Goal: Contribute content: Contribute content

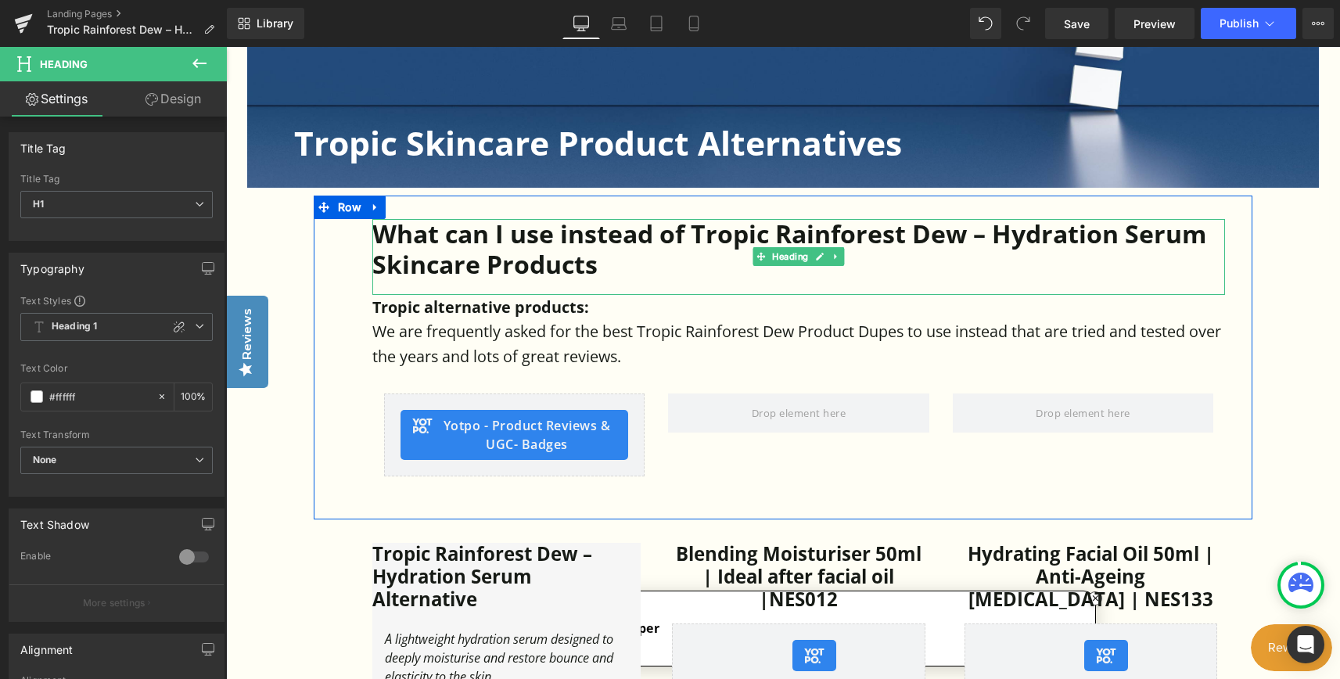
click at [629, 243] on h2 "What can I use instead of Tropic Rainforest Dew – Hydration Serum Skincare Prod…" at bounding box center [798, 249] width 853 height 60
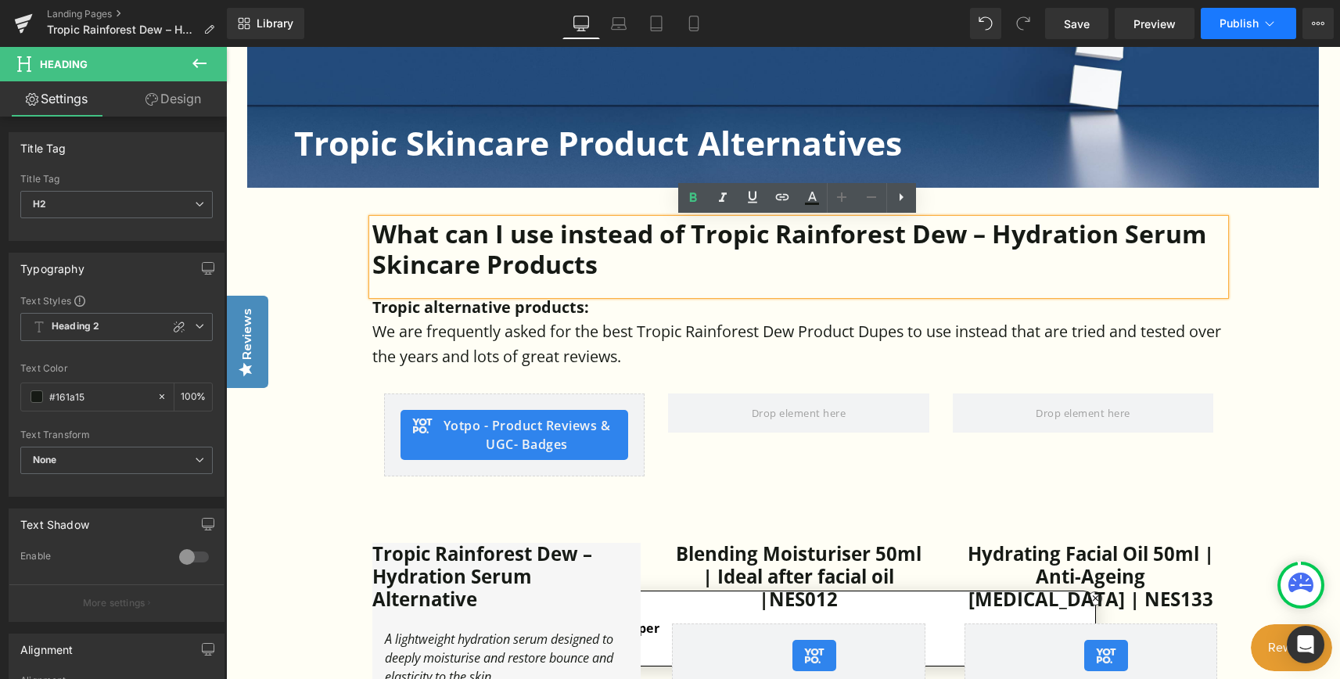
click at [1225, 21] on span "Publish" at bounding box center [1238, 23] width 39 height 13
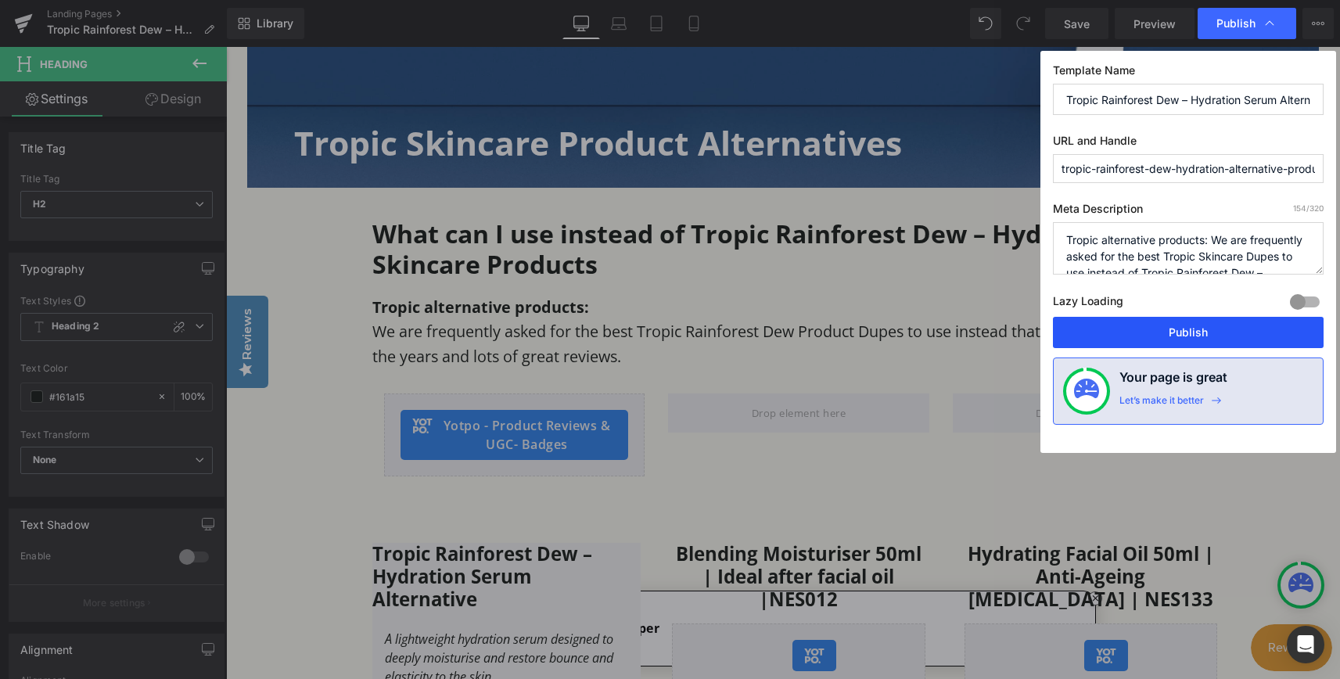
click at [1215, 329] on button "Publish" at bounding box center [1188, 332] width 271 height 31
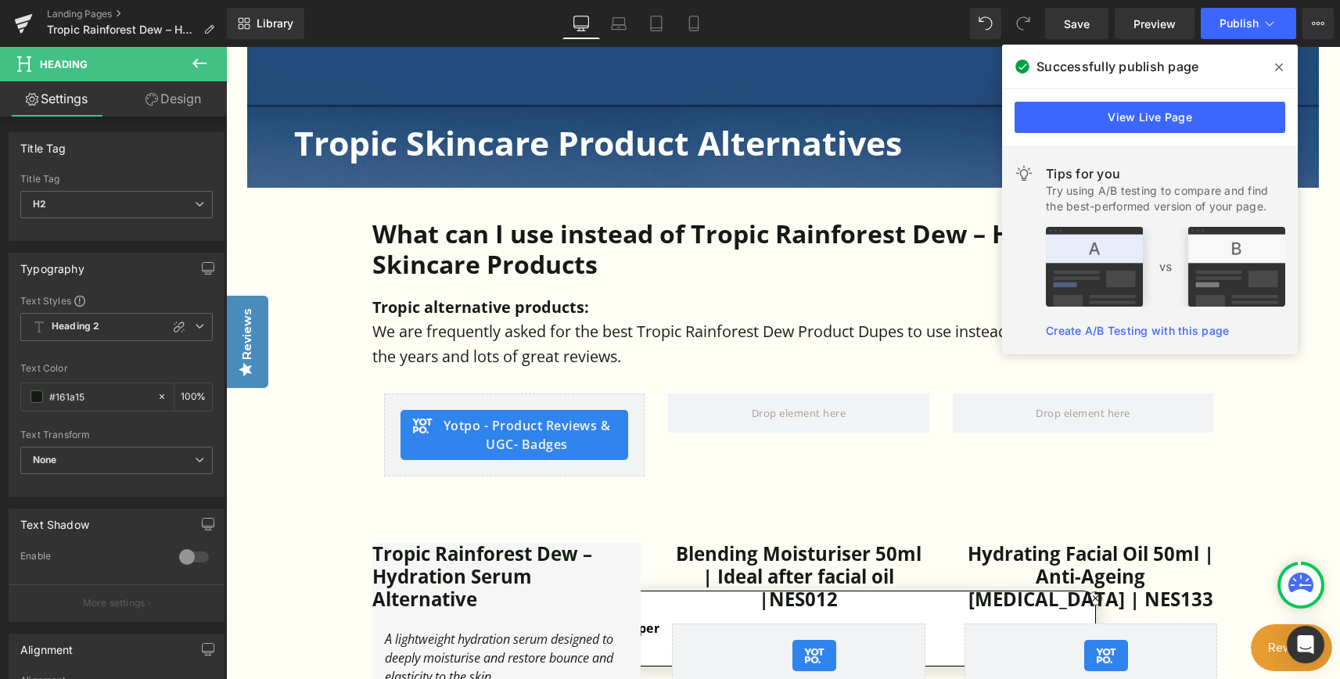
click at [1275, 67] on icon at bounding box center [1279, 67] width 8 height 13
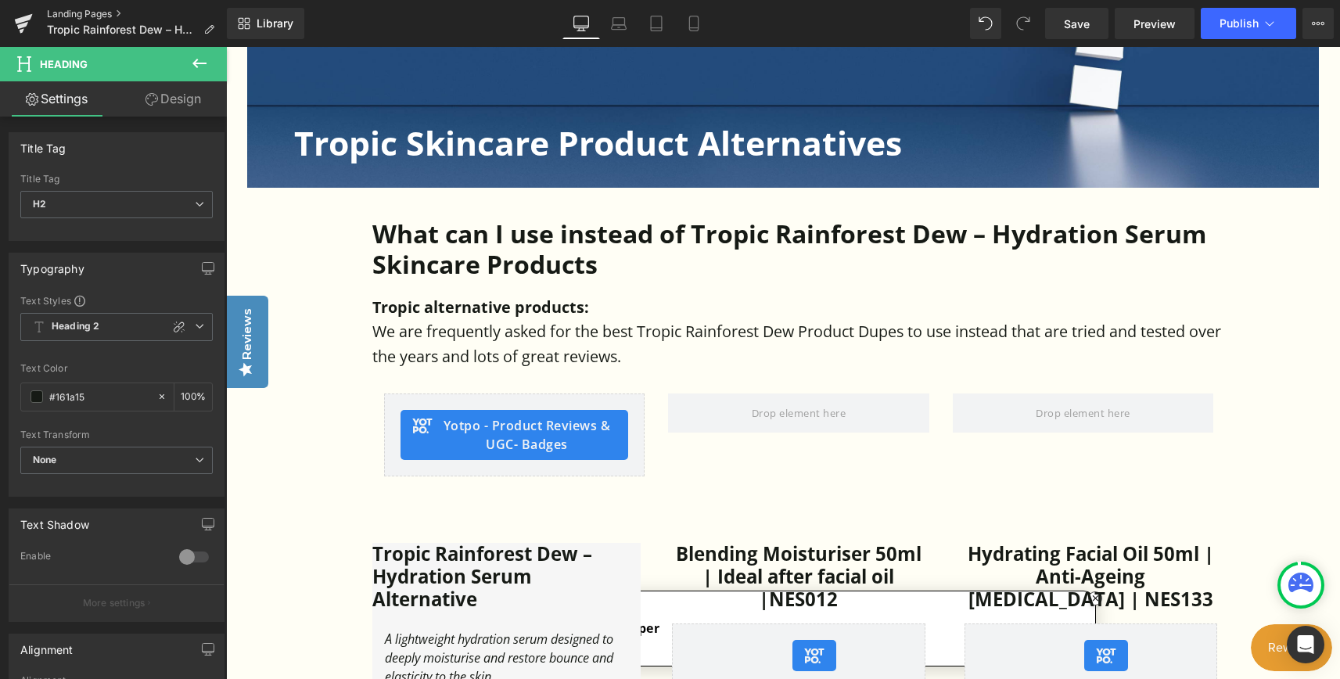
click at [94, 10] on link "Landing Pages" at bounding box center [137, 14] width 180 height 13
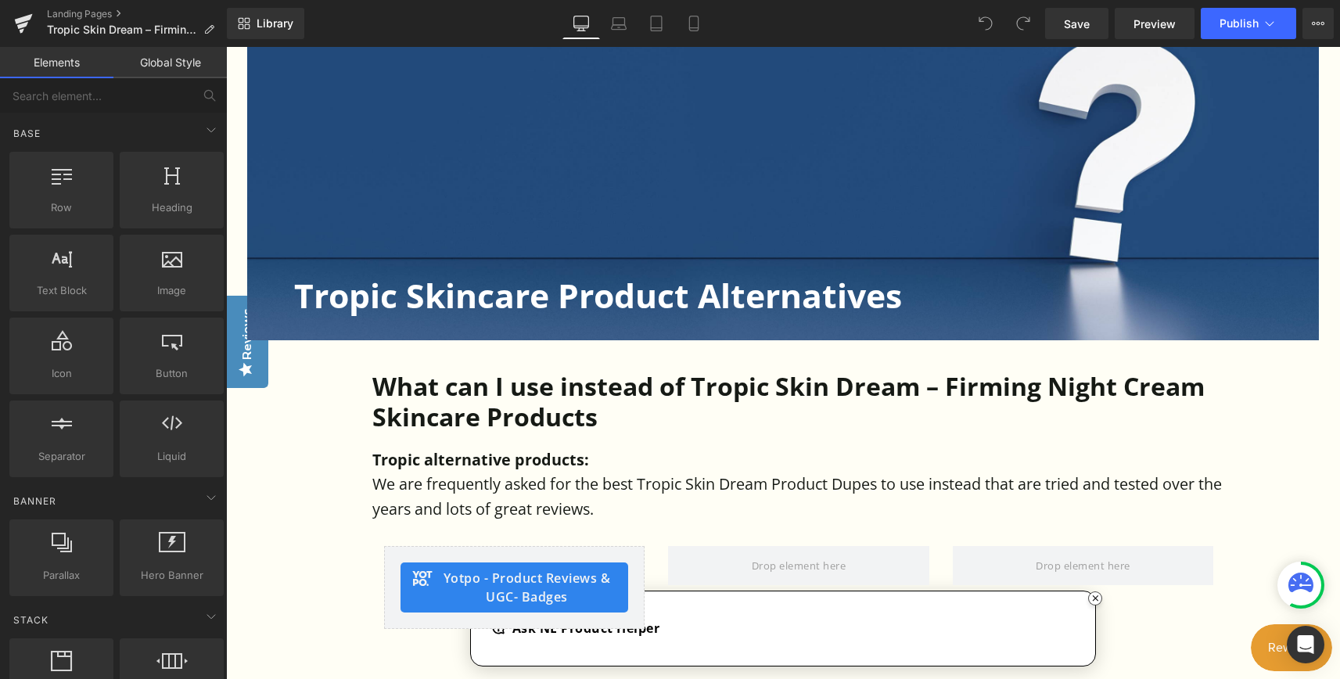
scroll to position [548, 0]
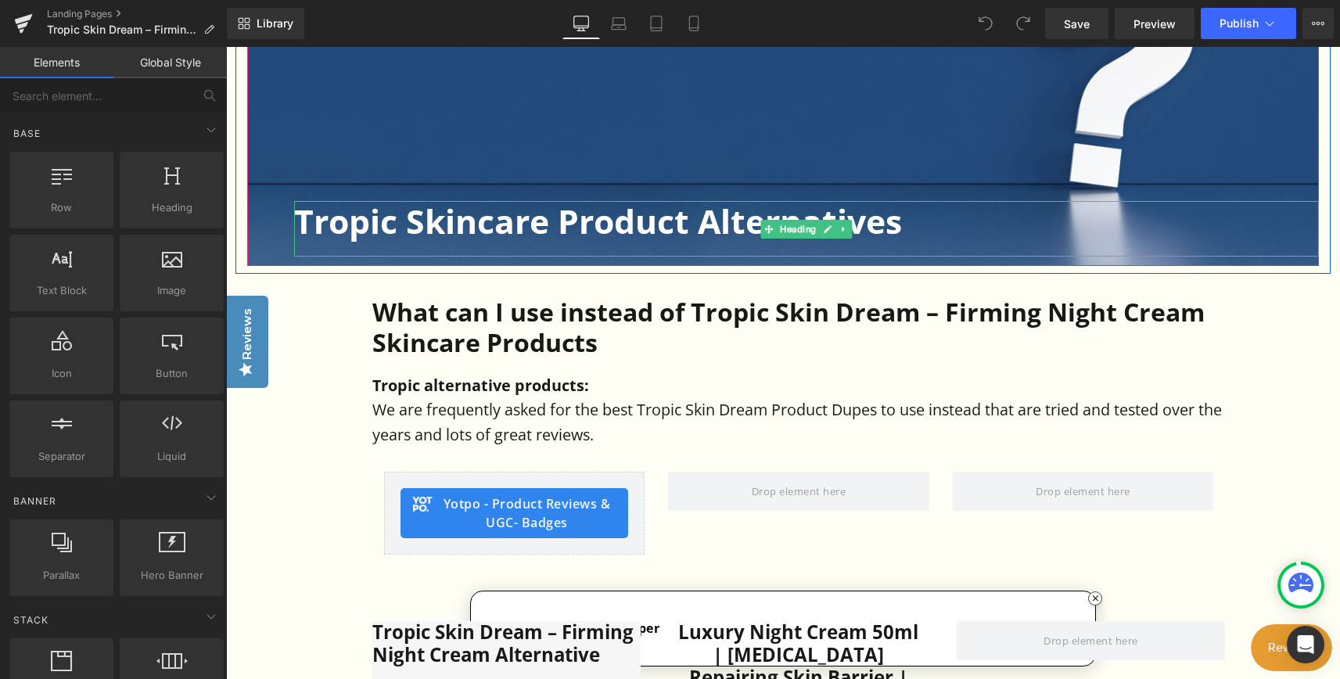
click at [443, 230] on h1 "Tropic Skincare Product Alternatives" at bounding box center [806, 221] width 1025 height 40
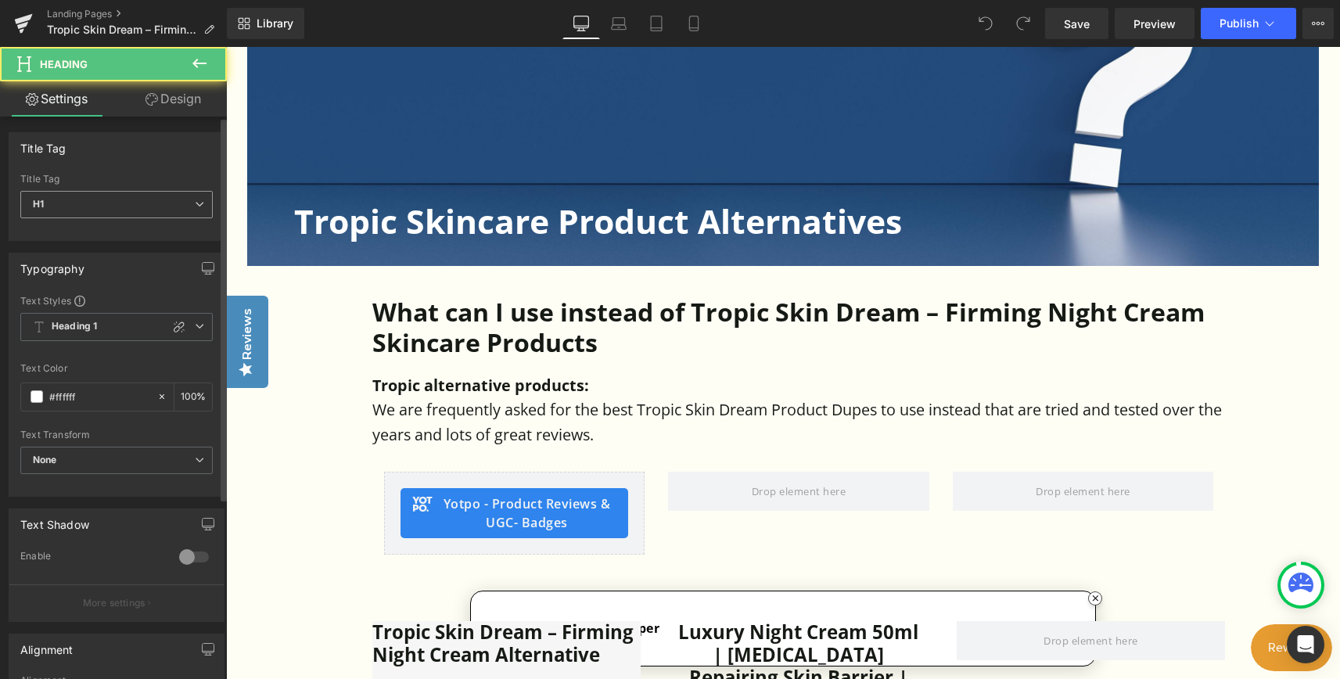
click at [124, 210] on span "H1" at bounding box center [116, 204] width 192 height 27
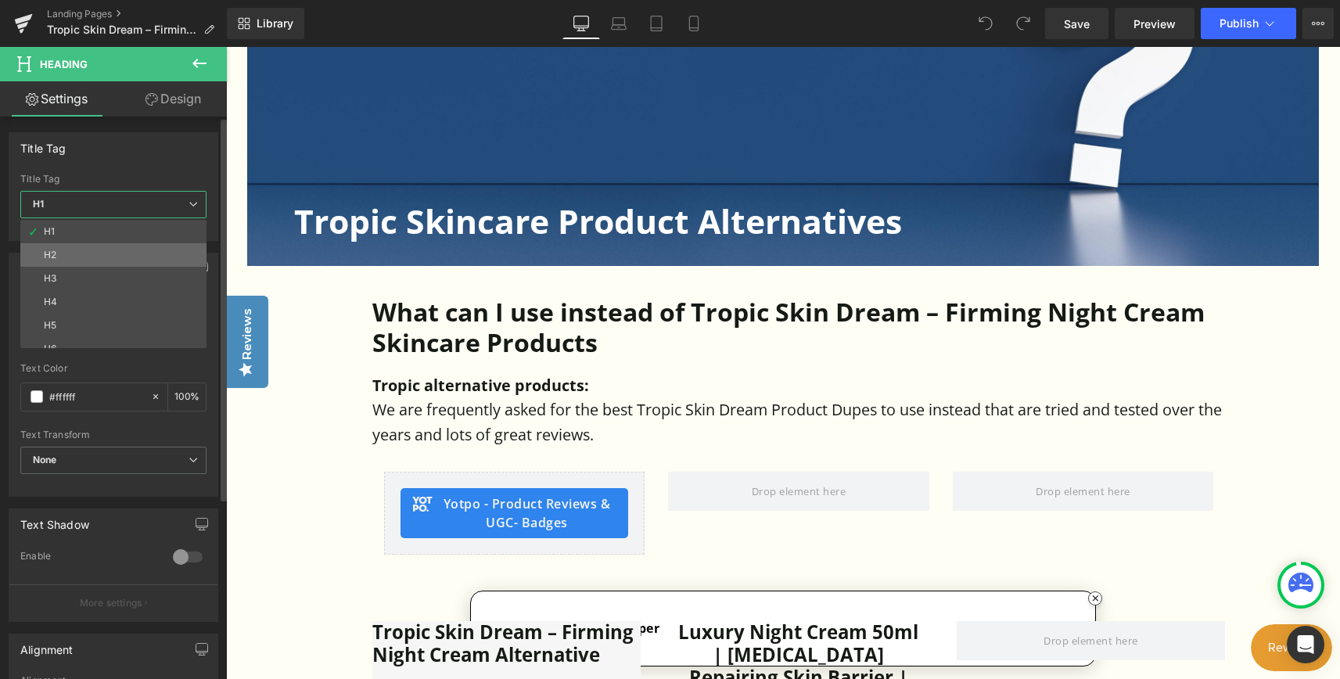
click at [70, 250] on li "H2" at bounding box center [116, 254] width 193 height 23
type input "#161a15"
type input "100"
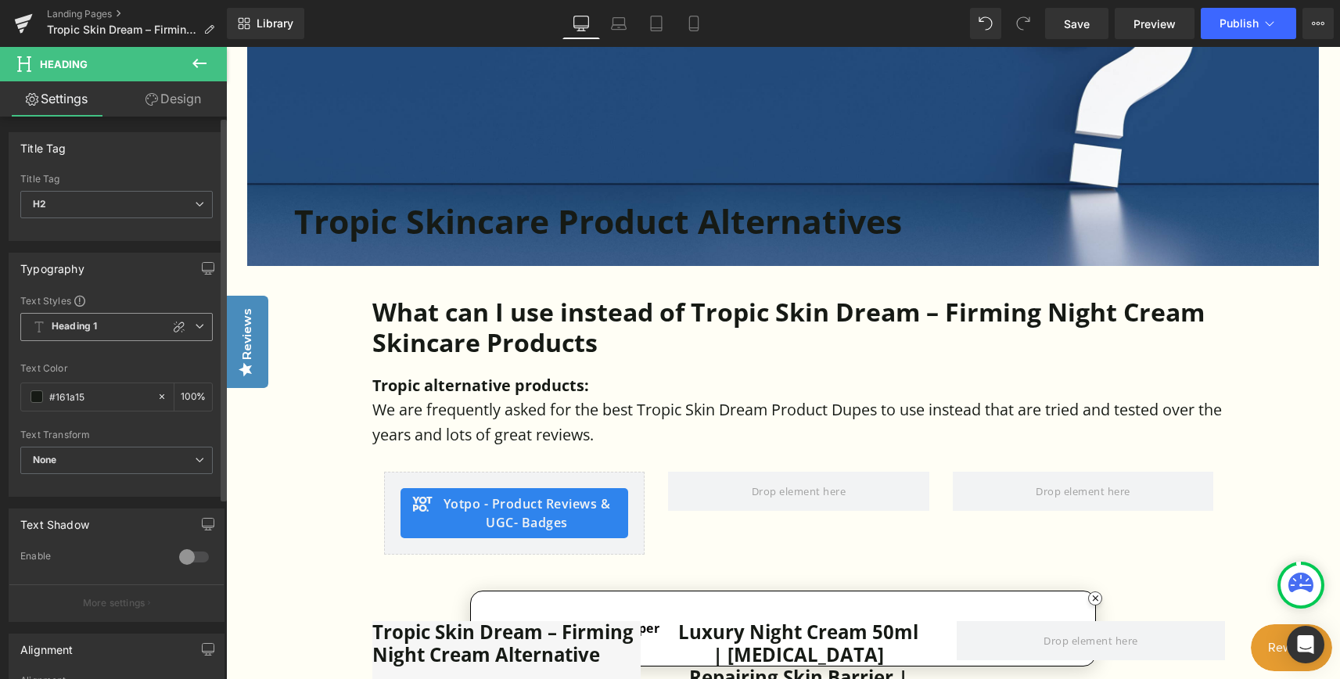
click at [107, 326] on span "Heading 1" at bounding box center [116, 327] width 192 height 28
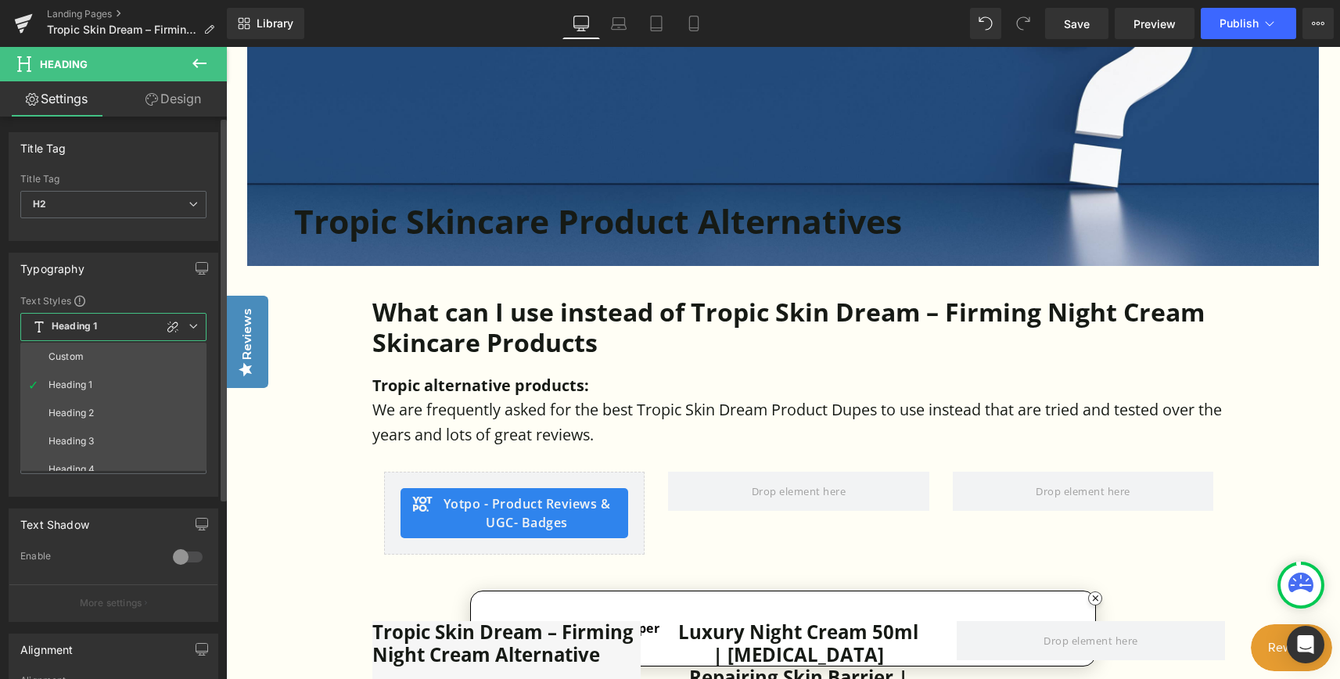
click at [107, 326] on span "Heading 1" at bounding box center [113, 327] width 186 height 28
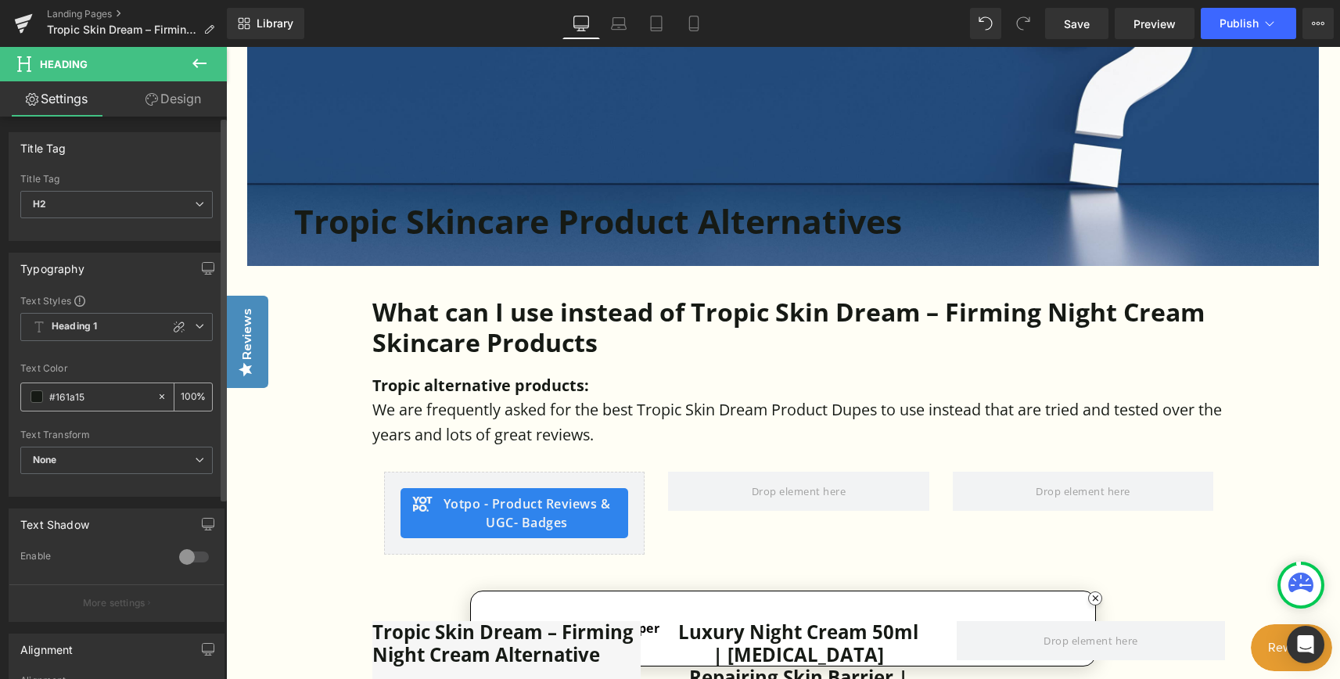
click at [38, 400] on span at bounding box center [37, 396] width 13 height 13
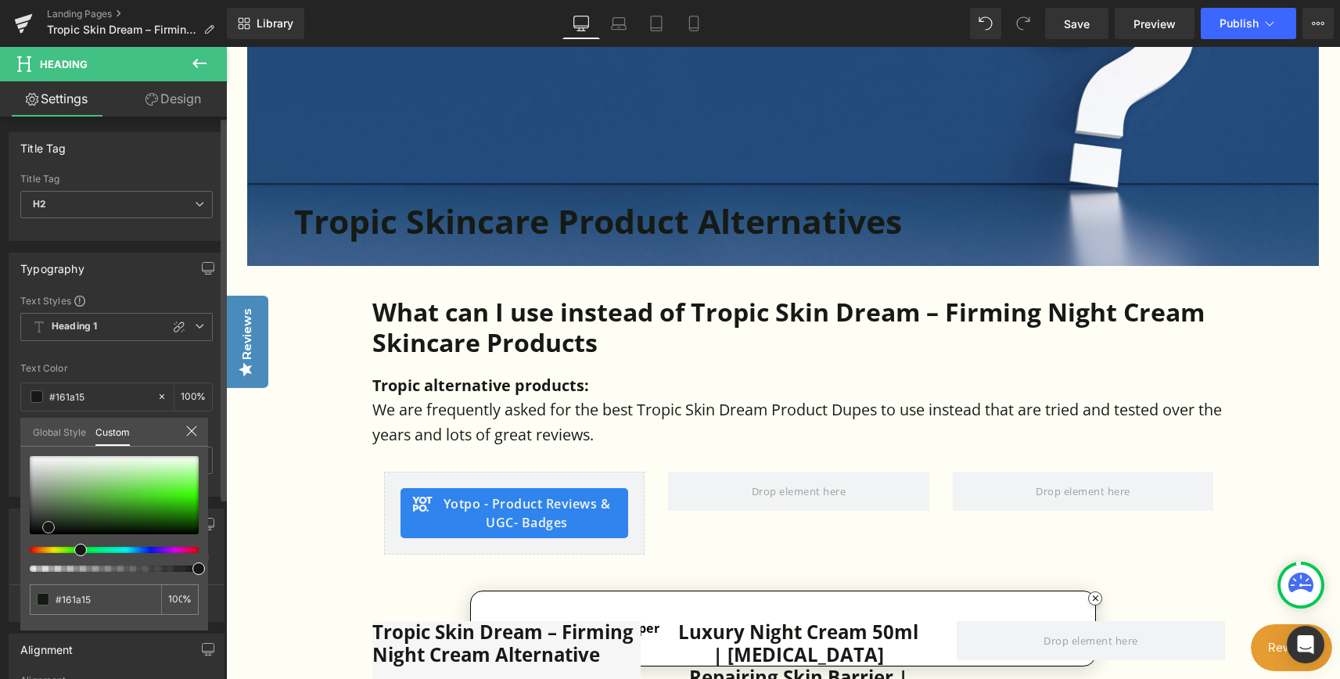
type input "#e9ece9"
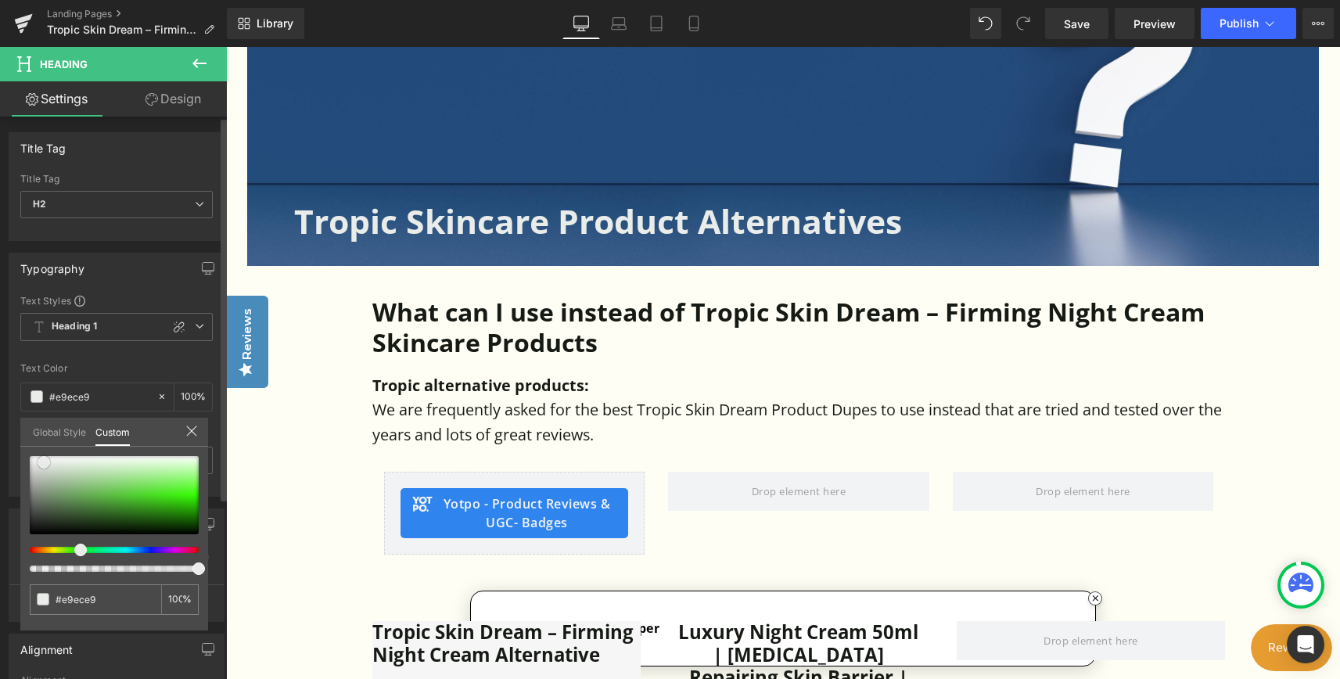
type input "#ecedec"
type input "#f7f7f7"
type input "#fcfcfc"
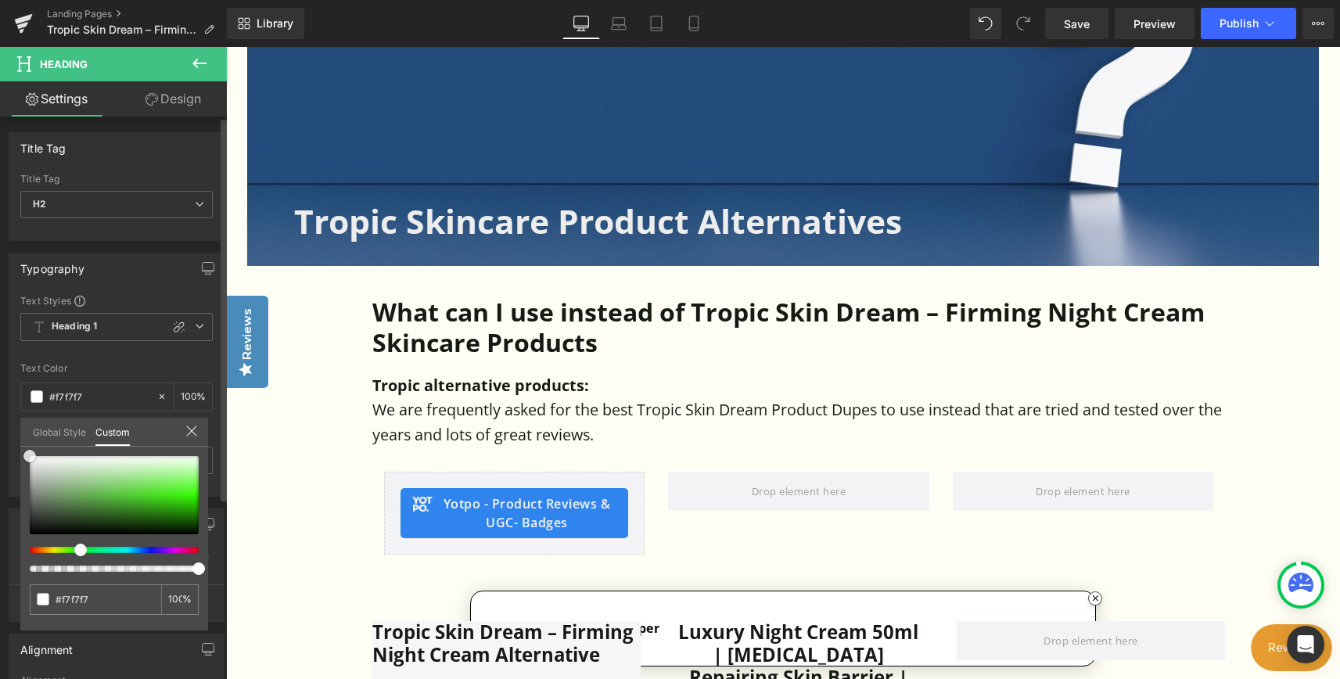
type input "#fcfcfc"
type input "#ffffff"
drag, startPoint x: 44, startPoint y: 462, endPoint x: 25, endPoint y: 454, distance: 20.3
click at [30, 456] on div at bounding box center [114, 495] width 169 height 78
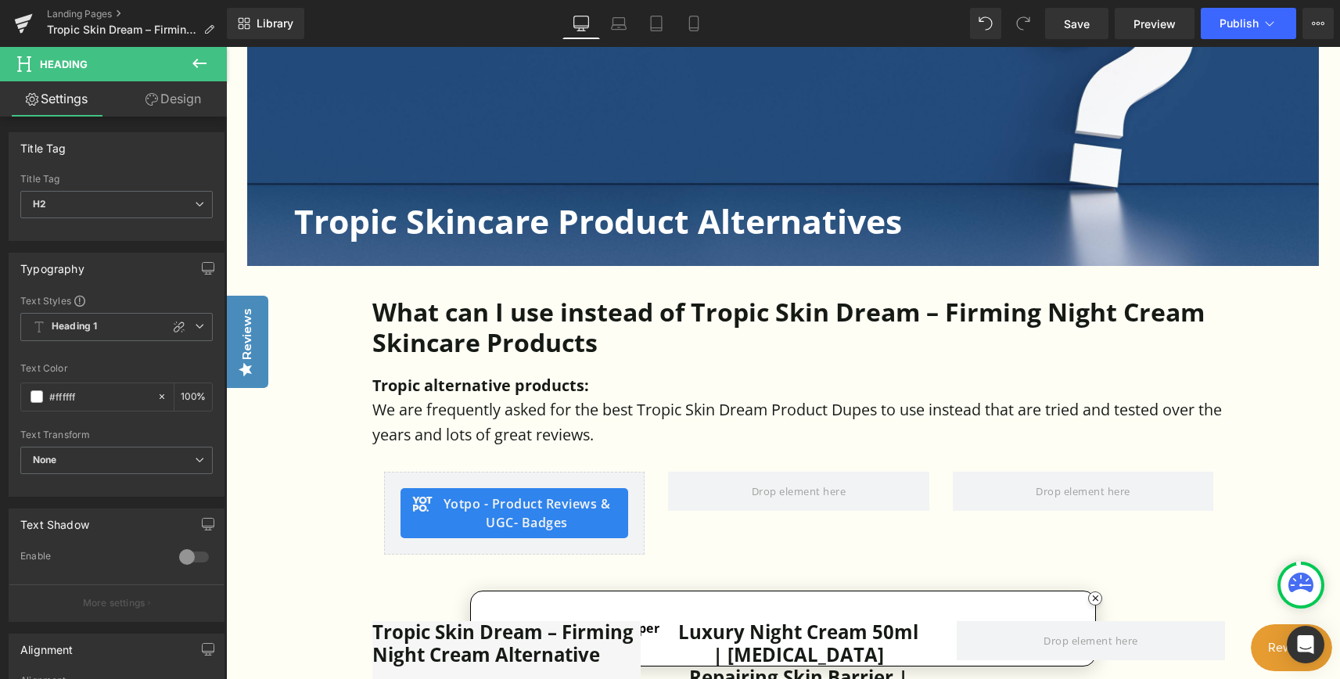
click at [198, 207] on icon at bounding box center [199, 203] width 9 height 9
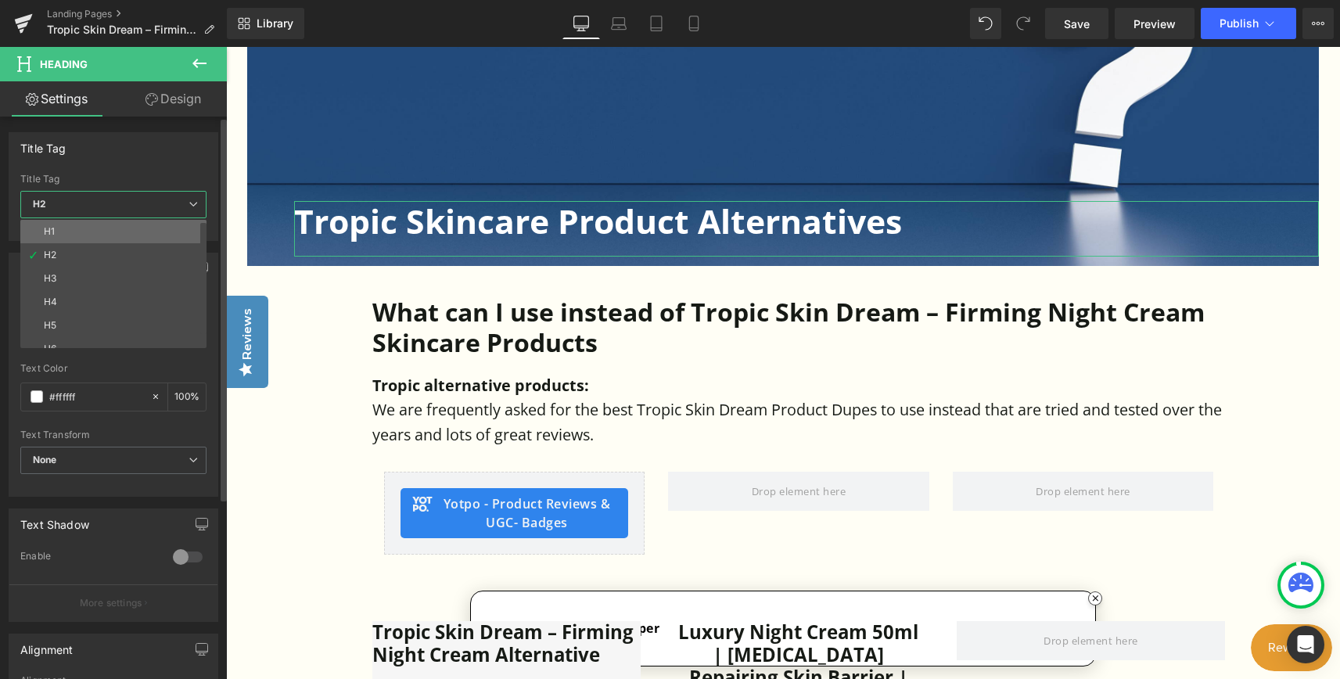
click at [108, 234] on li "H1" at bounding box center [116, 231] width 193 height 23
type input "100"
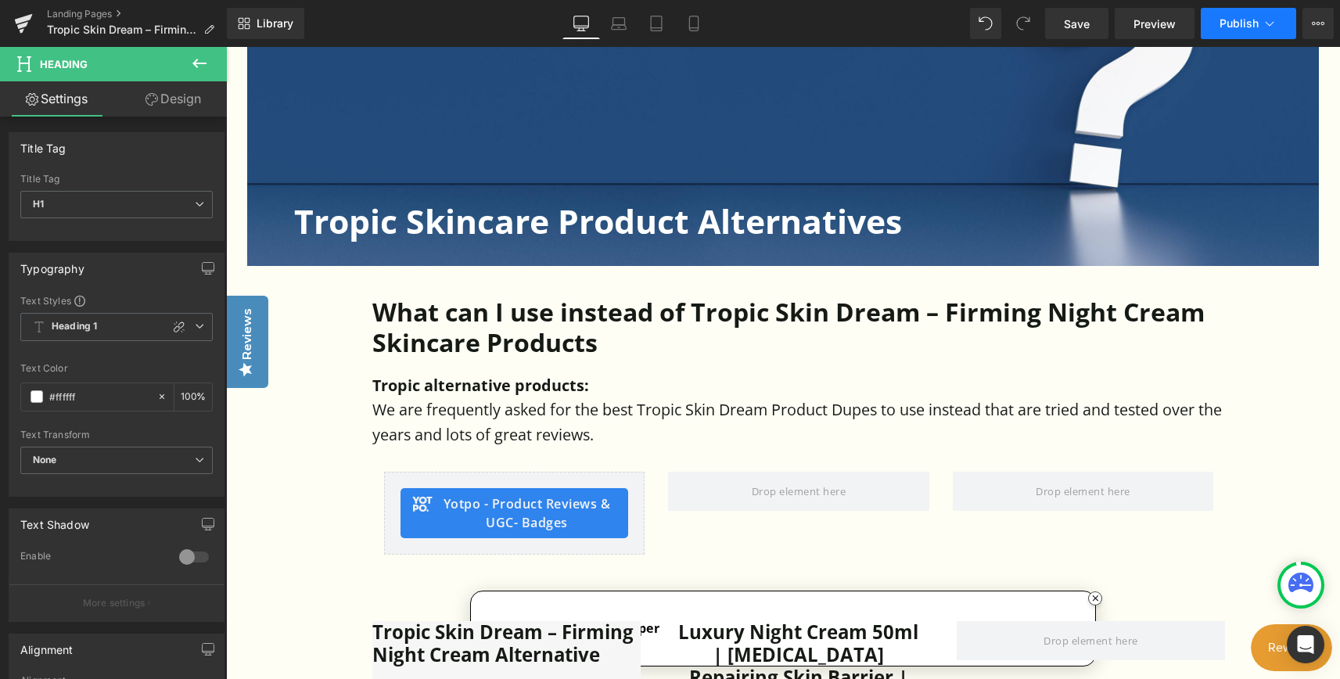
click at [1227, 21] on span "Publish" at bounding box center [1238, 23] width 39 height 13
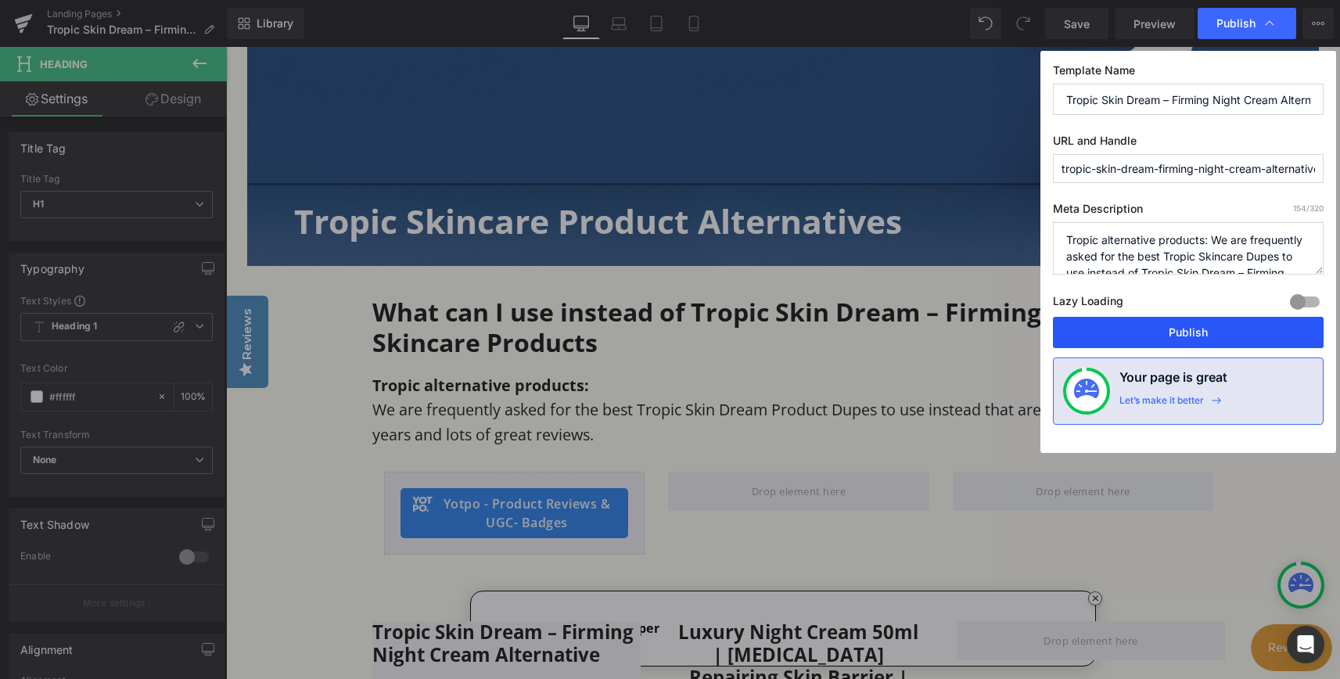
click at [1179, 326] on button "Publish" at bounding box center [1188, 332] width 271 height 31
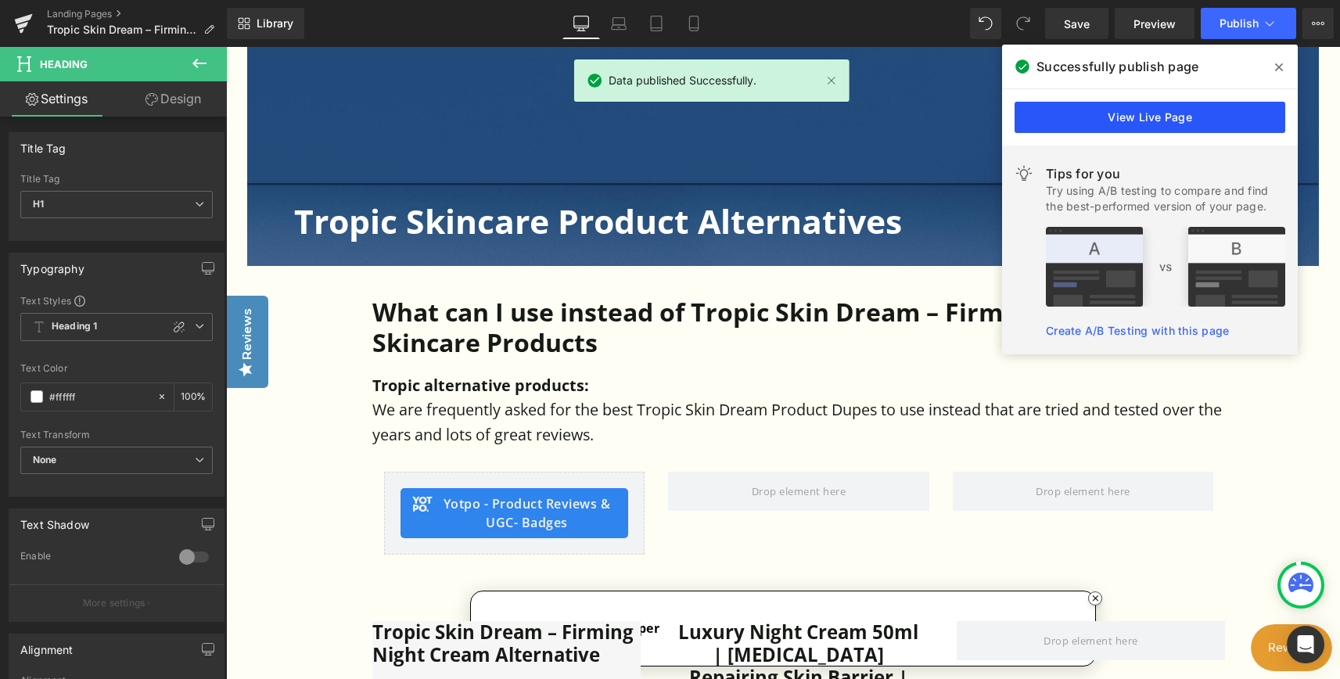
click at [1164, 116] on link "View Live Page" at bounding box center [1150, 117] width 271 height 31
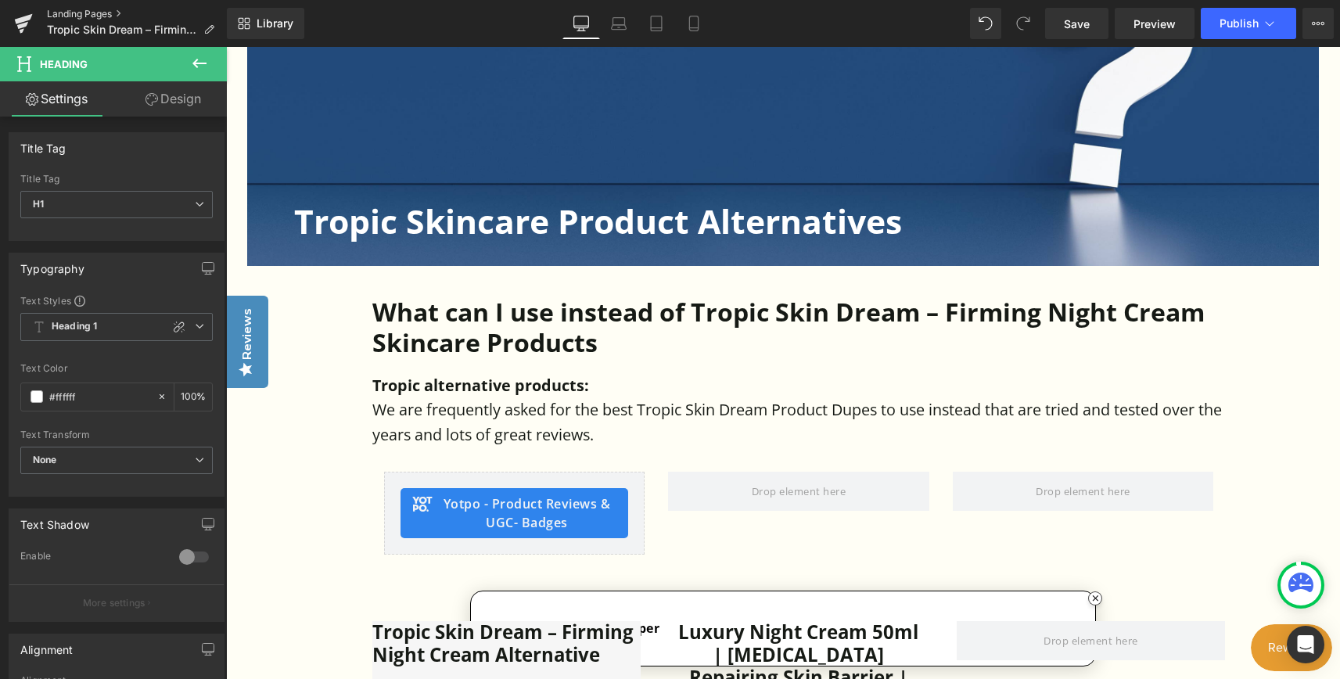
click at [77, 12] on link "Landing Pages" at bounding box center [137, 14] width 180 height 13
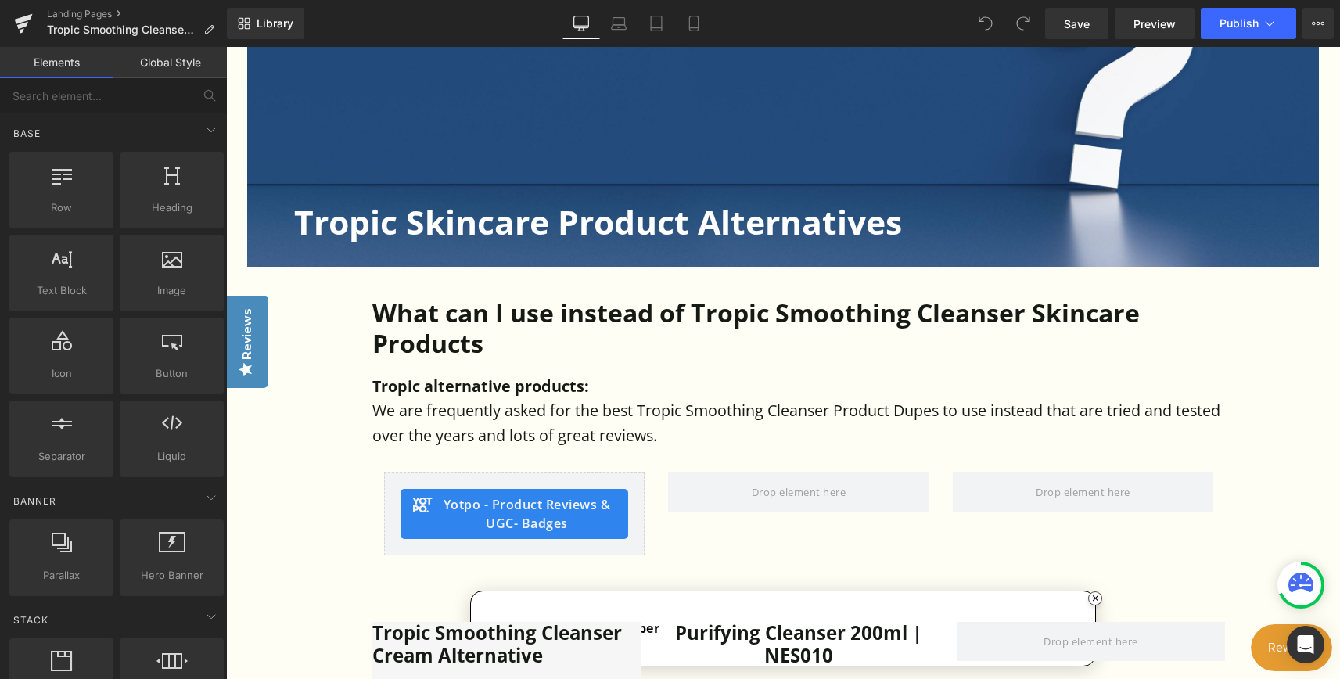
scroll to position [548, 0]
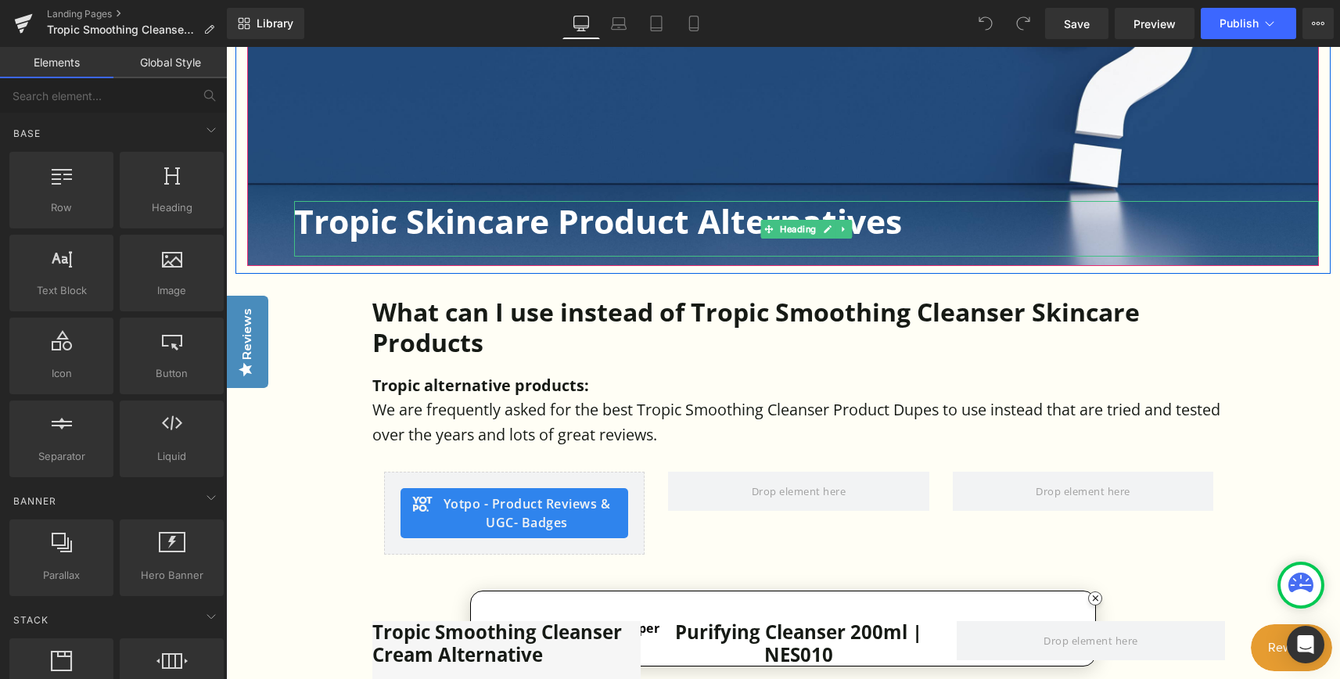
click at [420, 224] on h1 "Tropic Skincare Product Alternatives" at bounding box center [806, 221] width 1025 height 40
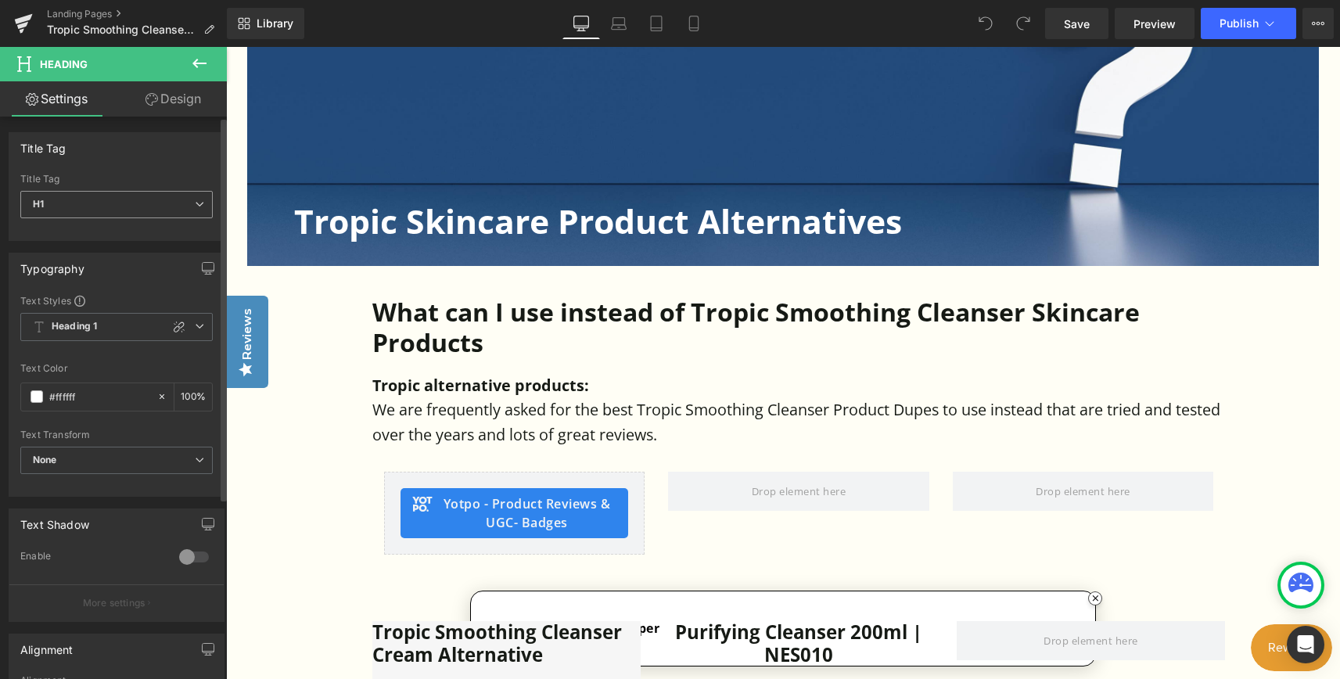
click at [84, 203] on span "H1" at bounding box center [116, 204] width 192 height 27
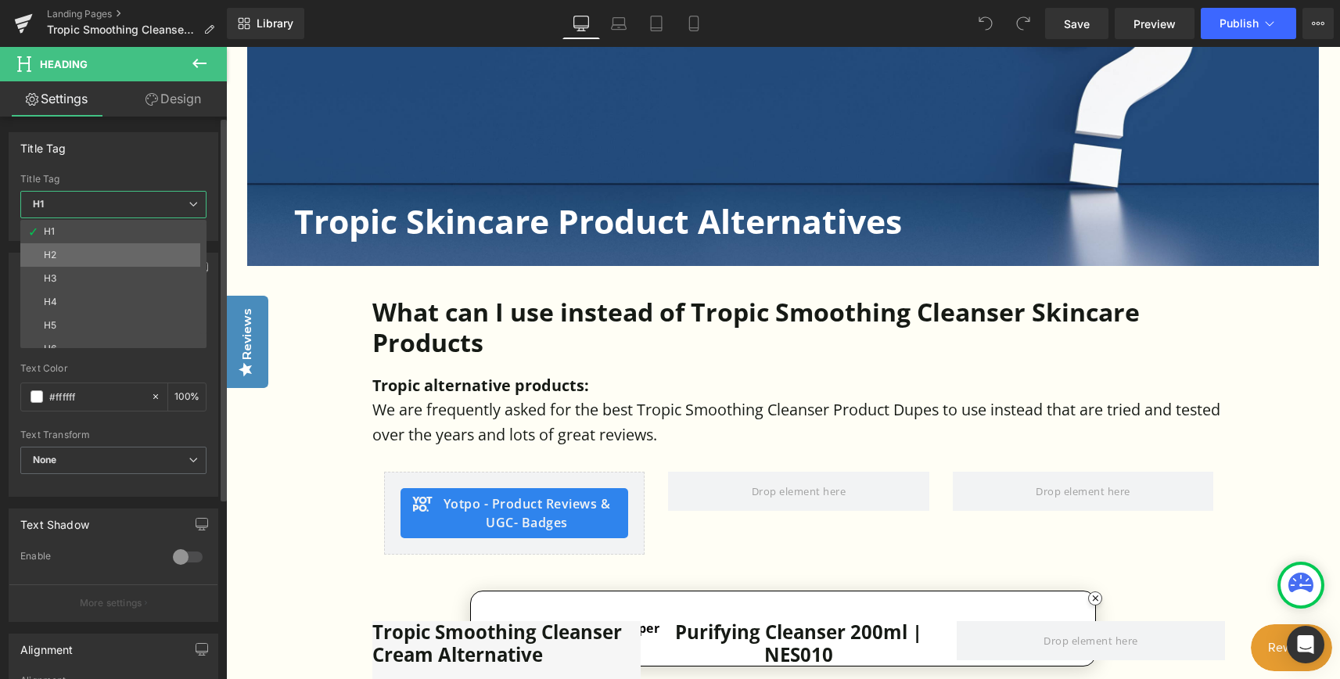
click at [72, 248] on li "H2" at bounding box center [116, 254] width 193 height 23
type input "#161a15"
type input "100"
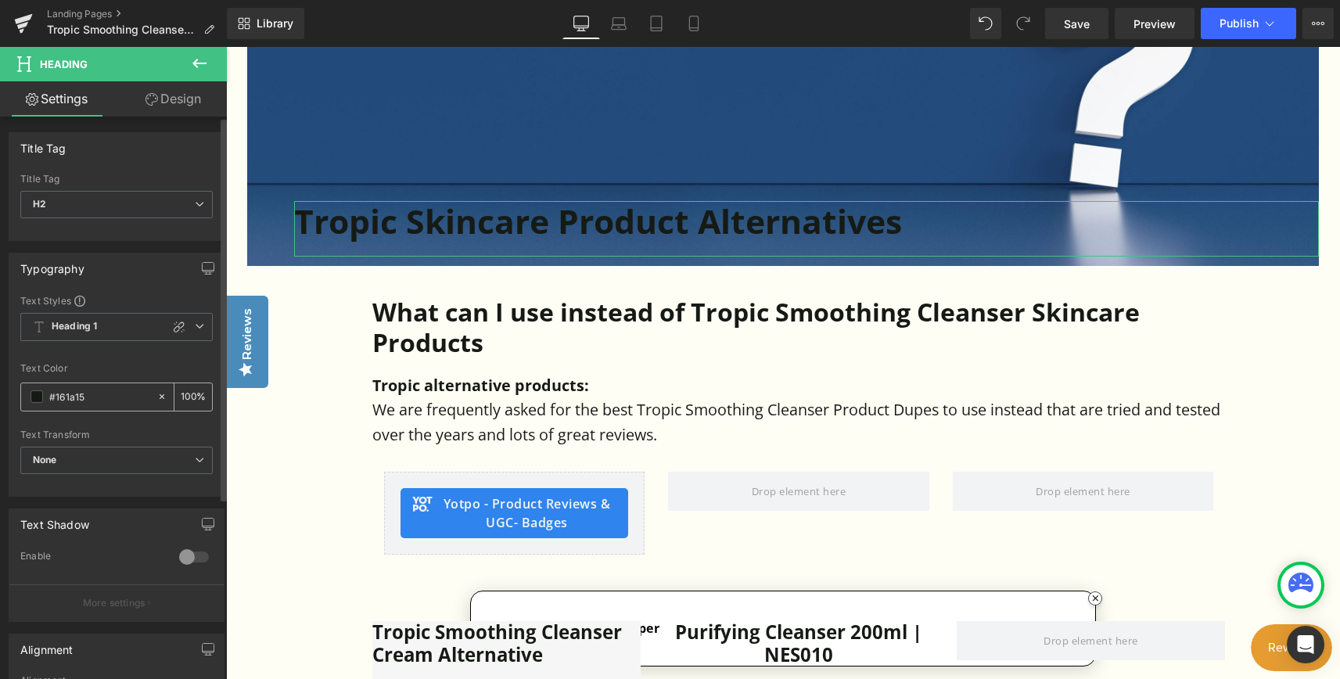
click at [39, 397] on span at bounding box center [37, 396] width 13 height 13
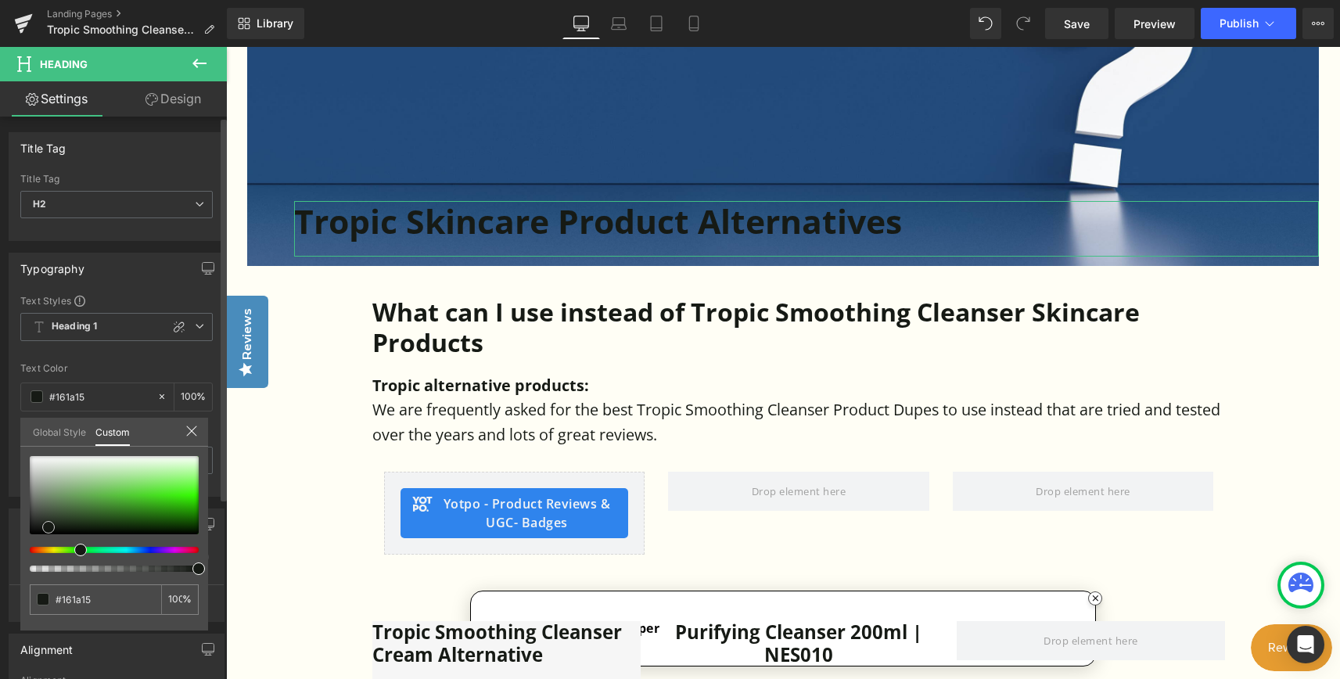
type input "#d3eecd"
type input "#e7f5e4"
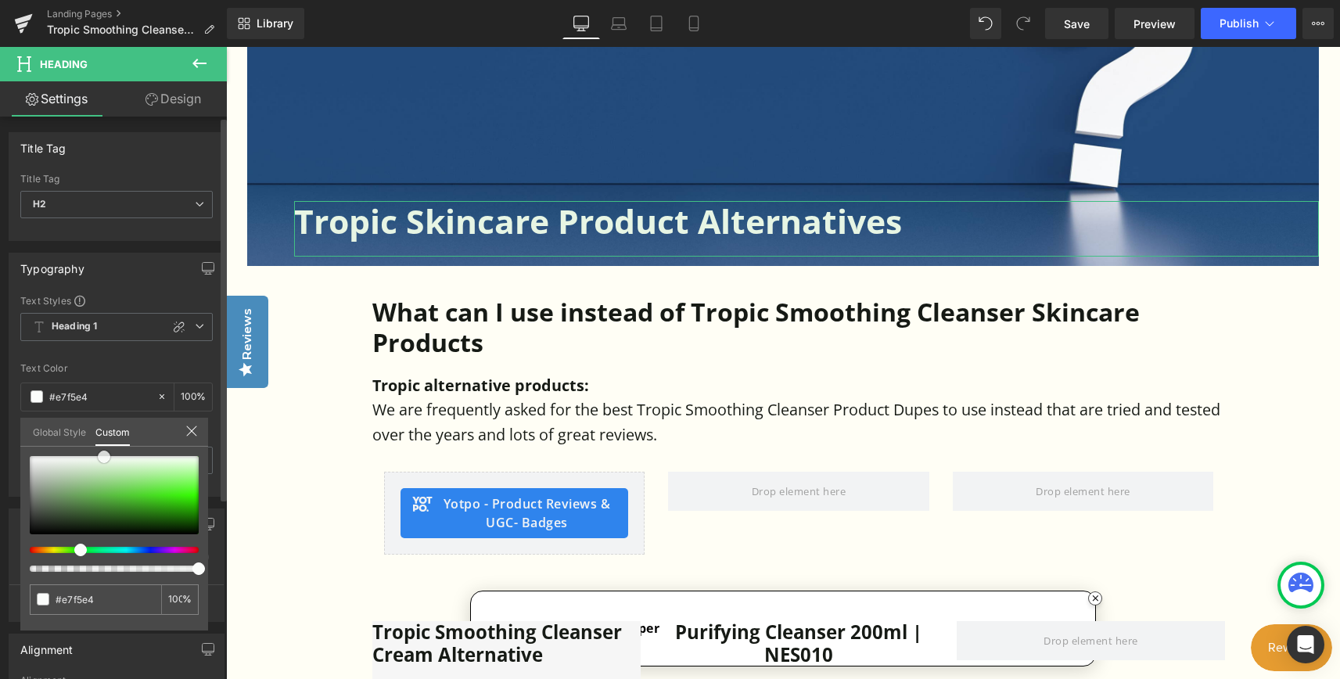
type input "#ffffff"
drag, startPoint x: 104, startPoint y: 457, endPoint x: 4, endPoint y: 452, distance: 100.2
click at [4, 452] on div "Typography Text Styles Custom Heading 1 Heading 2 Heading 3 Heading 4 Heading 5…" at bounding box center [117, 369] width 234 height 256
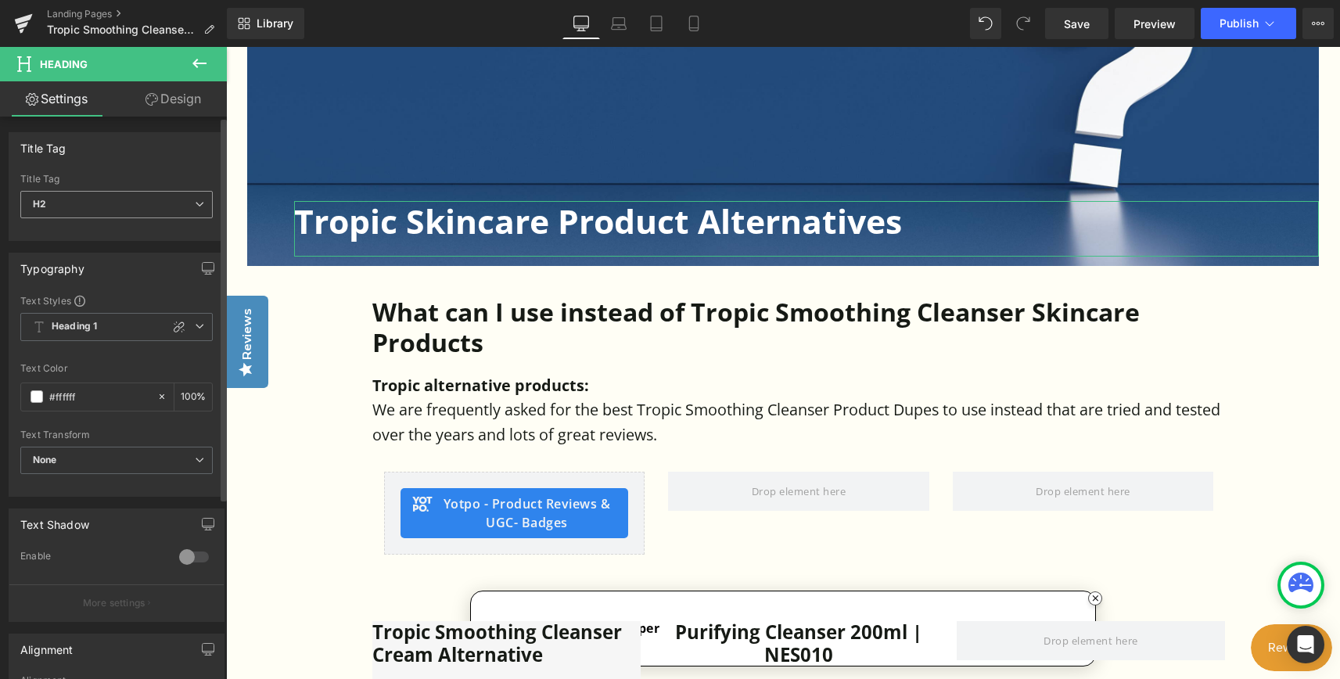
click at [49, 216] on span "H2" at bounding box center [116, 204] width 192 height 27
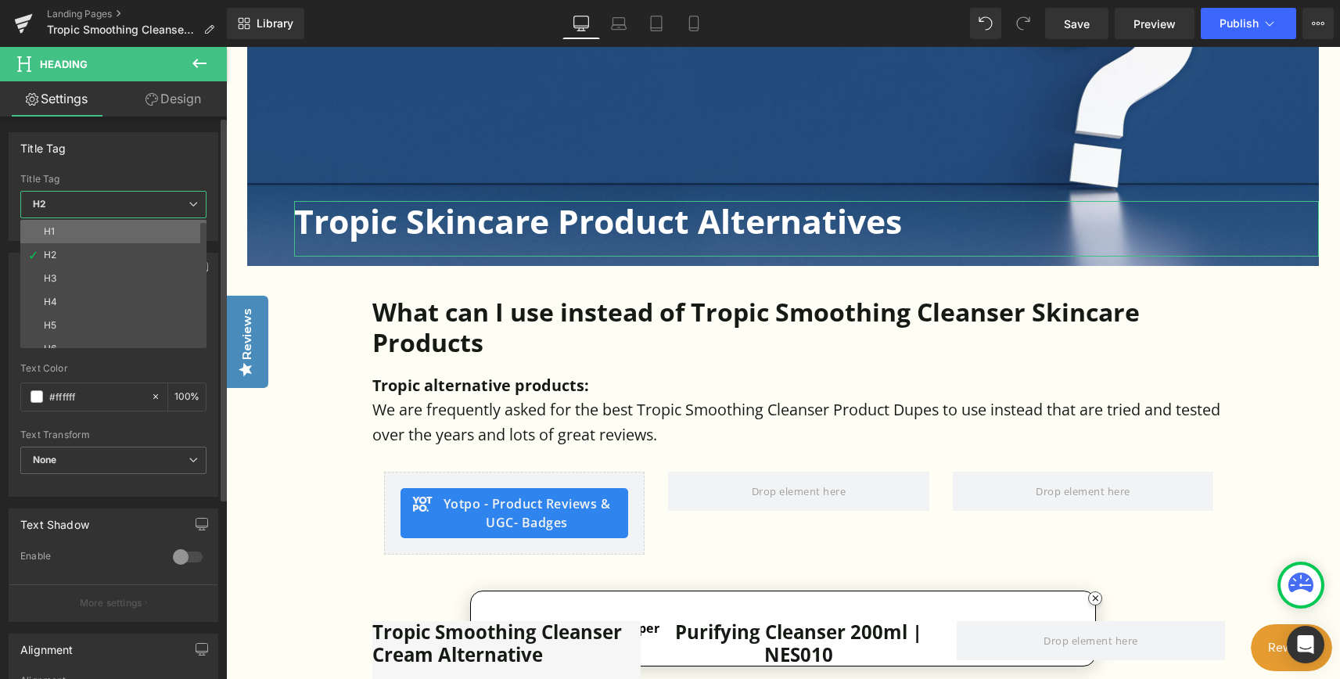
click at [45, 228] on div "H1" at bounding box center [49, 231] width 11 height 11
type input "100"
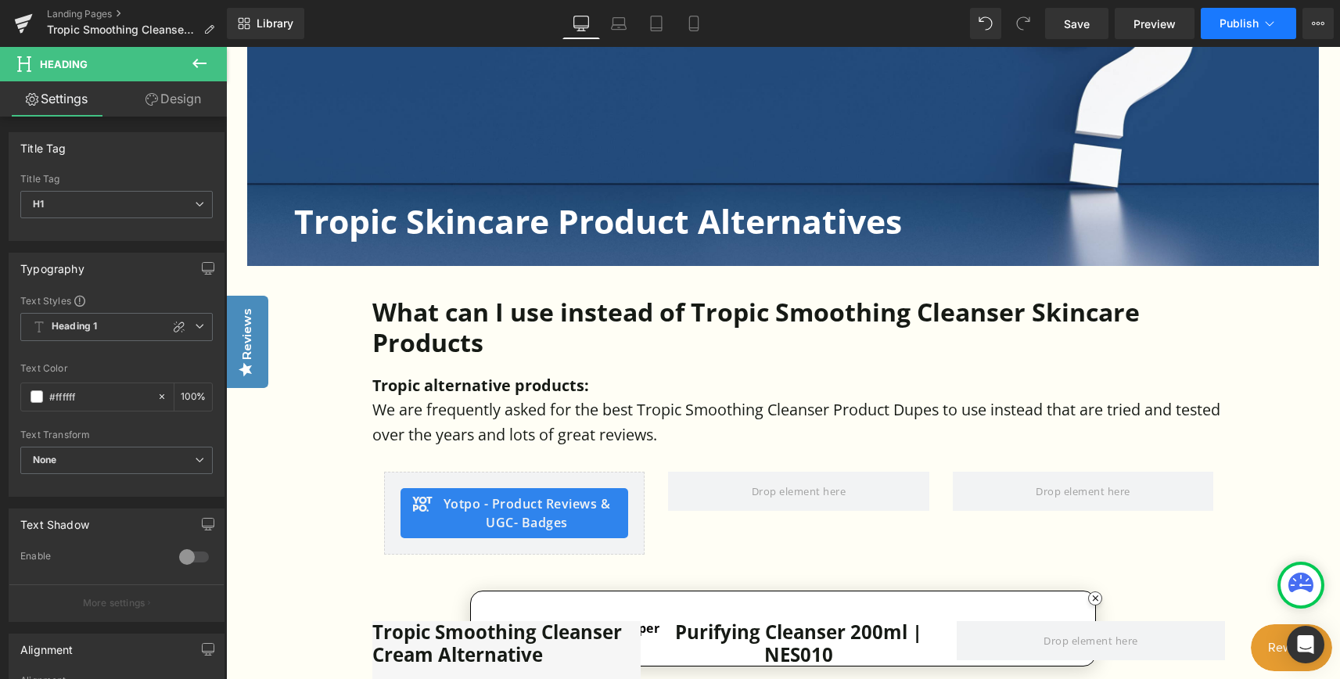
click at [1215, 22] on button "Publish" at bounding box center [1248, 23] width 95 height 31
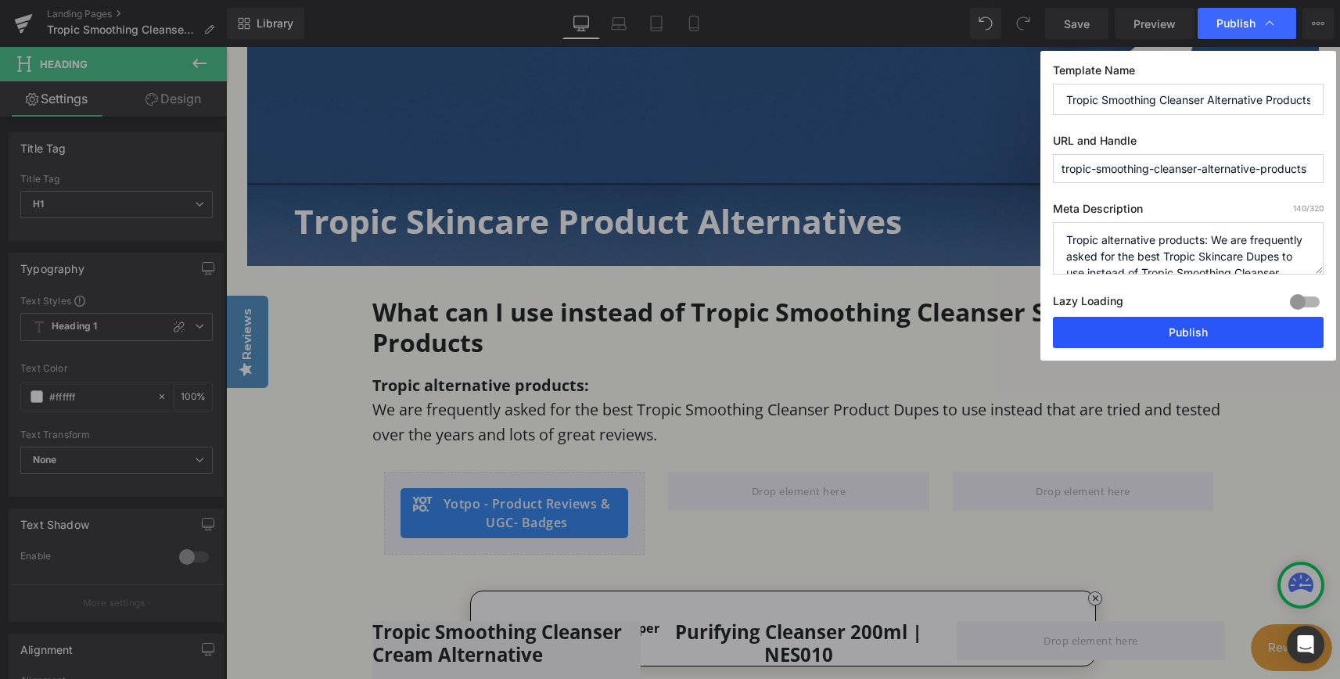
click at [1169, 340] on button "Publish" at bounding box center [1188, 332] width 271 height 31
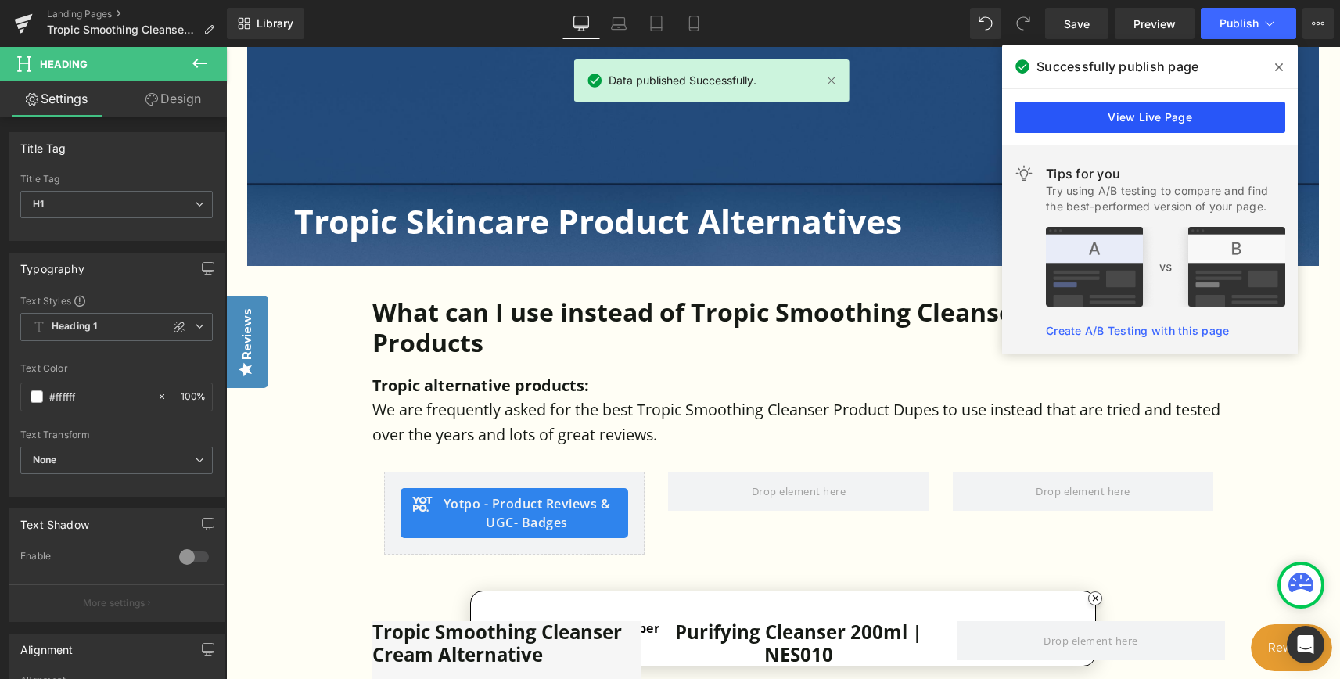
click at [1152, 122] on link "View Live Page" at bounding box center [1150, 117] width 271 height 31
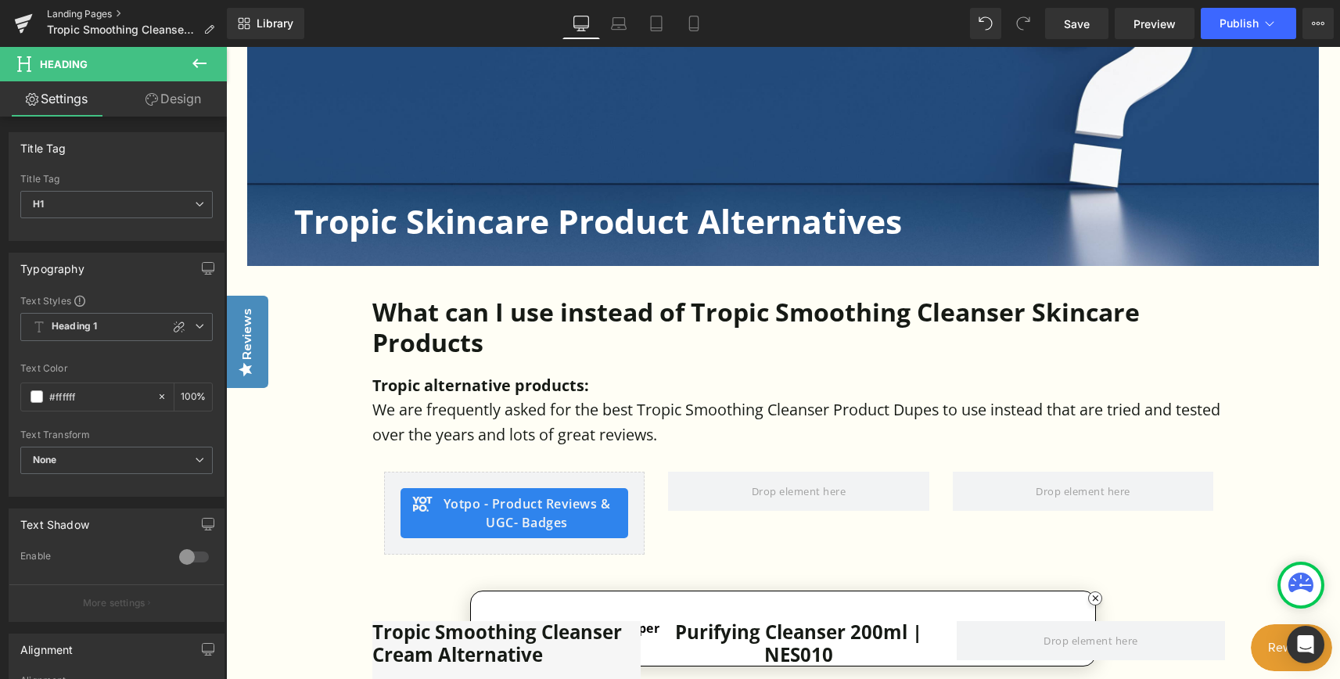
click at [58, 13] on link "Landing Pages" at bounding box center [137, 14] width 180 height 13
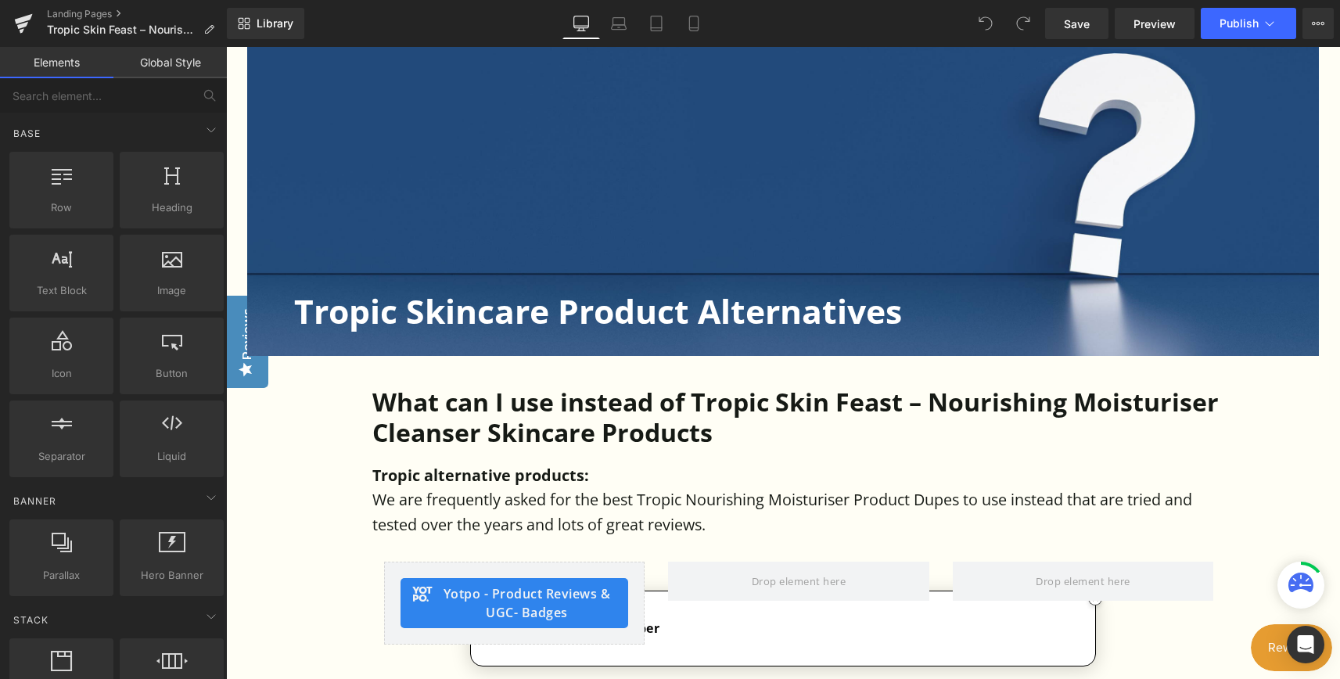
scroll to position [469, 0]
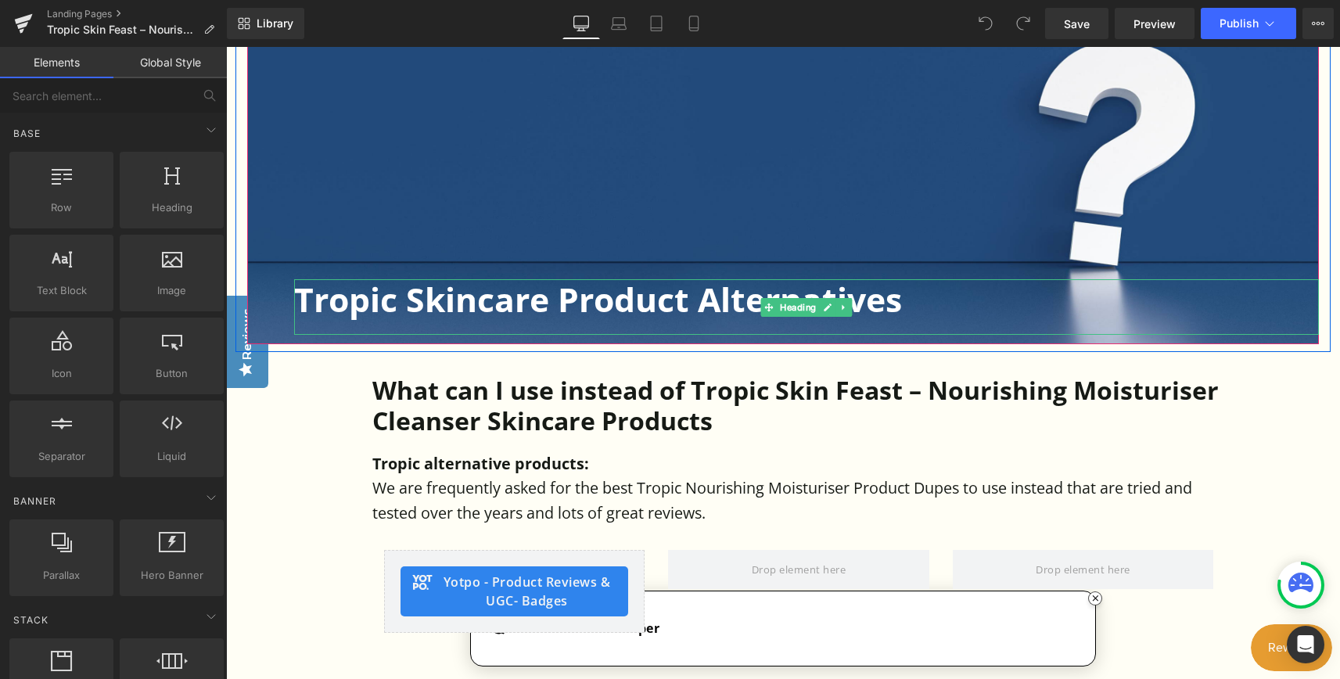
click at [644, 310] on h1 "Tropic Skincare Product Alternatives" at bounding box center [806, 299] width 1025 height 40
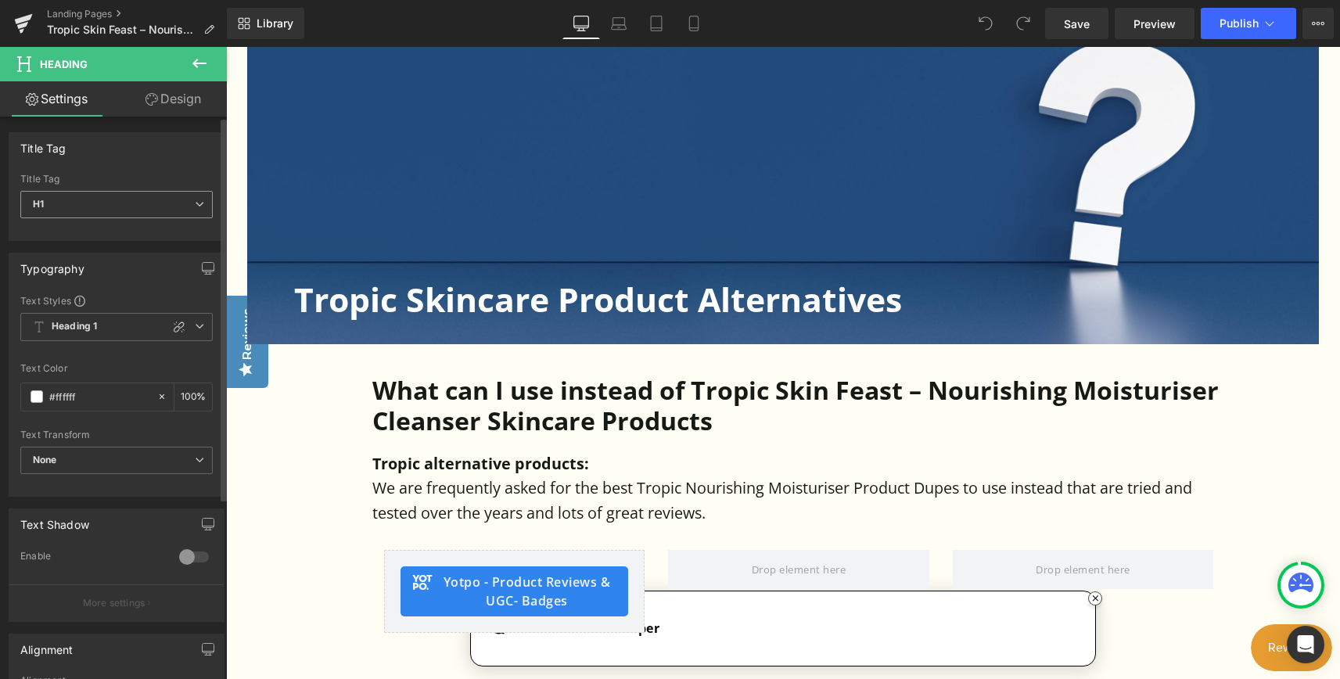
click at [140, 211] on span "H1" at bounding box center [116, 204] width 192 height 27
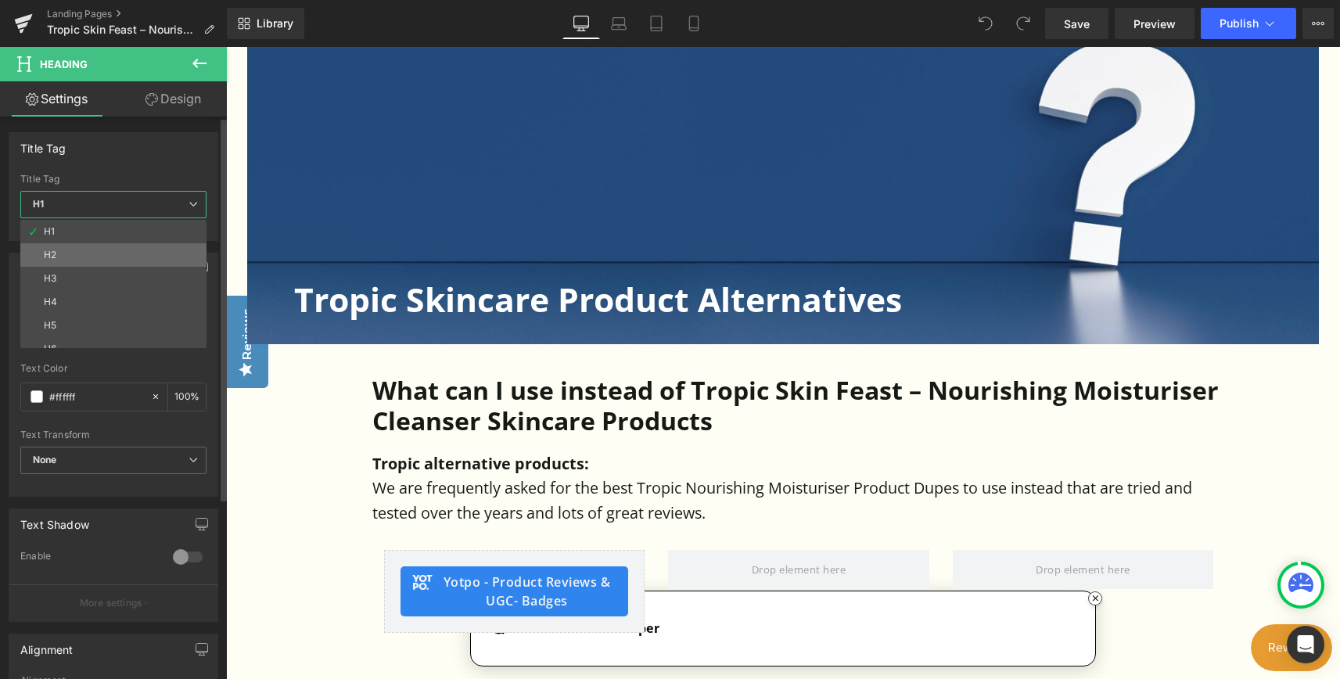
click at [61, 250] on li "H2" at bounding box center [116, 254] width 193 height 23
type input "#161a15"
type input "100"
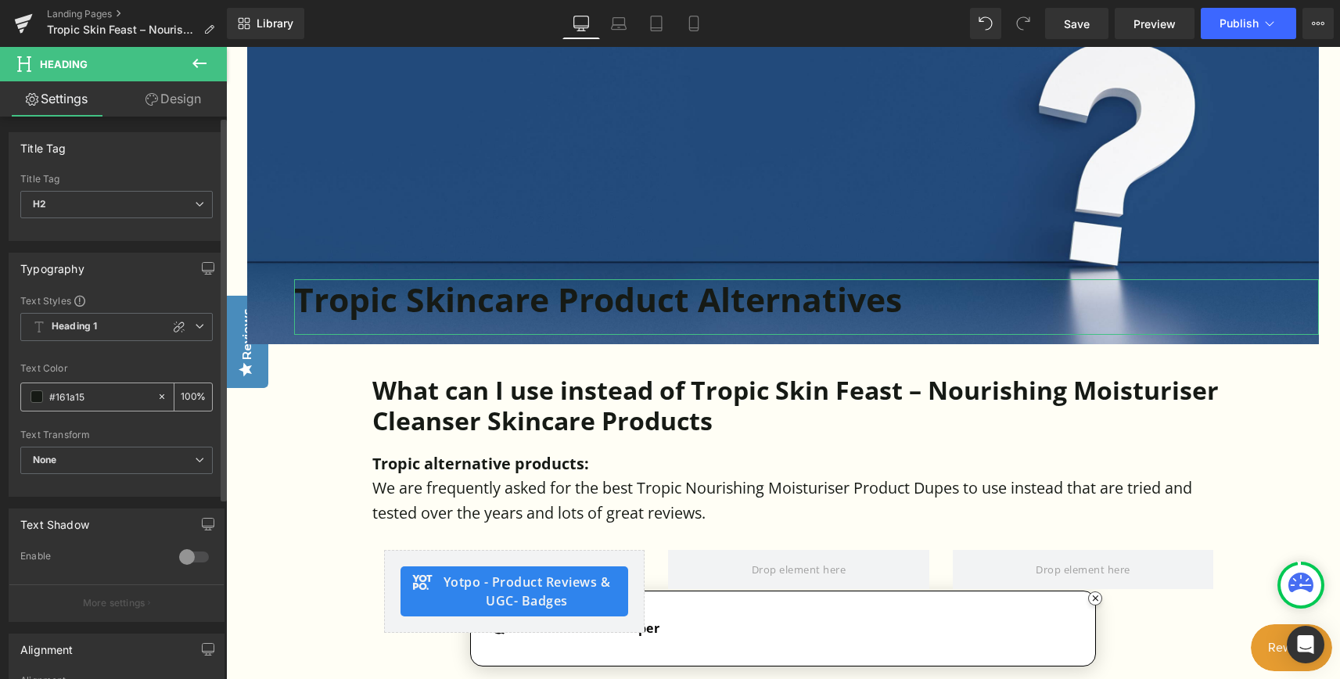
click at [36, 400] on span at bounding box center [37, 396] width 13 height 13
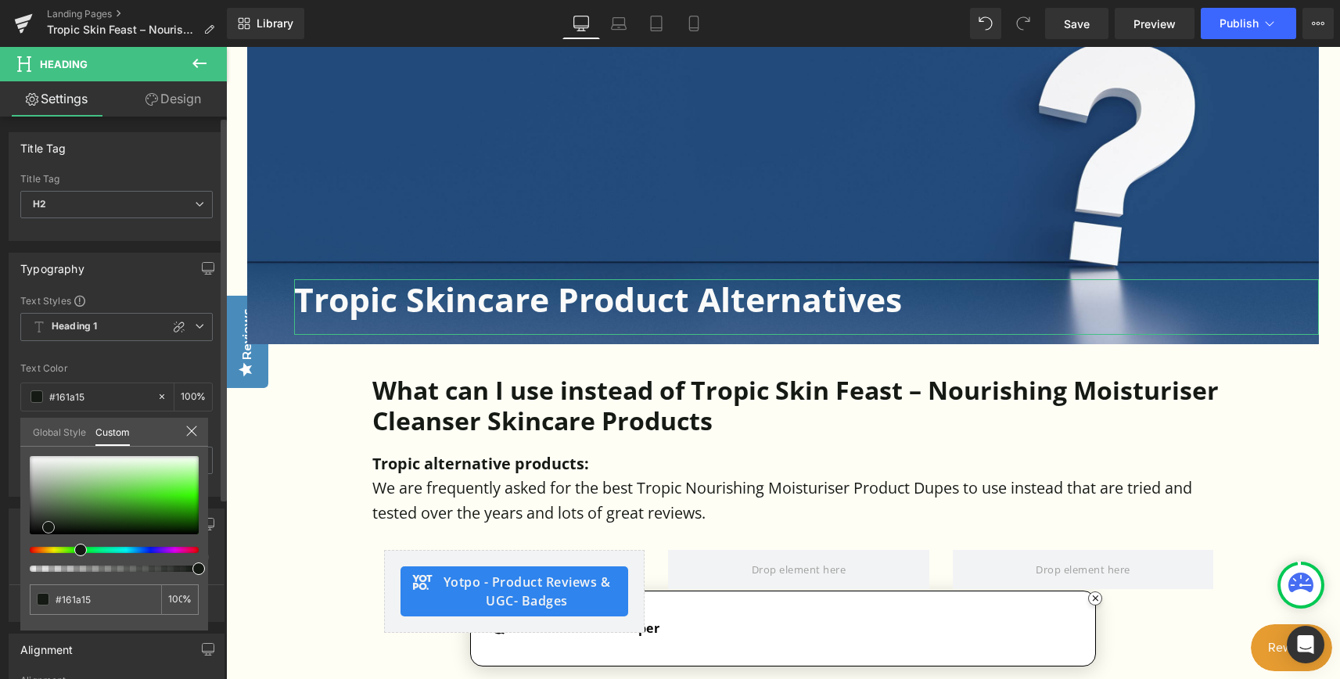
type input "#f9faf9"
type input "#e8ece8"
type input "#d1d6d1"
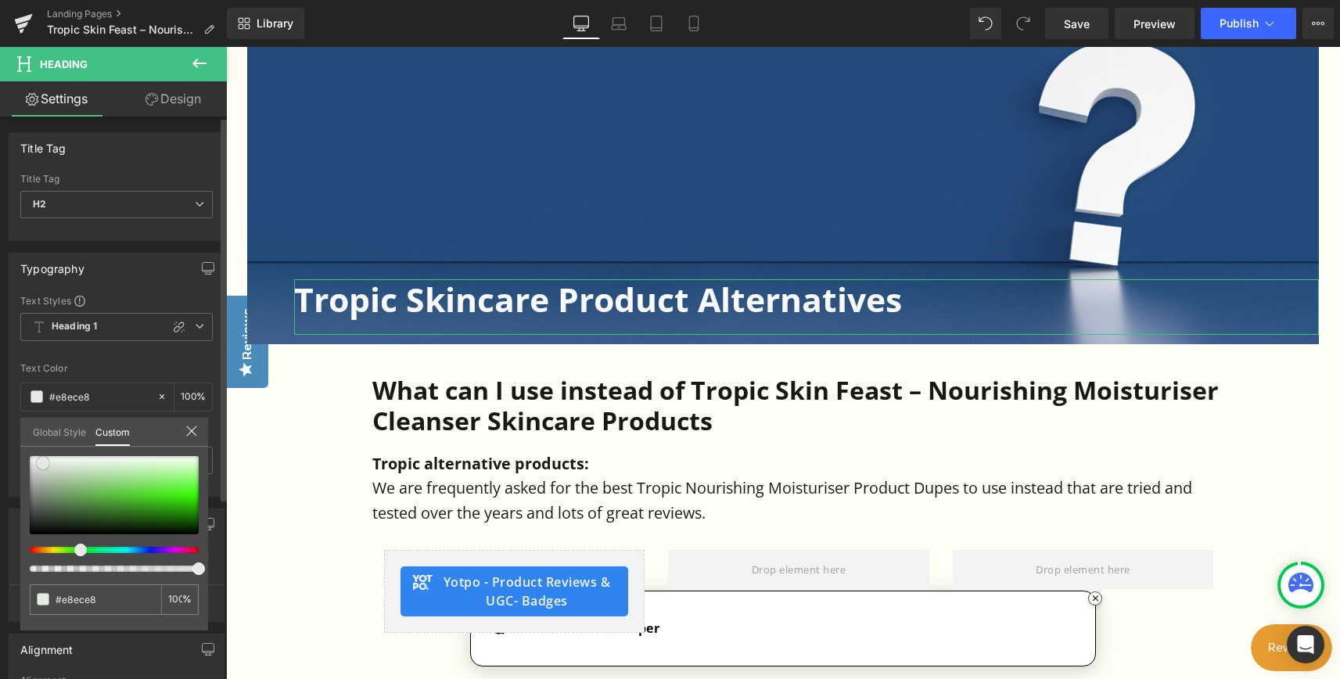
type input "#d1d6d1"
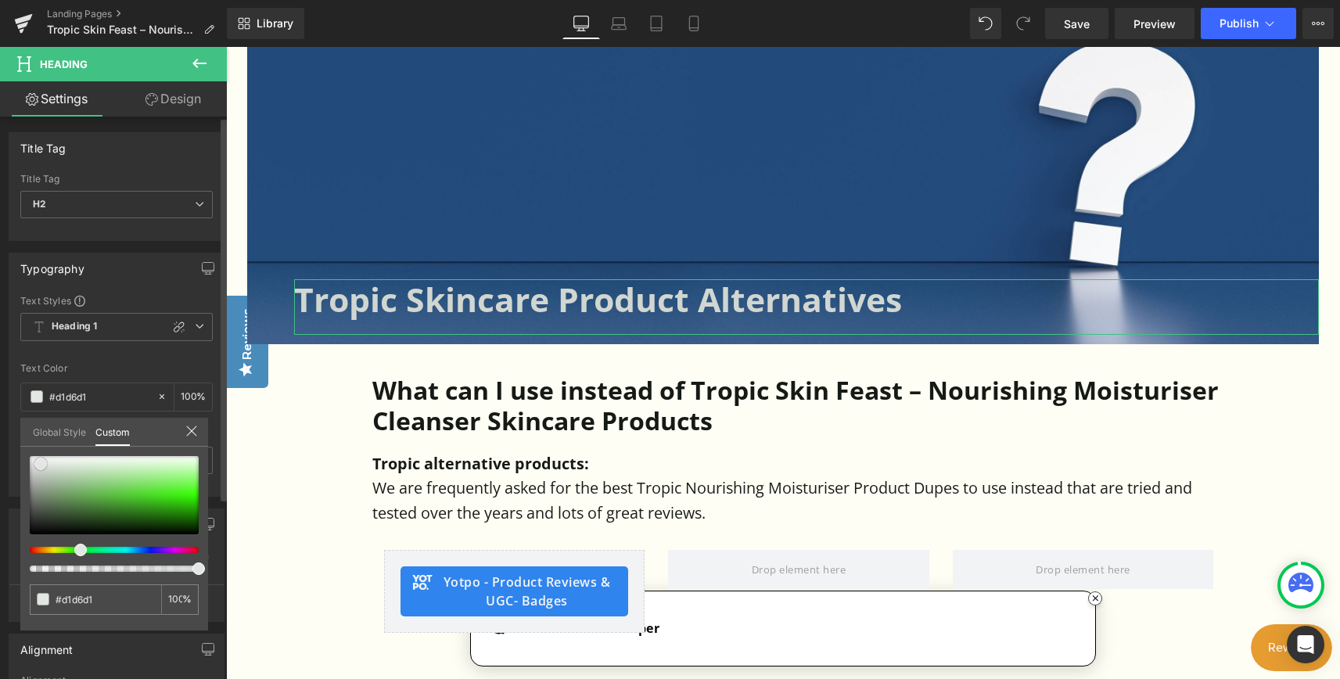
type input "#dee2de"
type input "#f9faf9"
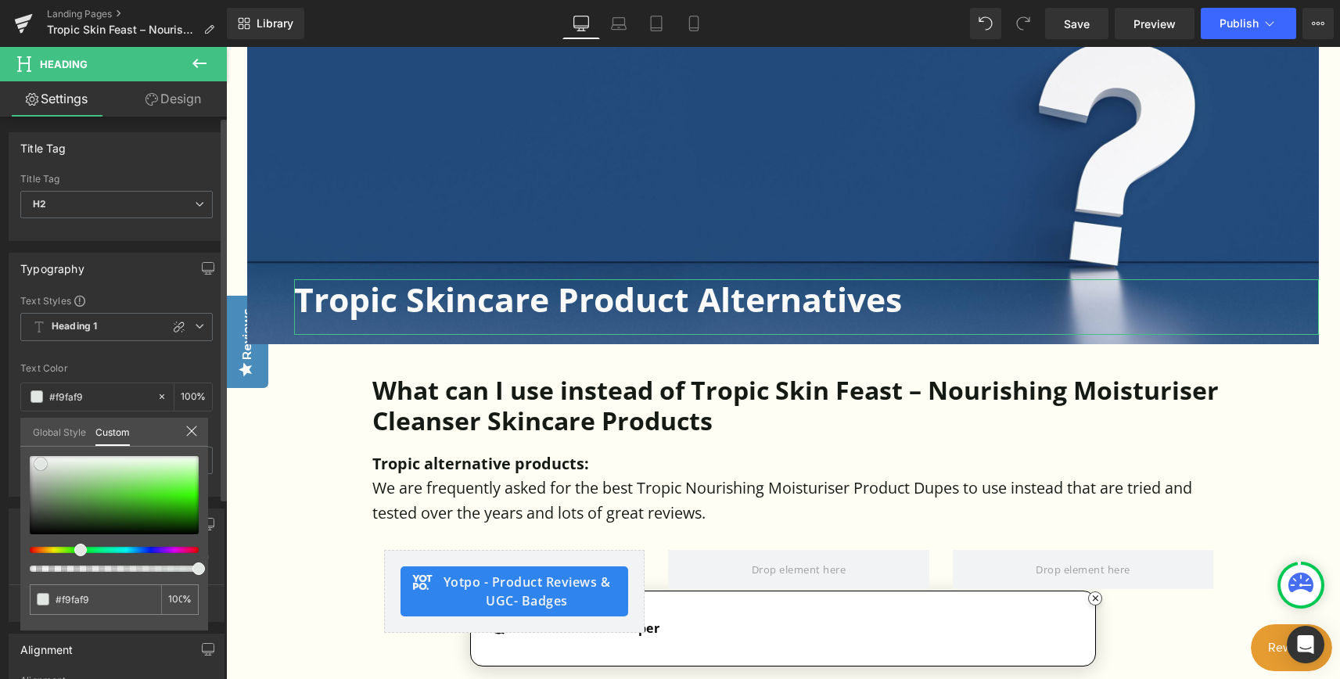
type input "#fcfcfc"
drag, startPoint x: 43, startPoint y: 463, endPoint x: 22, endPoint y: 457, distance: 22.0
click at [22, 457] on div "#fcfcfc 100 %" at bounding box center [114, 543] width 188 height 174
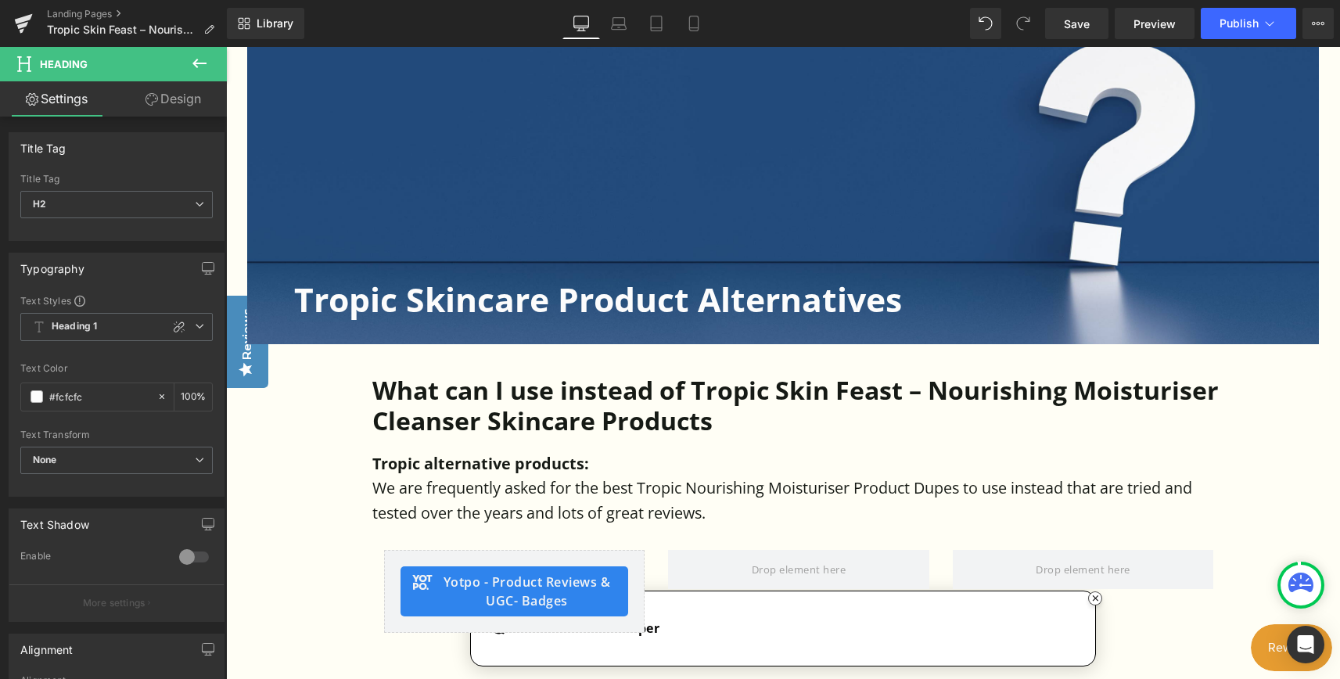
click at [48, 205] on span "H2" at bounding box center [116, 204] width 192 height 27
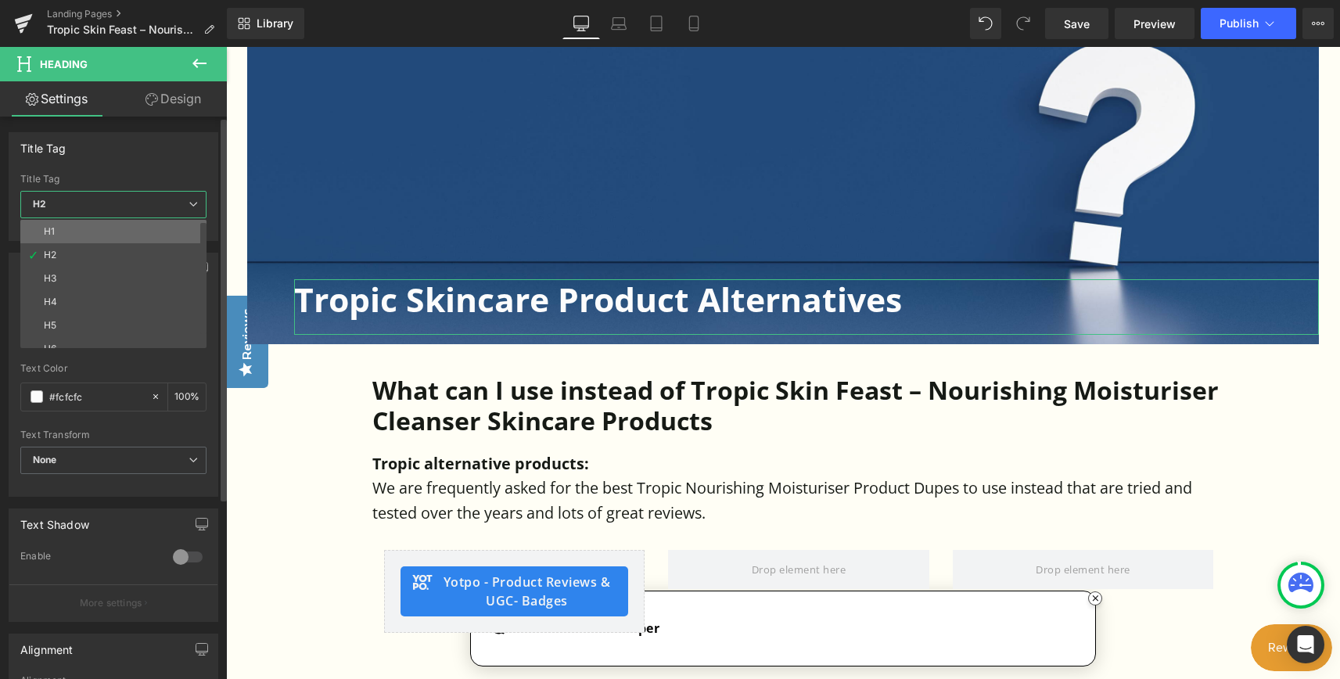
click at [64, 230] on li "H1" at bounding box center [116, 231] width 193 height 23
type input "#ffffff"
type input "100"
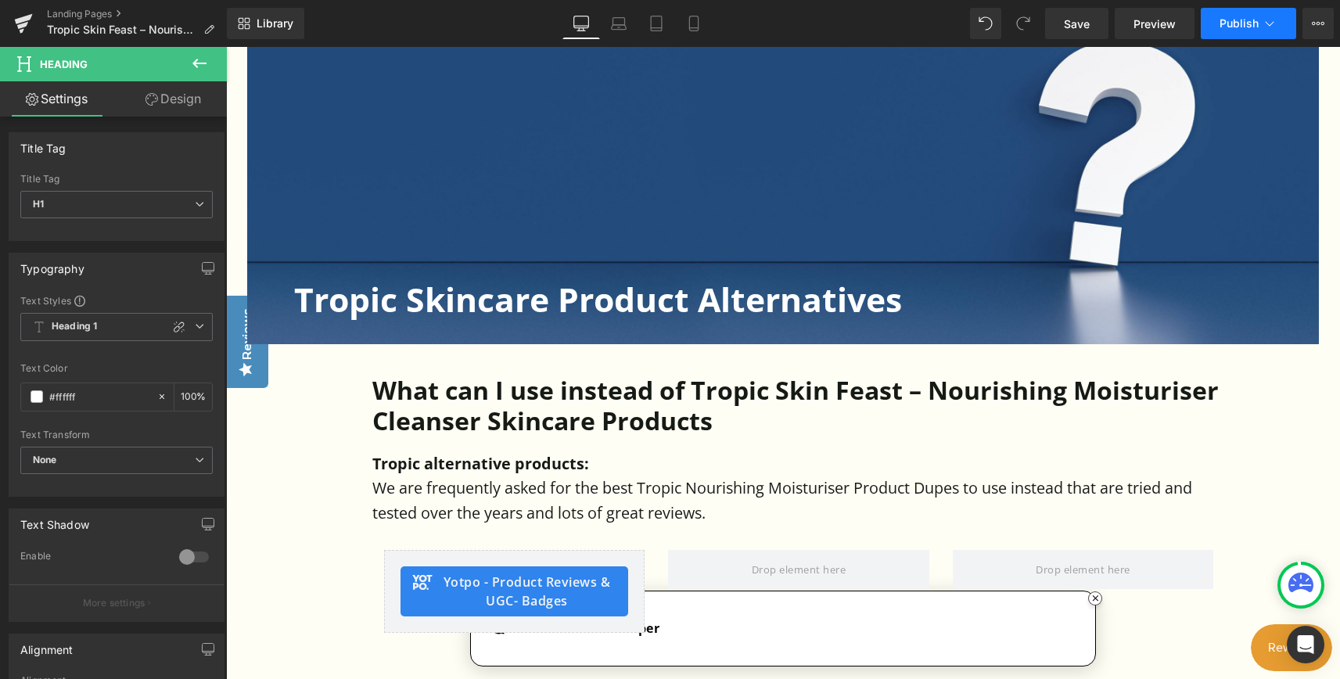
click at [1228, 15] on button "Publish" at bounding box center [1248, 23] width 95 height 31
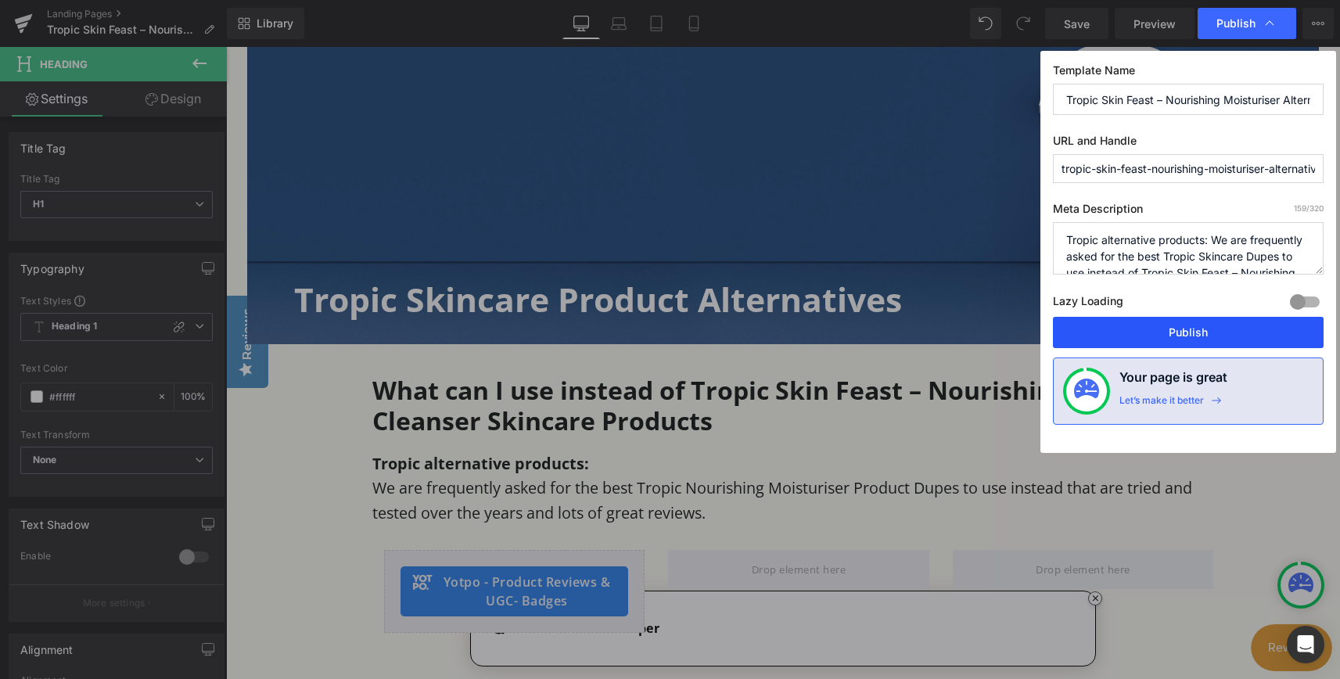
click at [1222, 331] on button "Publish" at bounding box center [1188, 332] width 271 height 31
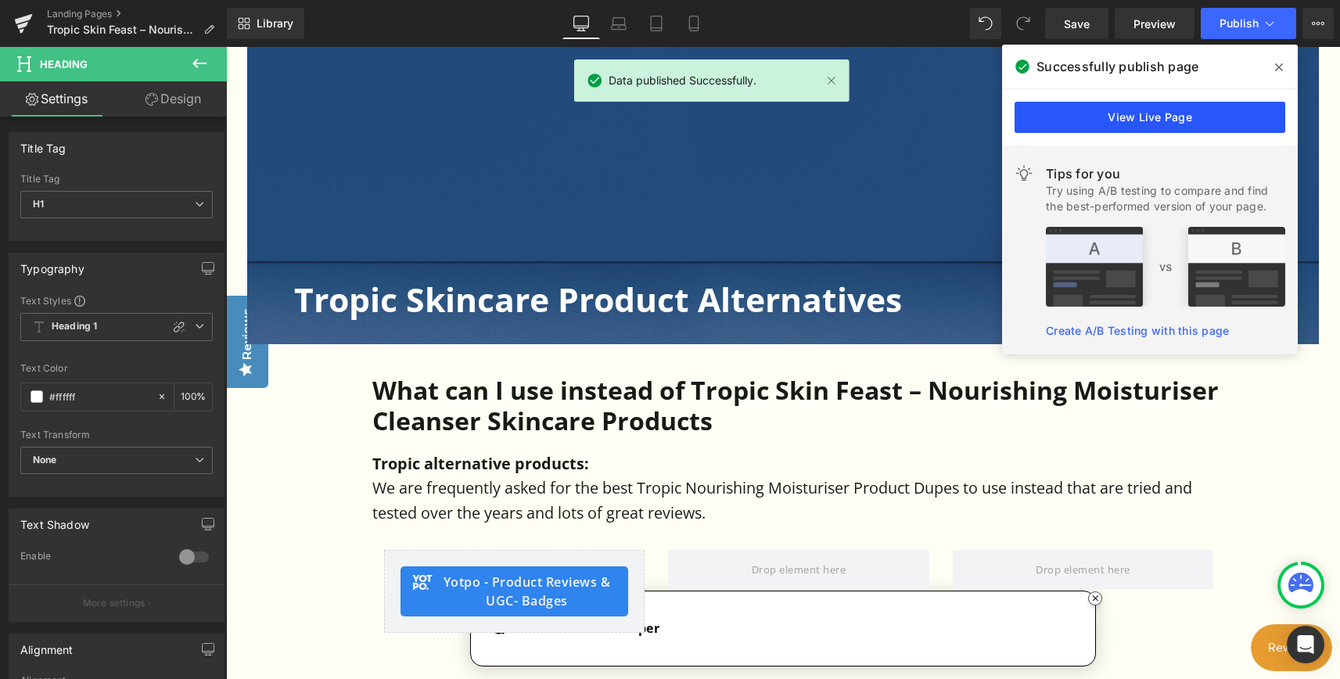
click at [1135, 120] on link "View Live Page" at bounding box center [1150, 117] width 271 height 31
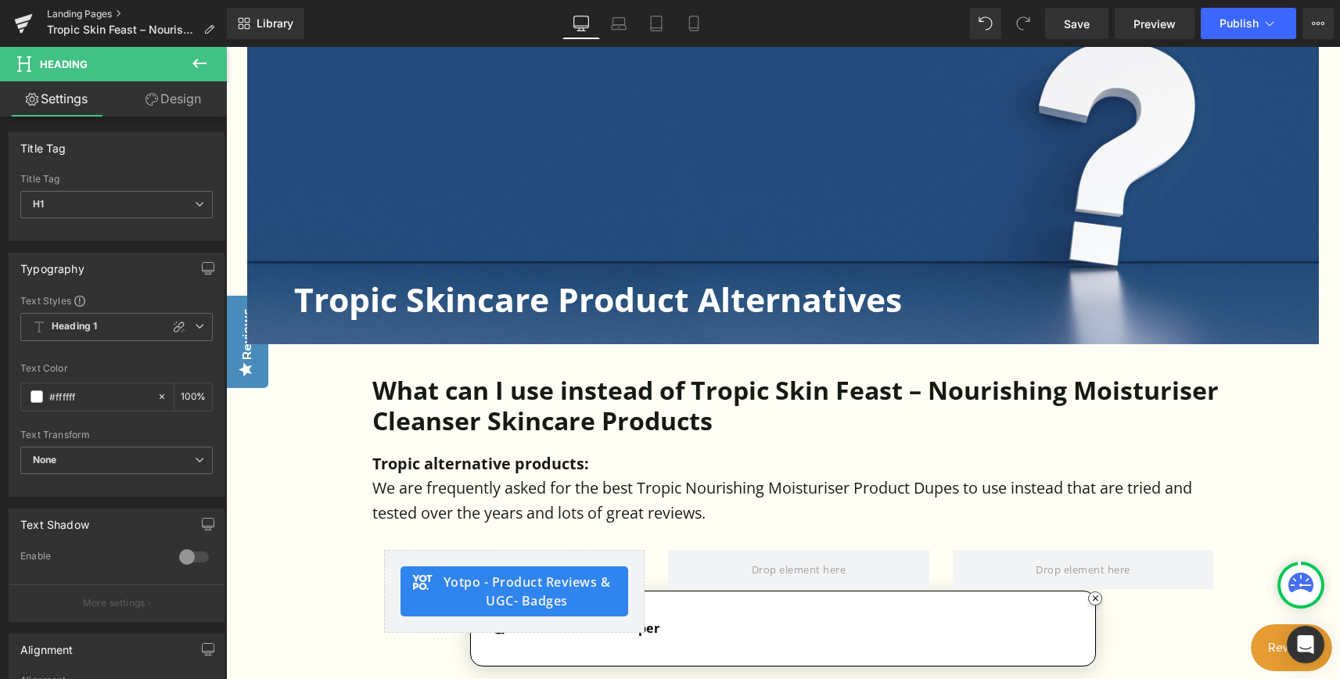
click at [74, 10] on link "Landing Pages" at bounding box center [137, 14] width 180 height 13
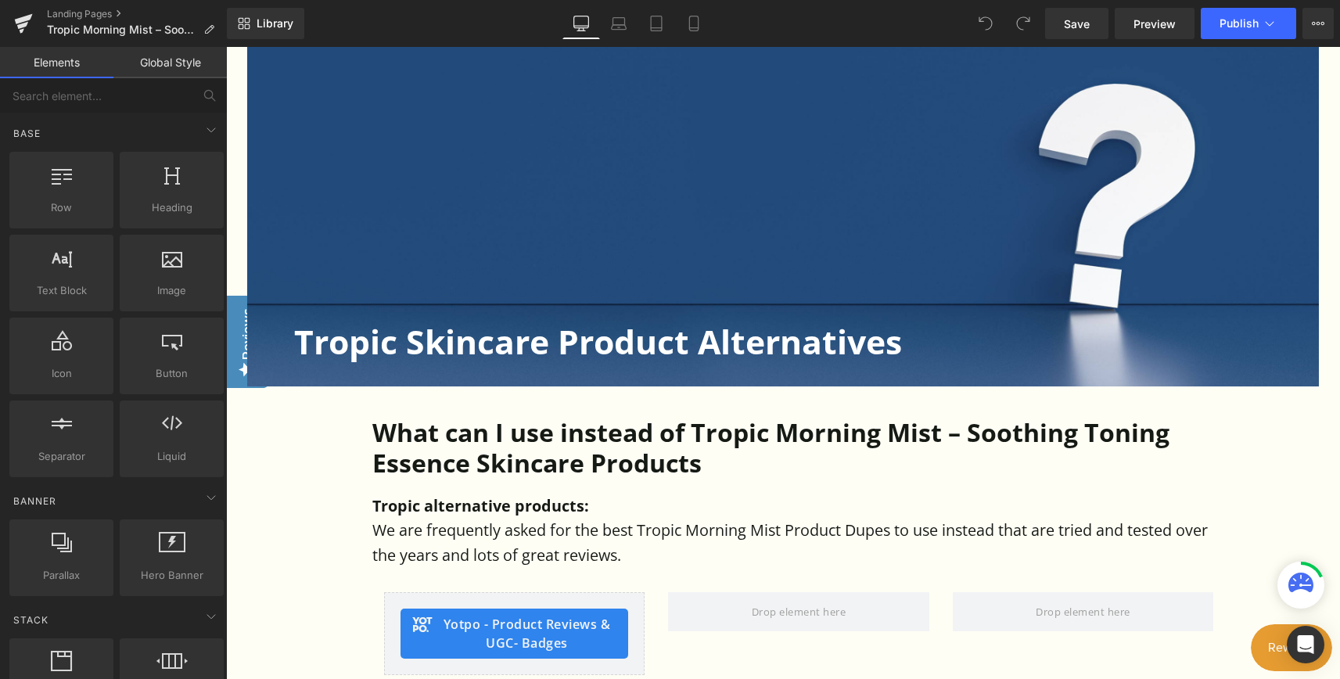
scroll to position [548, 0]
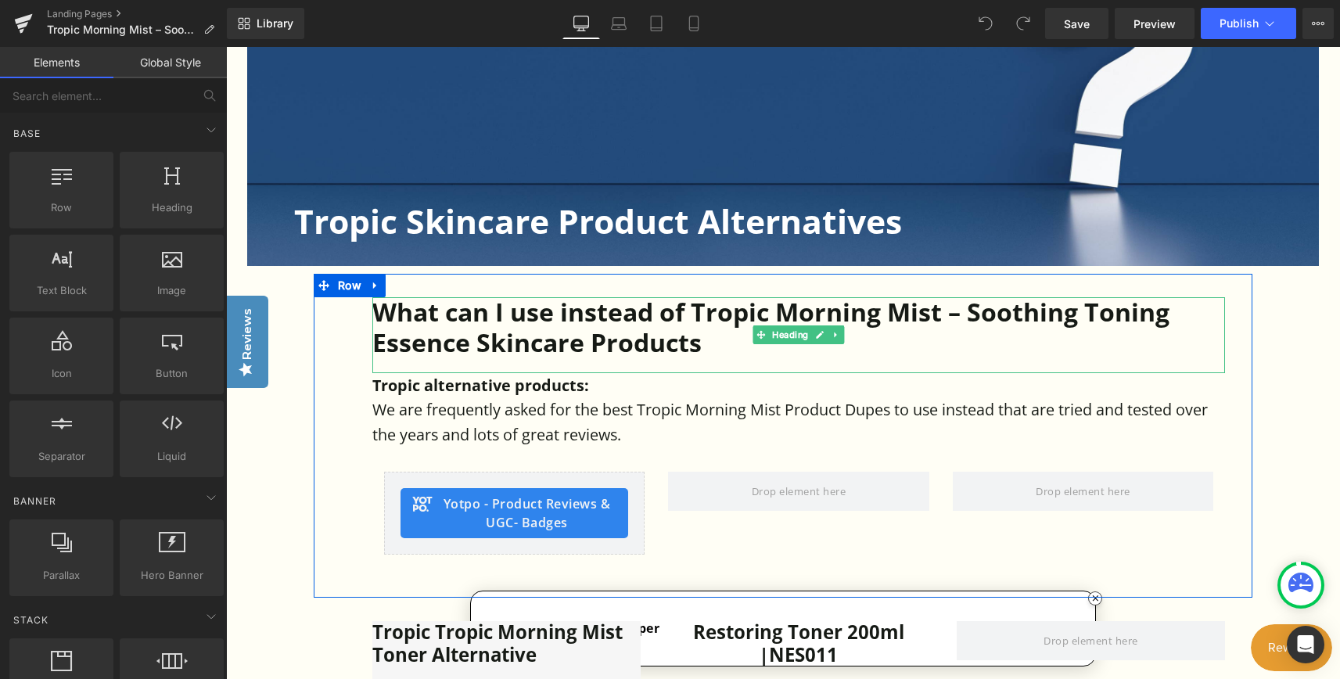
click at [558, 338] on h2 "What can I use instead of Tropic Morning Mist – Soothing Toning Essence Skincar…" at bounding box center [798, 327] width 853 height 60
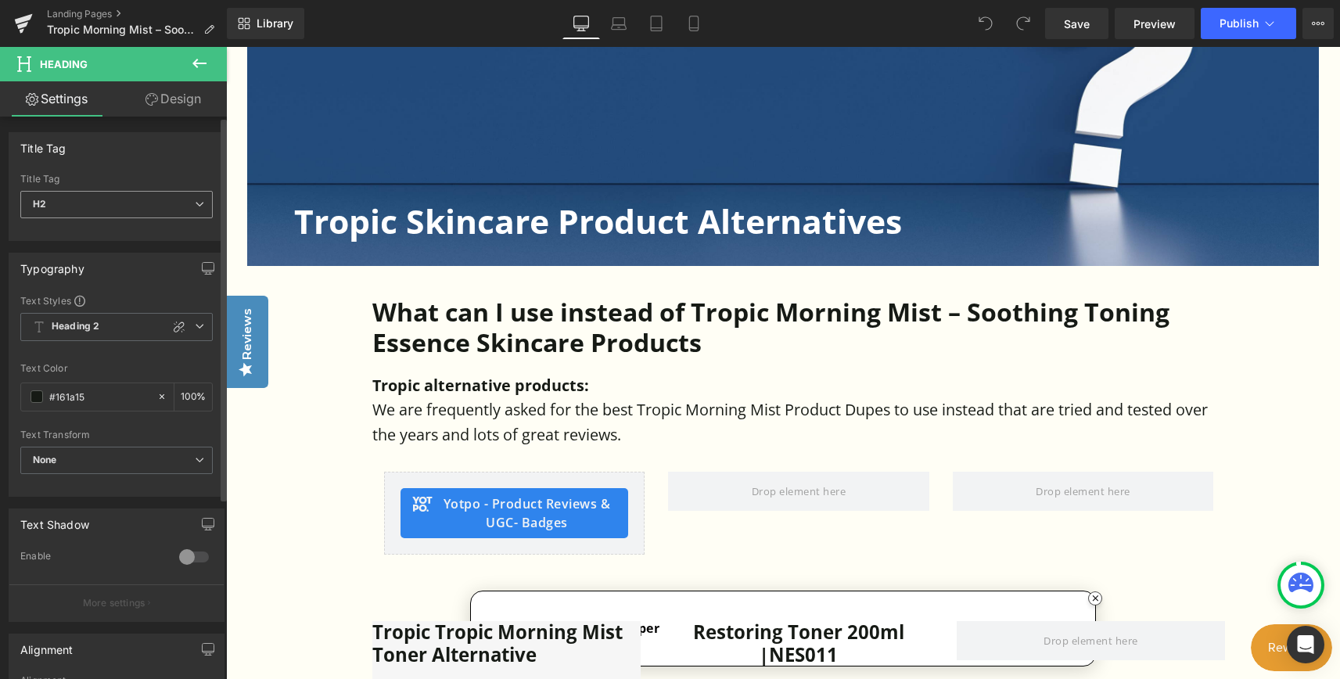
click at [194, 210] on span "H2" at bounding box center [116, 204] width 192 height 27
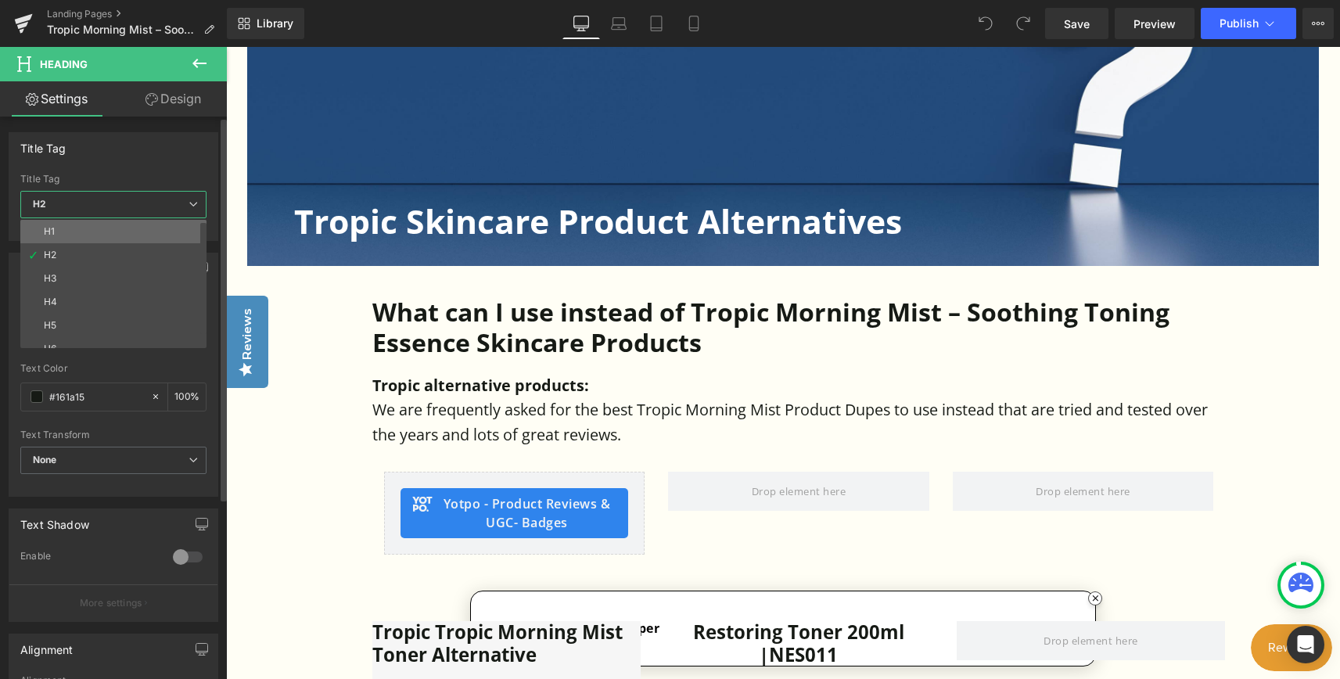
click at [97, 237] on li "H1" at bounding box center [116, 231] width 193 height 23
type input "100"
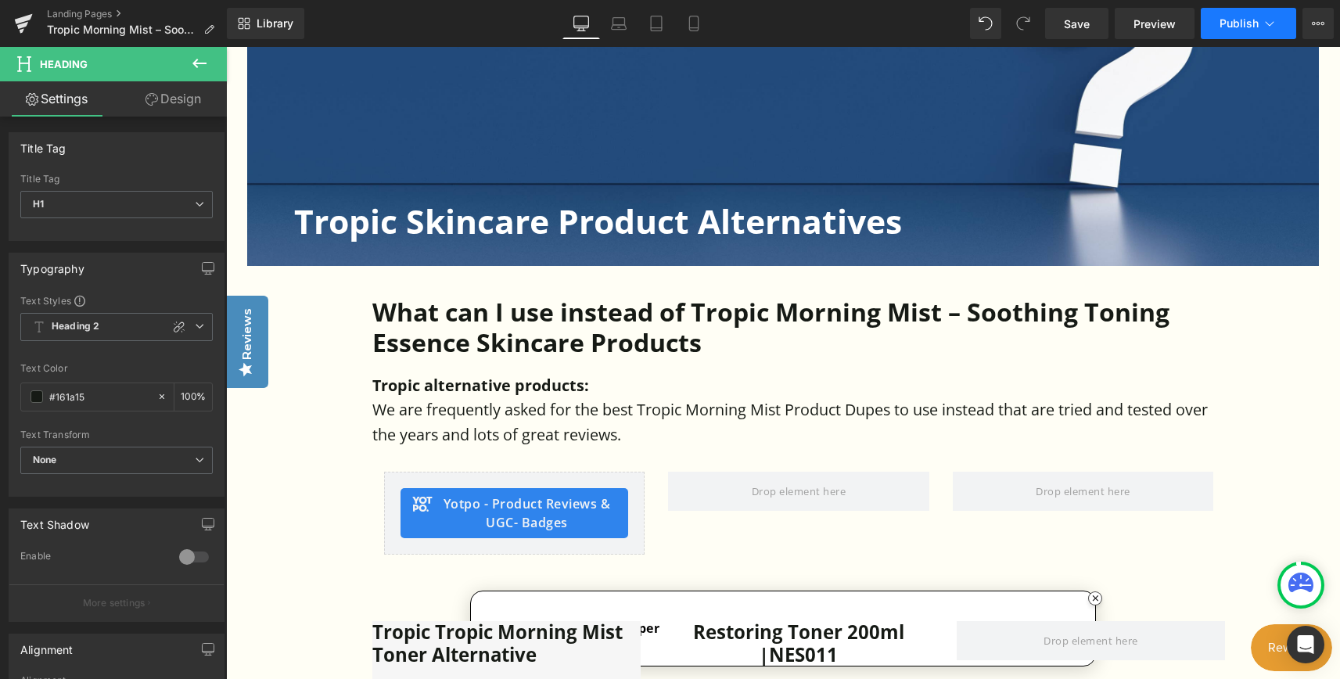
click at [1228, 19] on span "Publish" at bounding box center [1238, 23] width 39 height 13
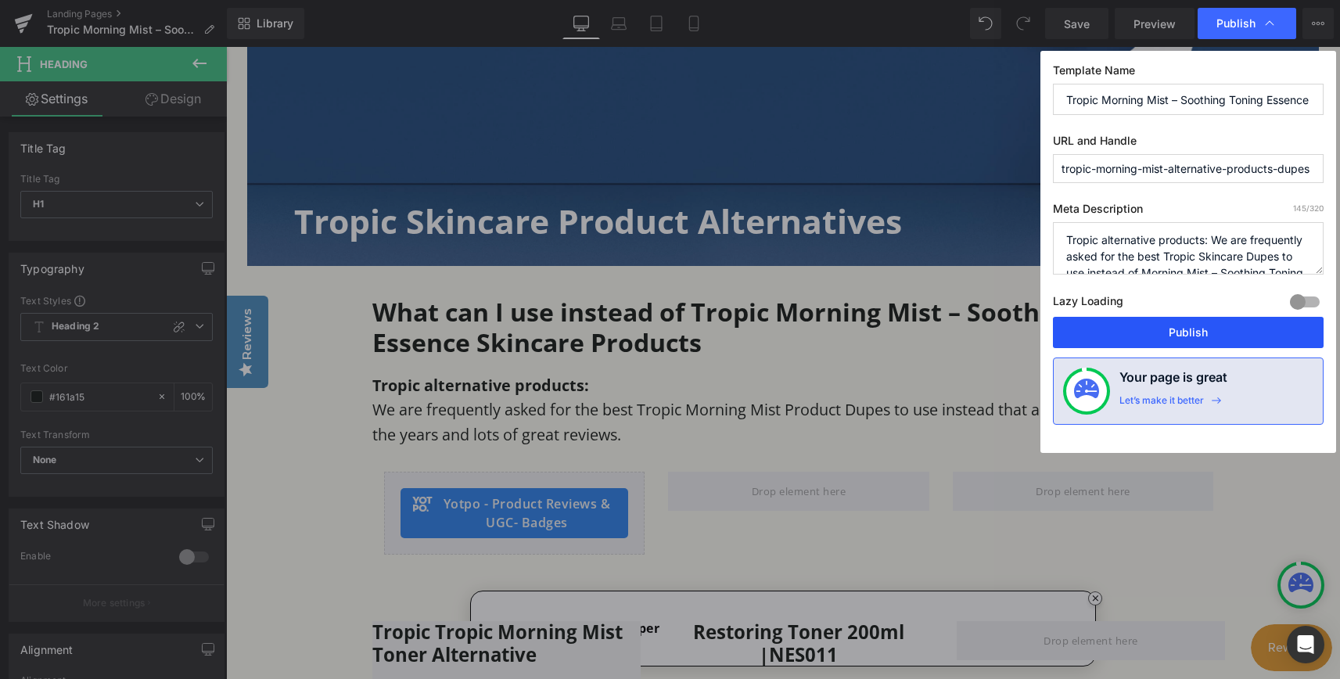
click at [1209, 334] on button "Publish" at bounding box center [1188, 332] width 271 height 31
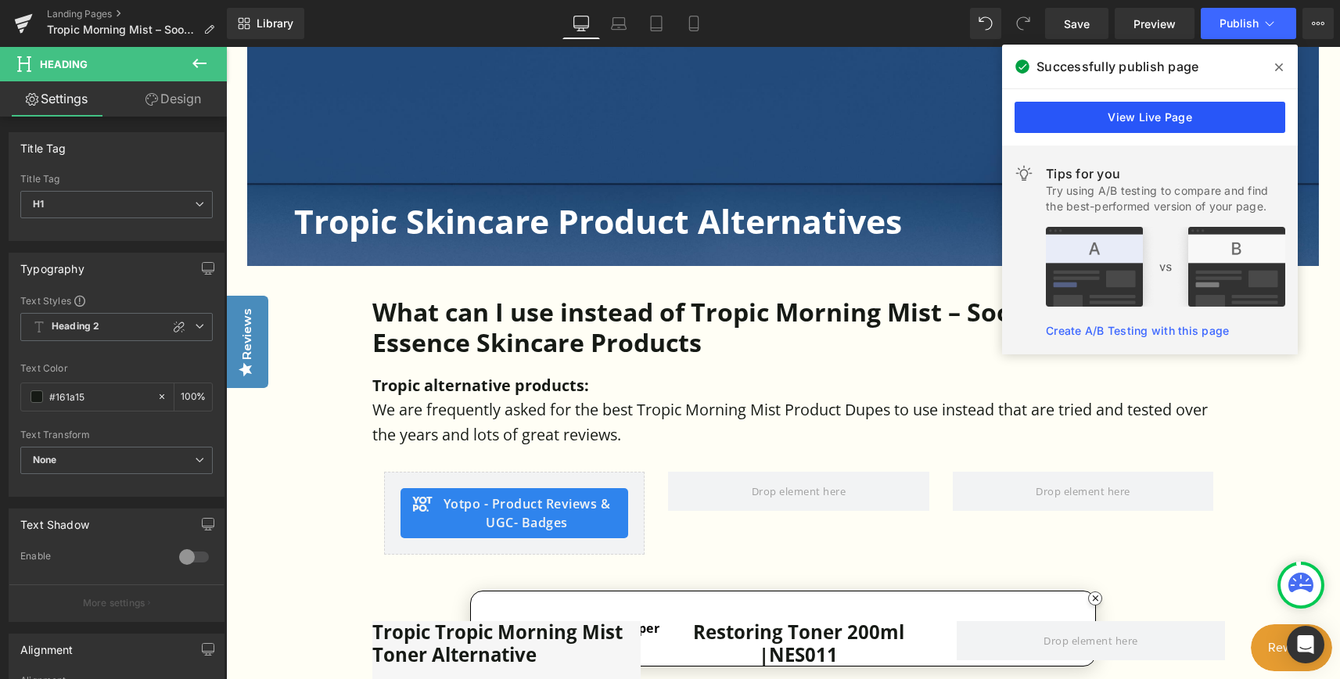
click at [1166, 112] on link "View Live Page" at bounding box center [1150, 117] width 271 height 31
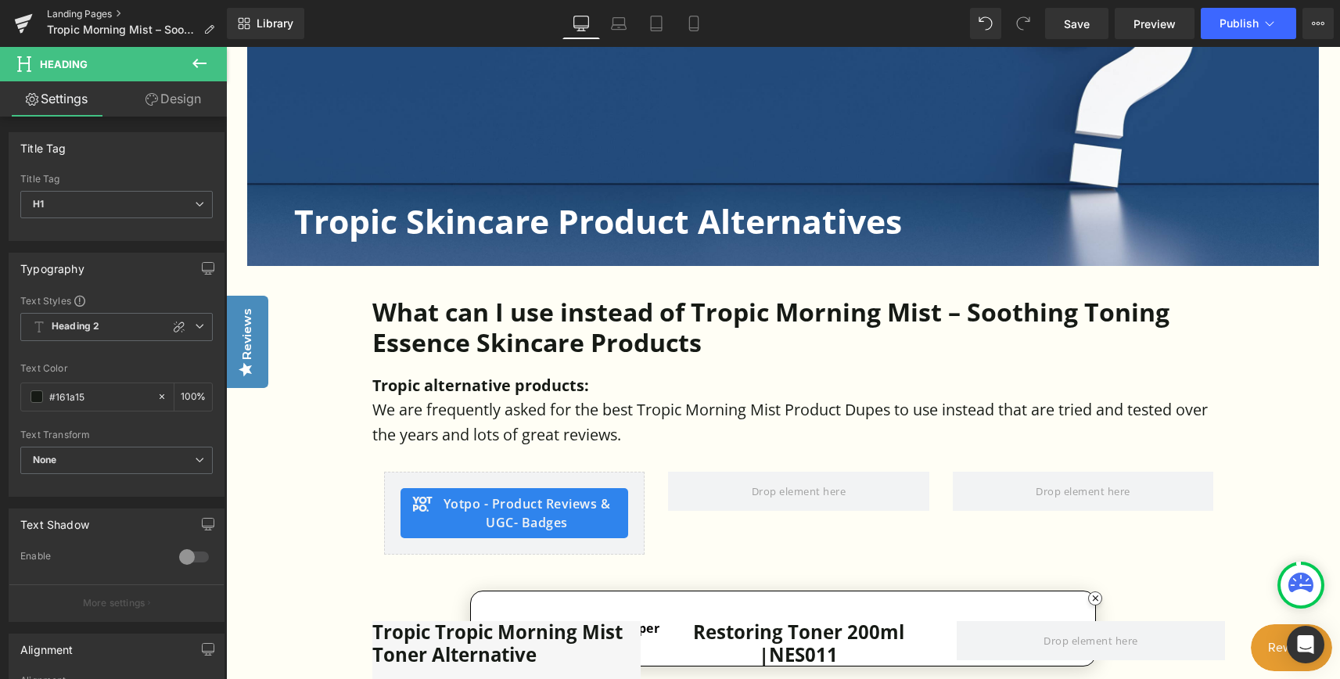
click at [80, 13] on link "Landing Pages" at bounding box center [137, 14] width 180 height 13
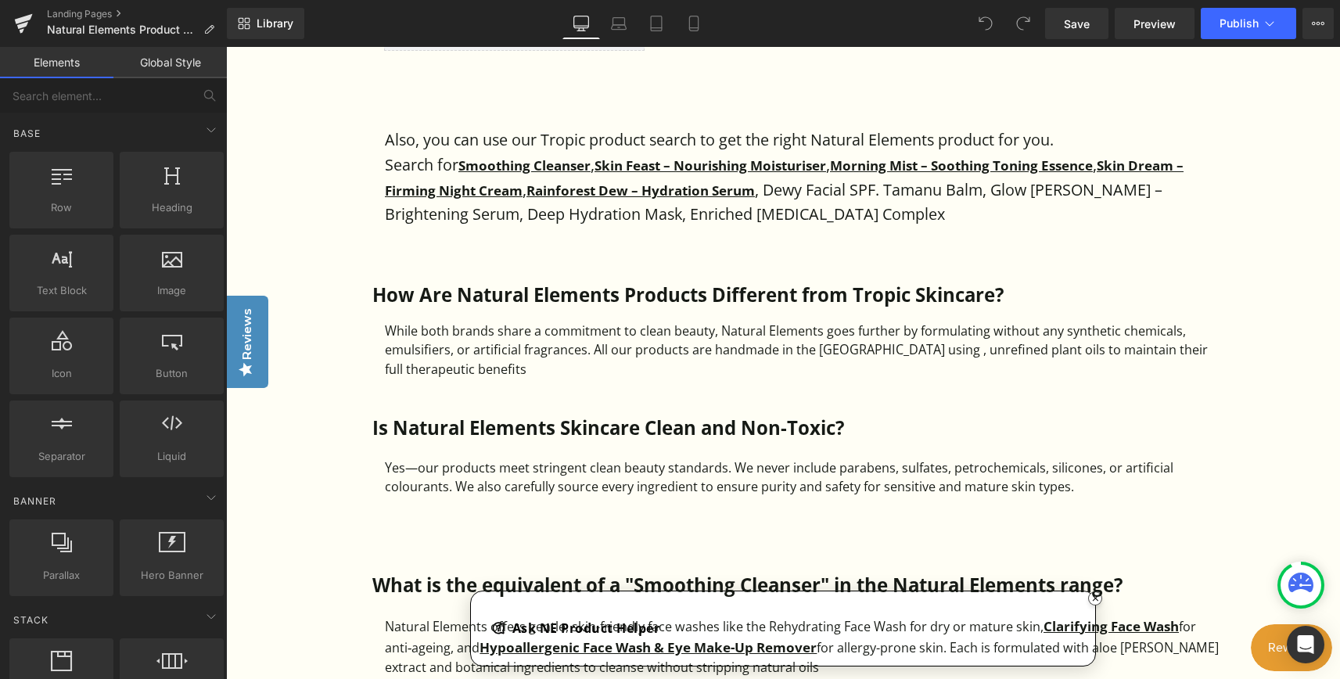
scroll to position [1330, 0]
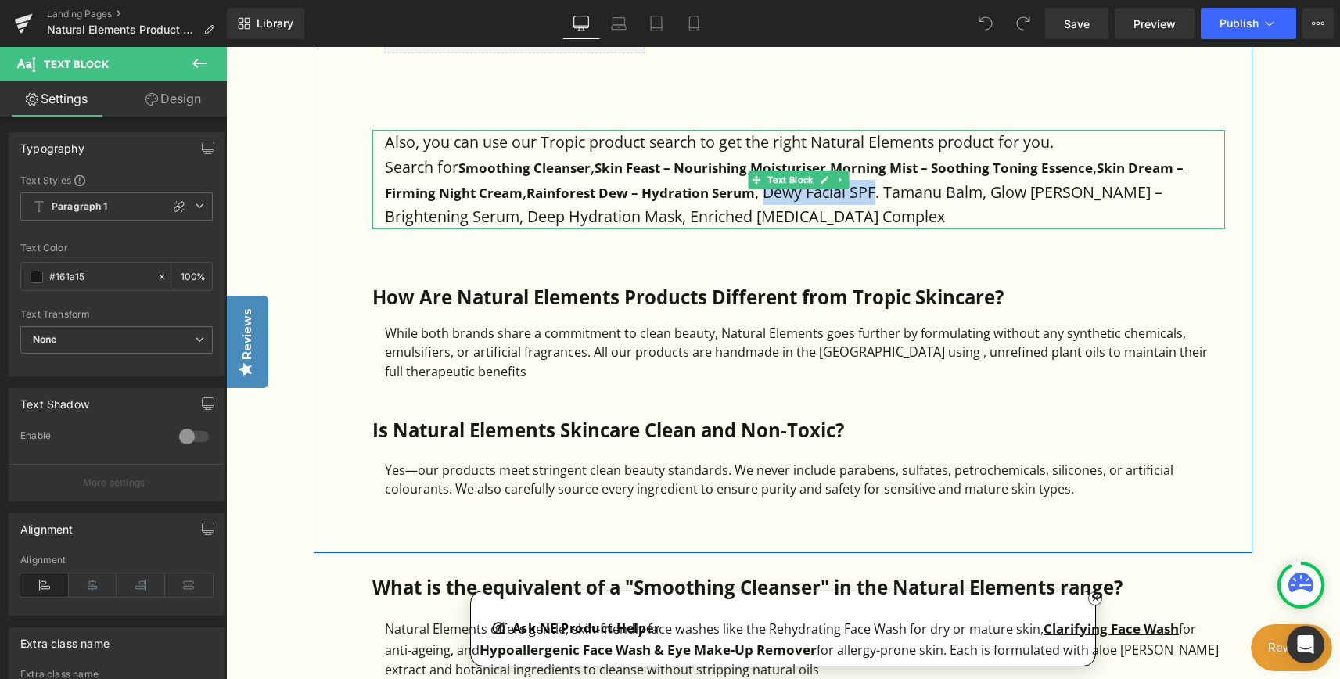
drag, startPoint x: 765, startPoint y: 196, endPoint x: 877, endPoint y: 190, distance: 112.0
click at [877, 190] on p "Search for Smoothing Cleanser , Skin Feast – Nourishing Moisturiser , Morning M…" at bounding box center [805, 192] width 840 height 74
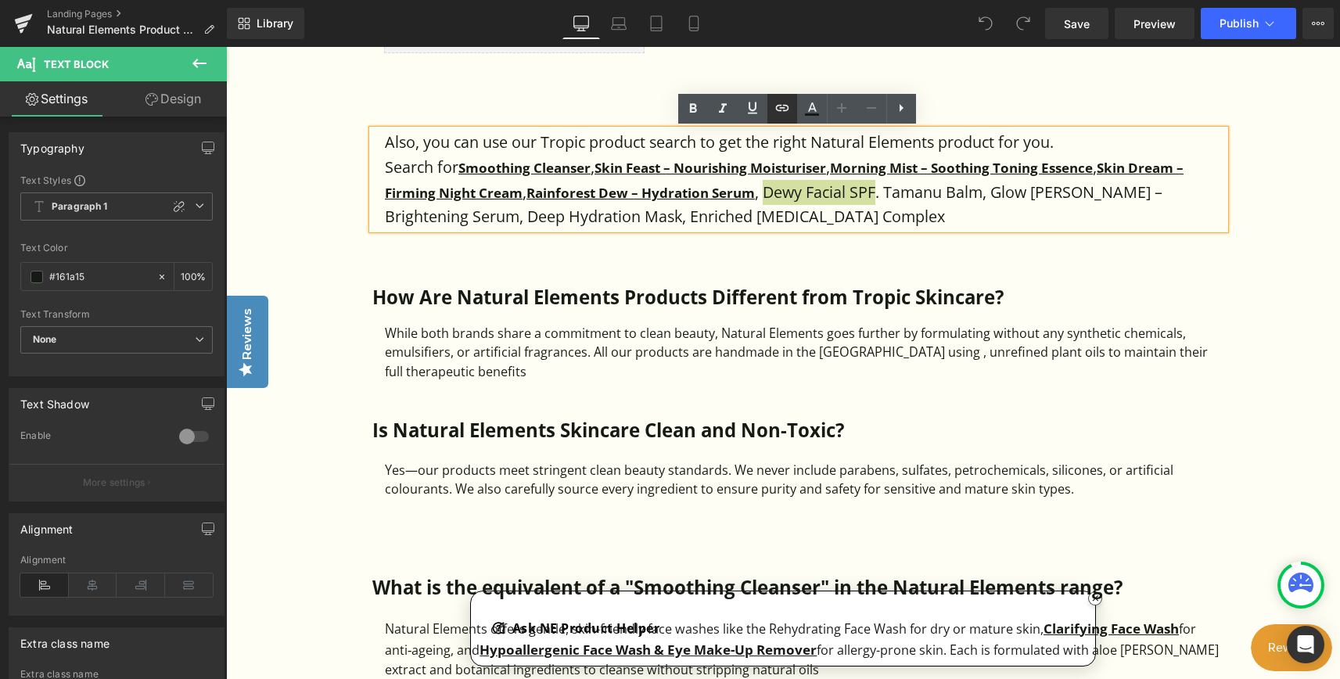
click at [782, 119] on link at bounding box center [782, 109] width 30 height 30
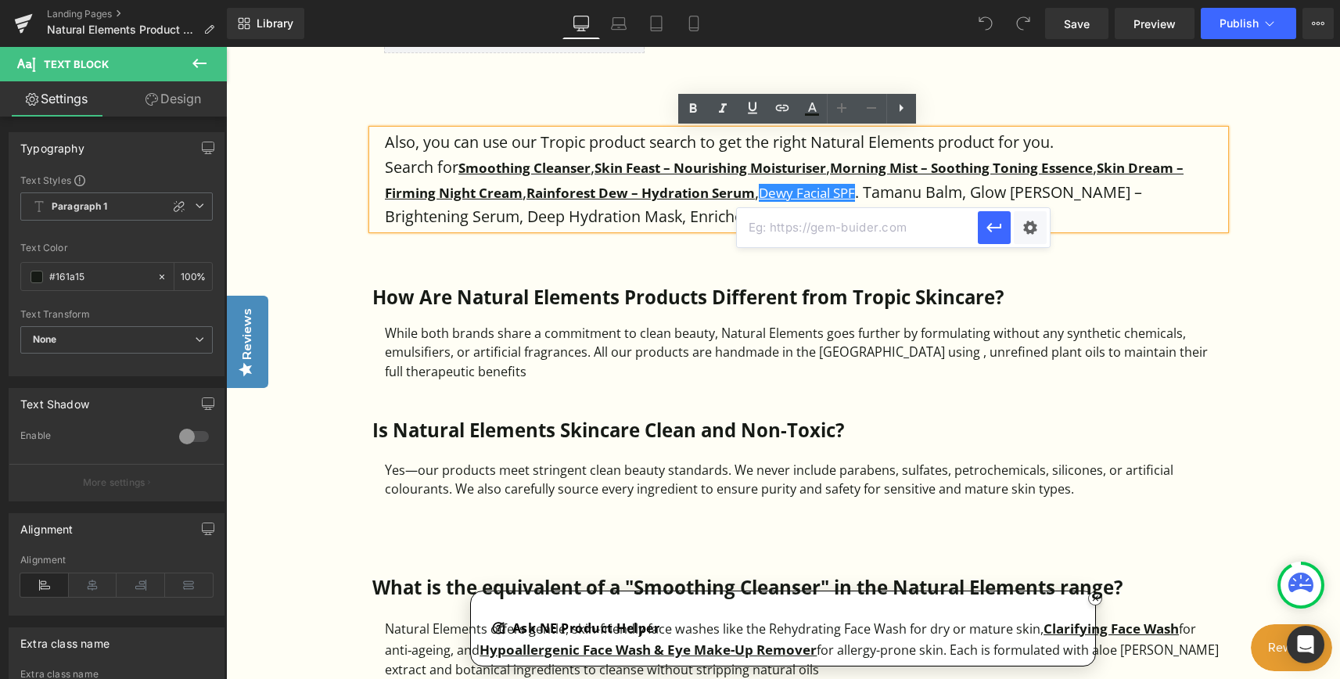
click at [809, 231] on input "text" at bounding box center [857, 227] width 241 height 39
paste input "[URL][DOMAIN_NAME]"
type input "[URL][DOMAIN_NAME]"
click at [991, 232] on icon "button" at bounding box center [994, 227] width 19 height 19
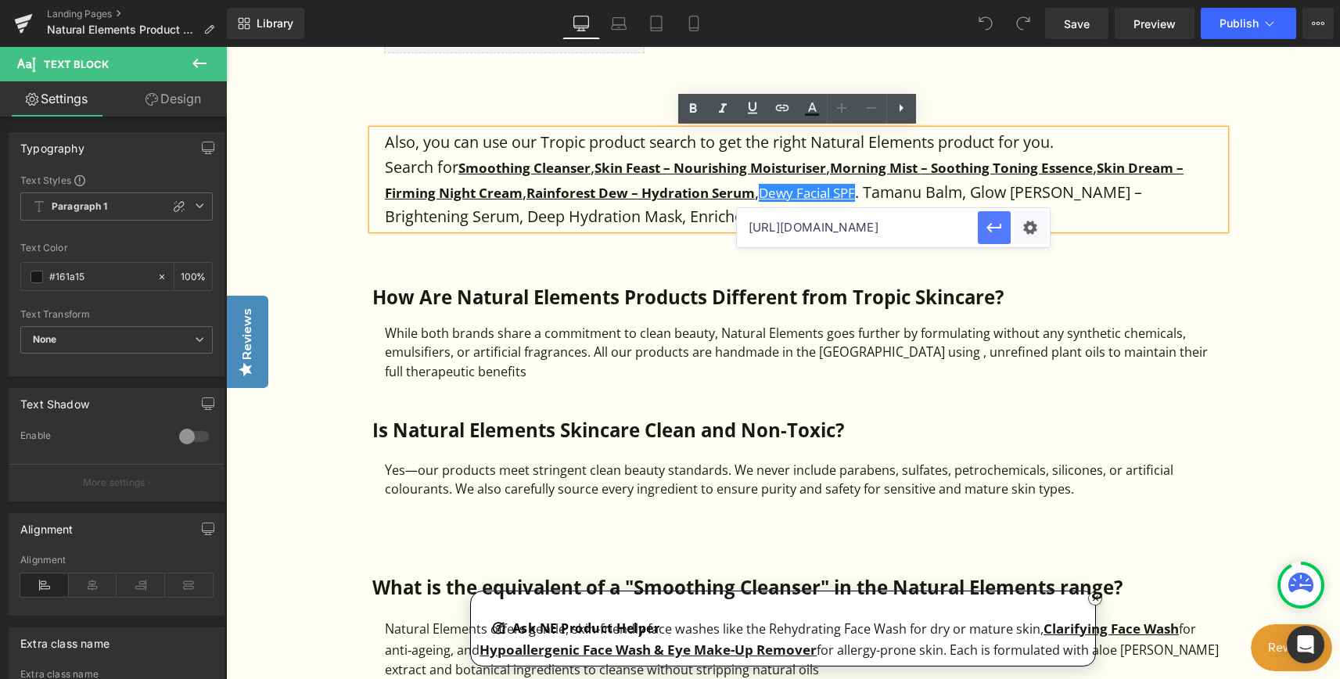
scroll to position [0, 0]
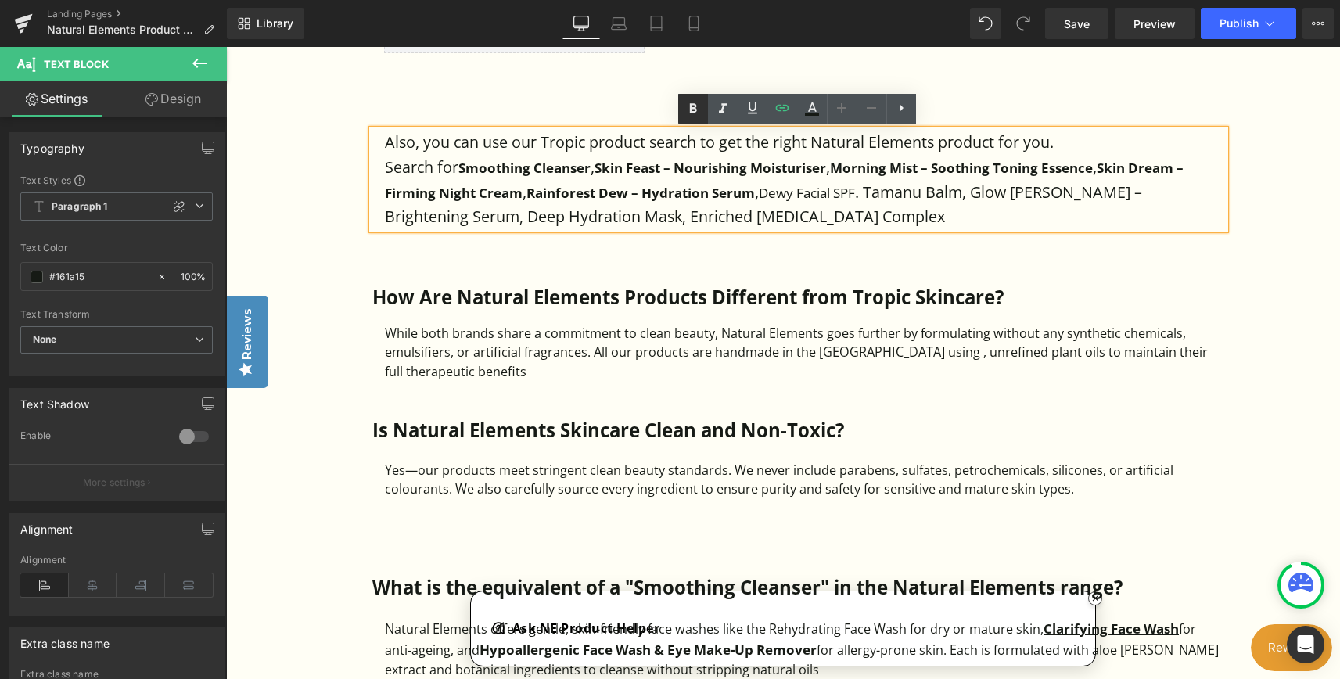
click at [693, 108] on icon at bounding box center [692, 108] width 7 height 9
click at [747, 107] on icon at bounding box center [752, 108] width 19 height 19
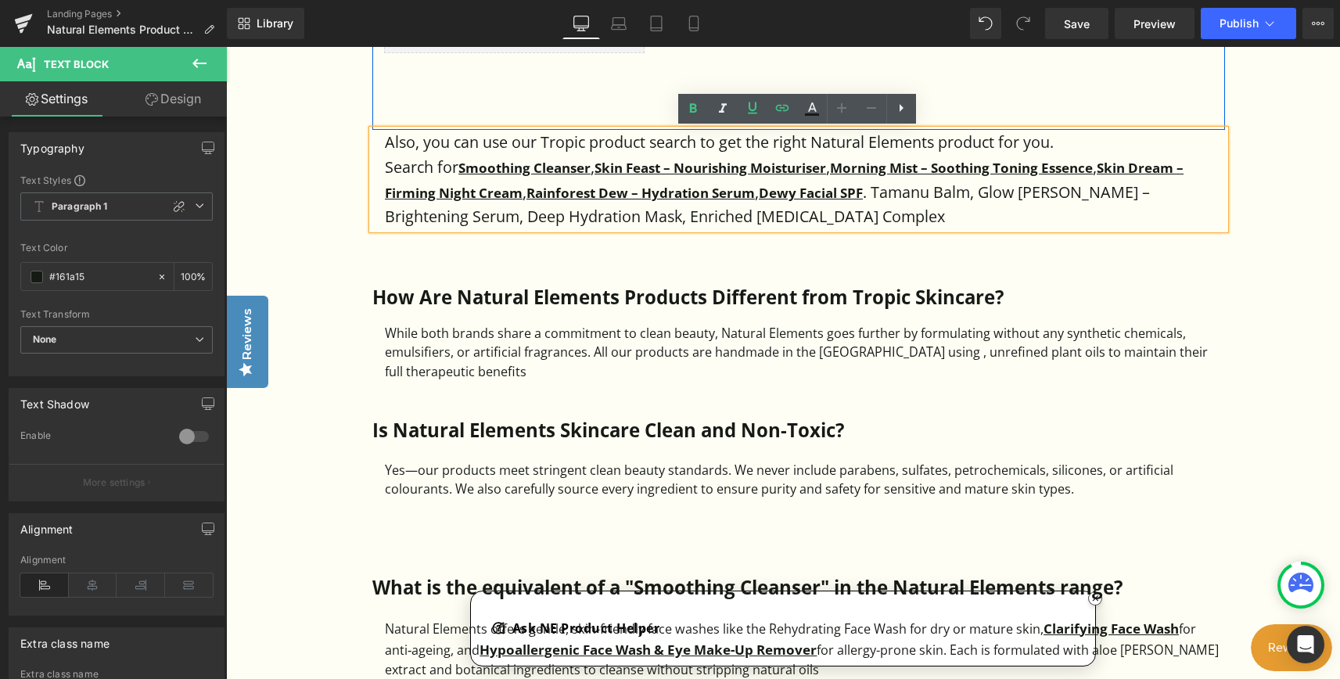
click at [613, 98] on div "Yotpo - Product Reviews & UGC - Badges Yotpo - Product Reviews & UGC Row" at bounding box center [798, 50] width 853 height 160
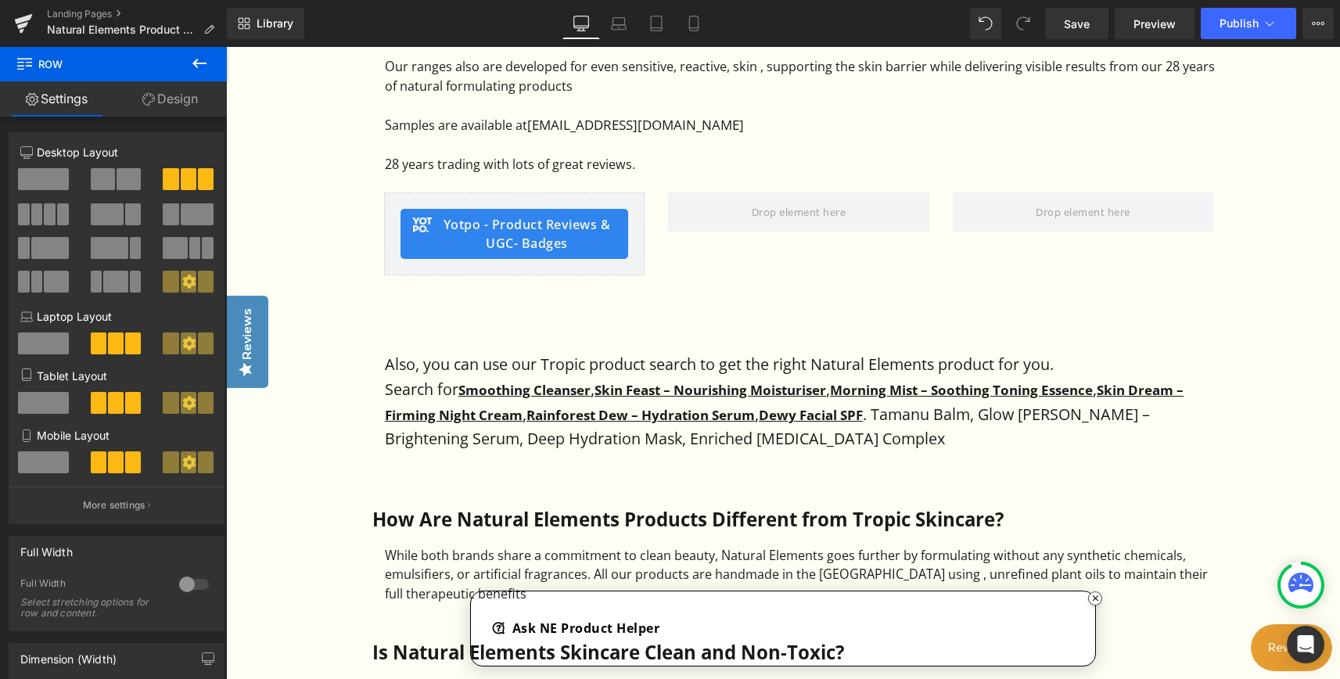
scroll to position [1095, 0]
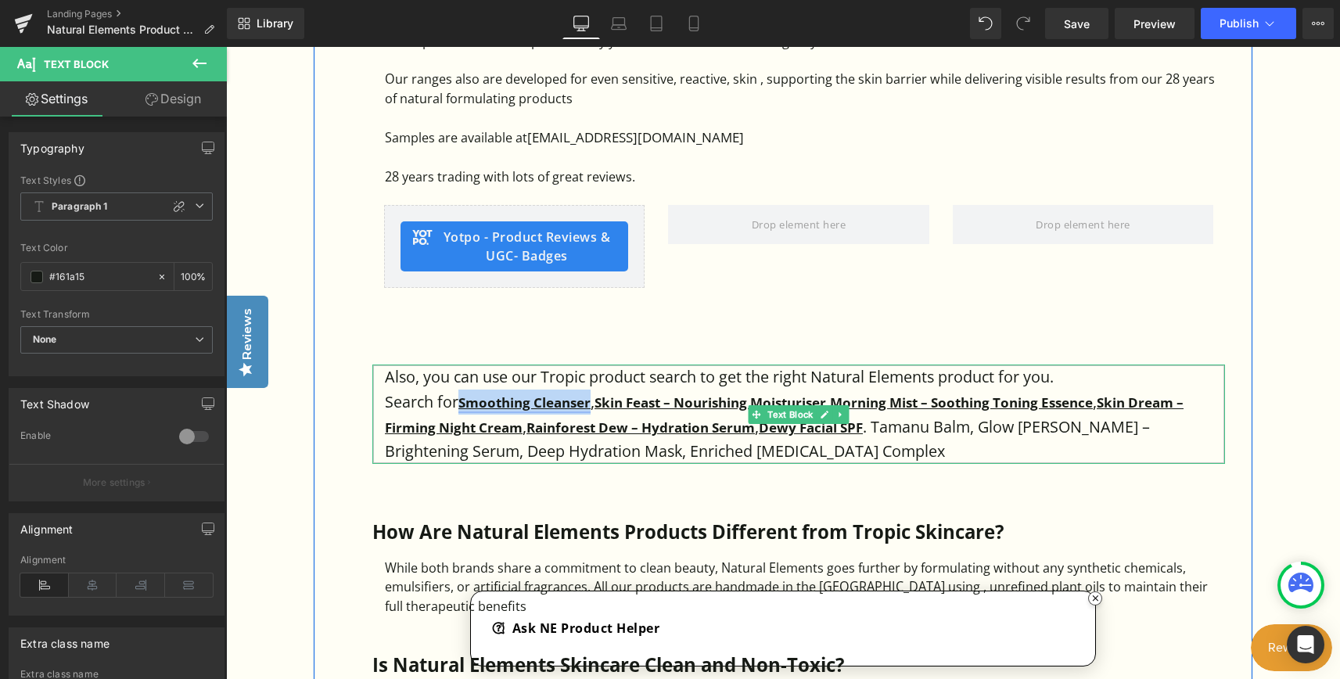
drag, startPoint x: 461, startPoint y: 404, endPoint x: 591, endPoint y: 404, distance: 130.6
click at [591, 404] on strong "Smoothing Cleanser" at bounding box center [524, 402] width 132 height 18
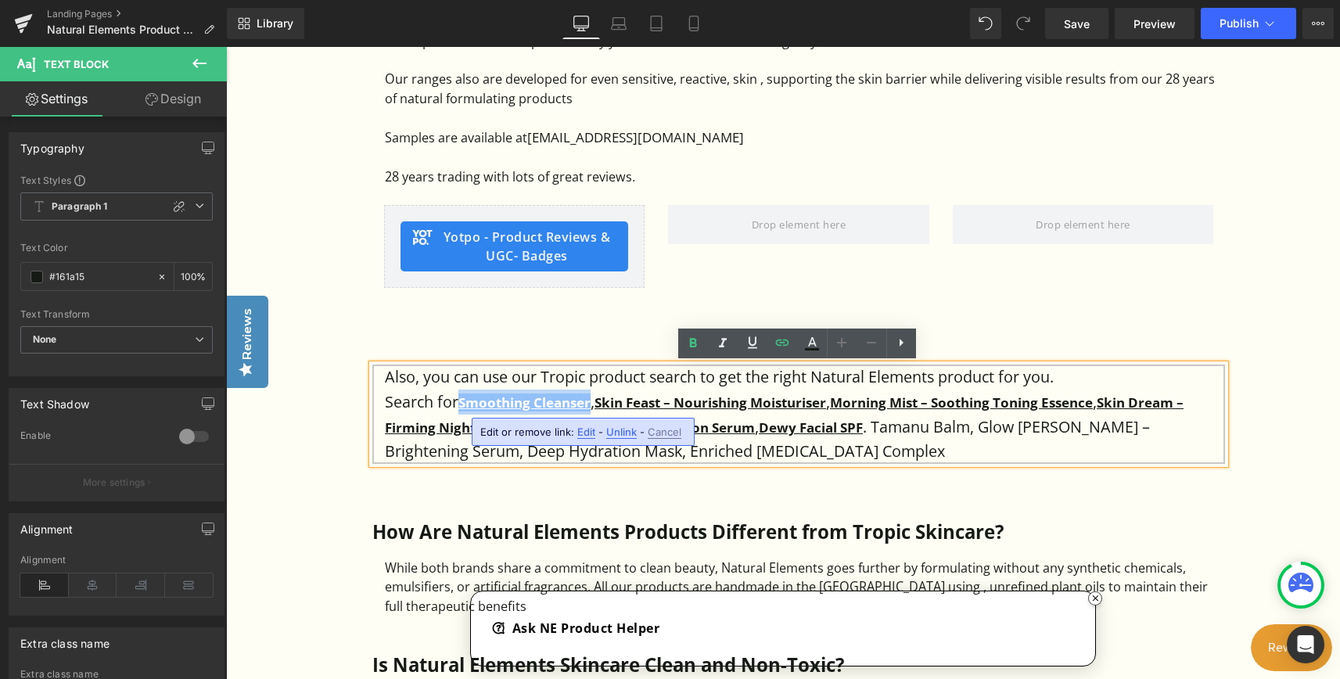
copy strong "Smoothing Cleanser"
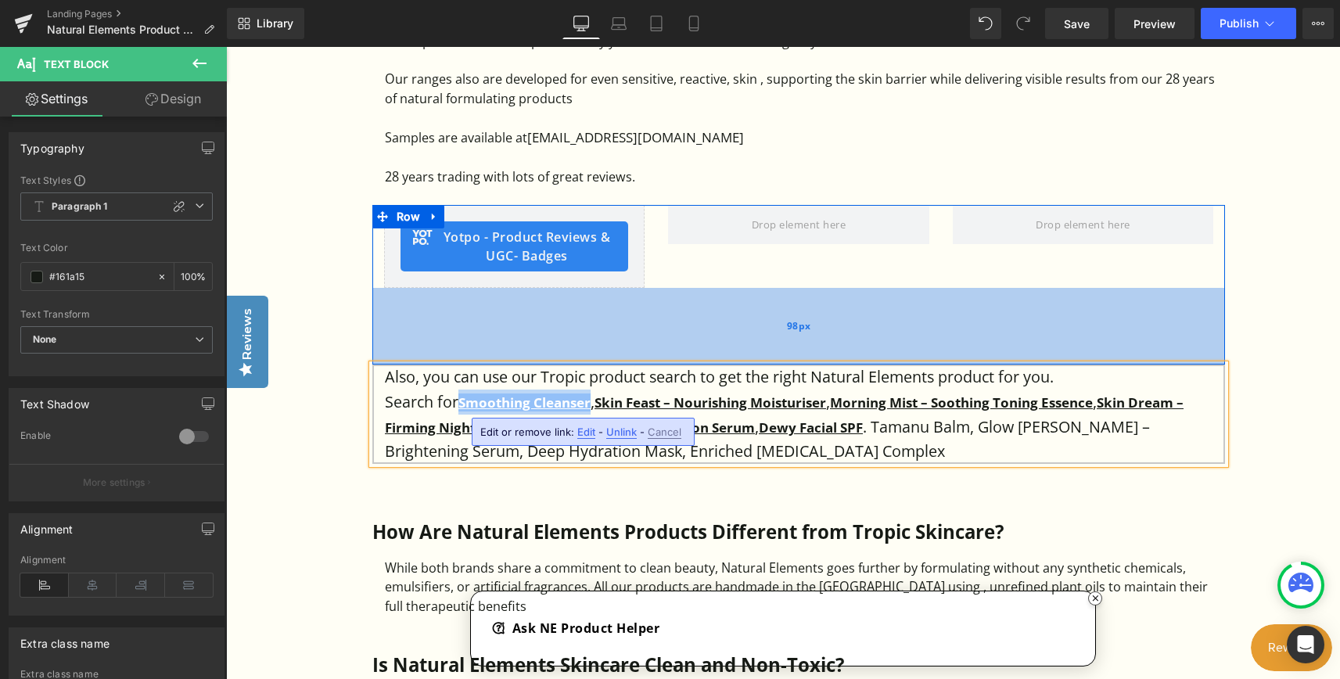
click at [688, 320] on div "98px" at bounding box center [798, 326] width 853 height 77
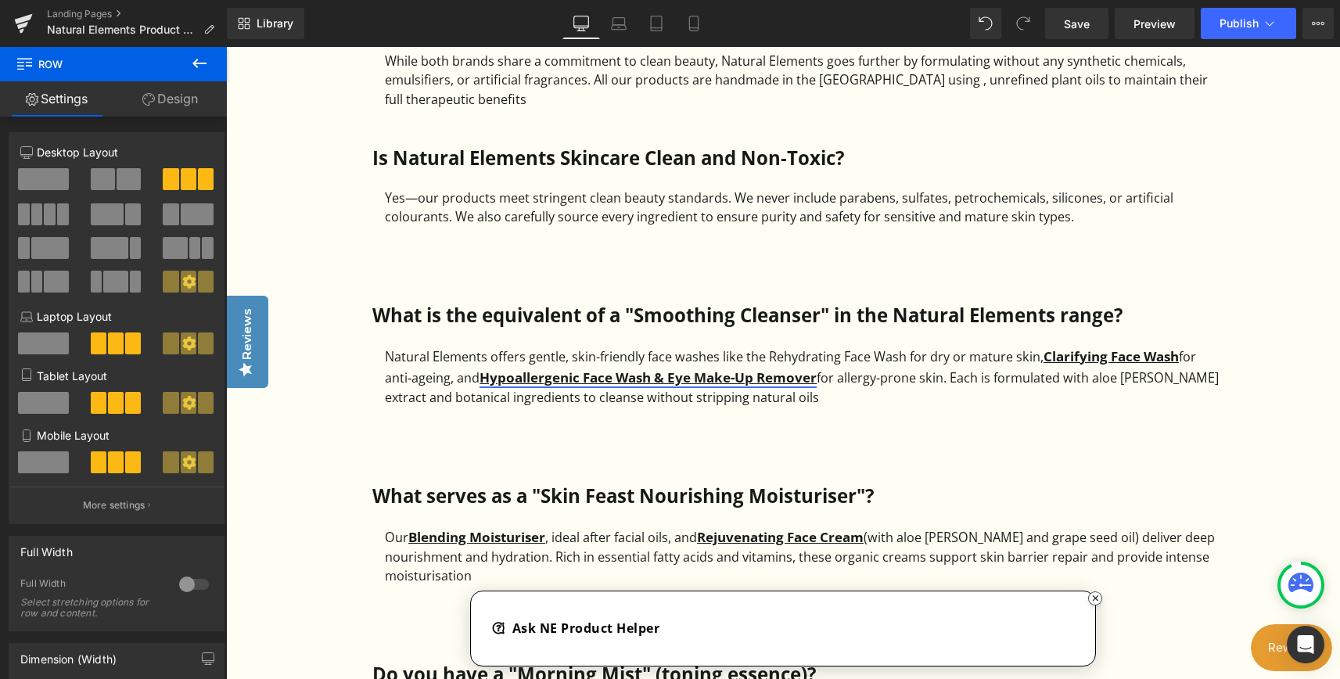
scroll to position [1643, 0]
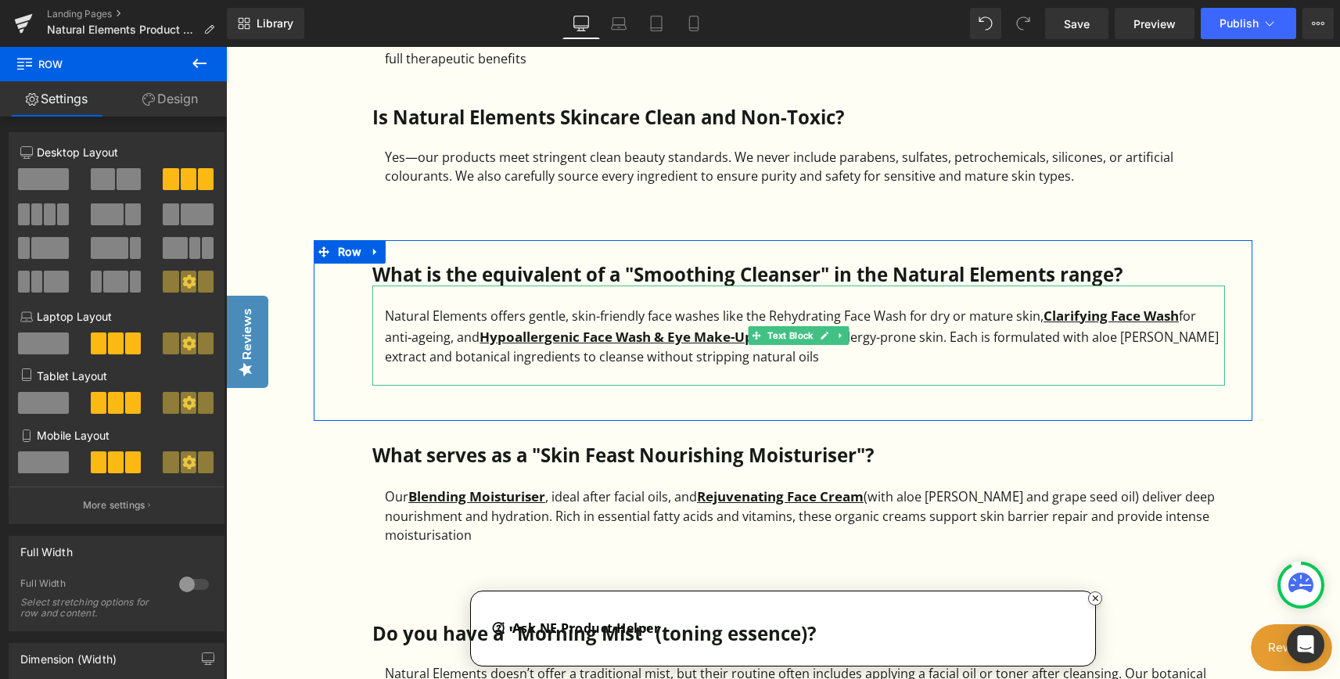
click at [776, 357] on div "Natural Elements offers gentle, skin-friendly face washes like the Rehydrating …" at bounding box center [805, 336] width 840 height 62
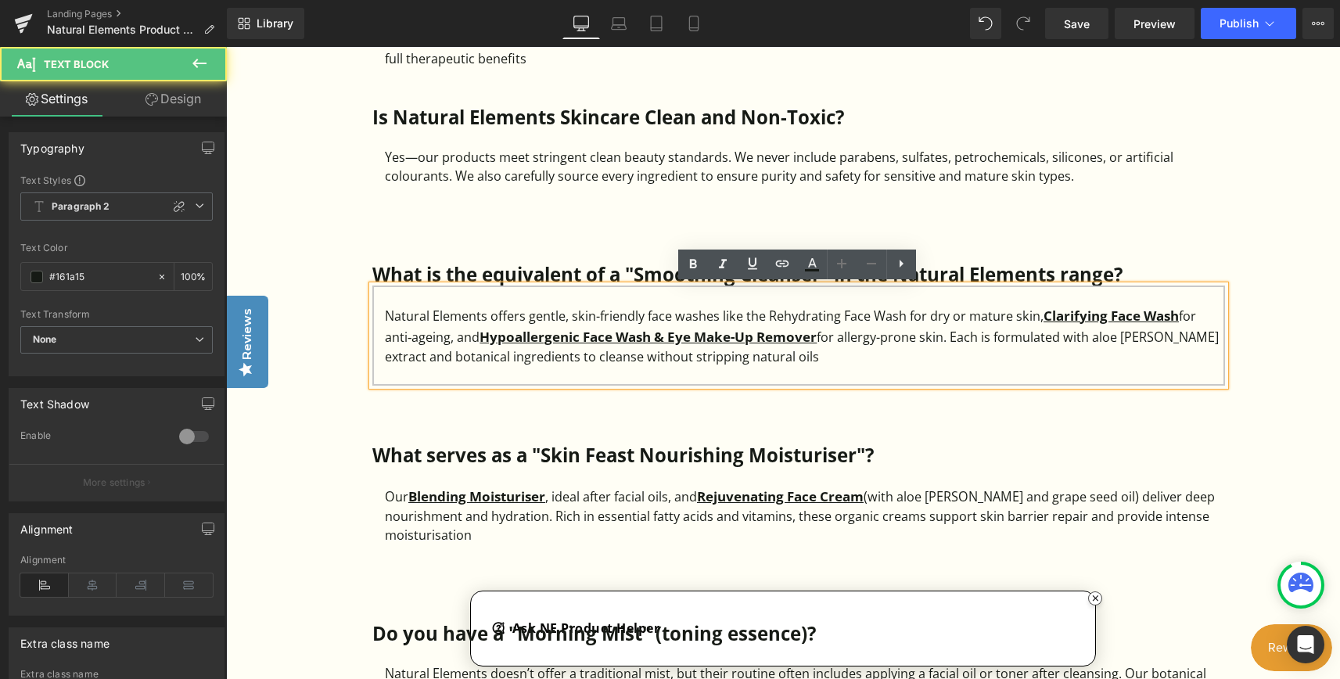
click at [767, 356] on div "Natural Elements offers gentle, skin-friendly face washes like the Rehydrating …" at bounding box center [805, 336] width 840 height 62
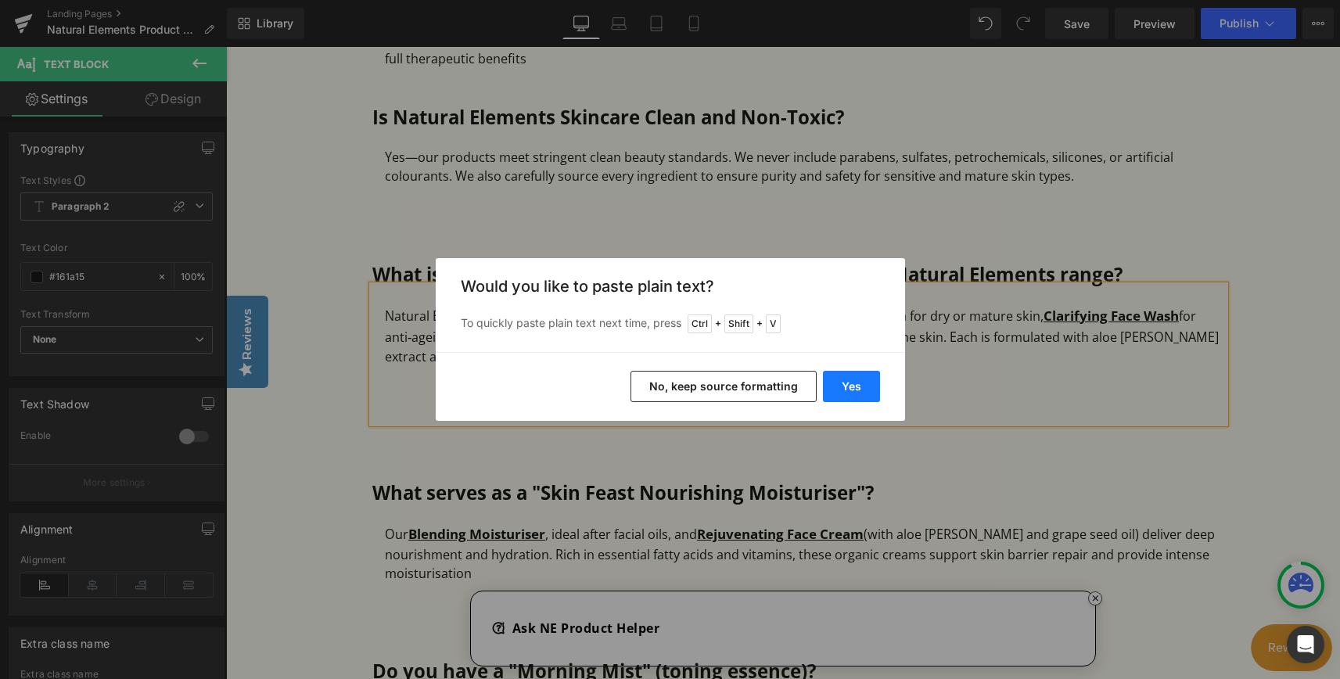
click at [834, 382] on button "Yes" at bounding box center [851, 386] width 57 height 31
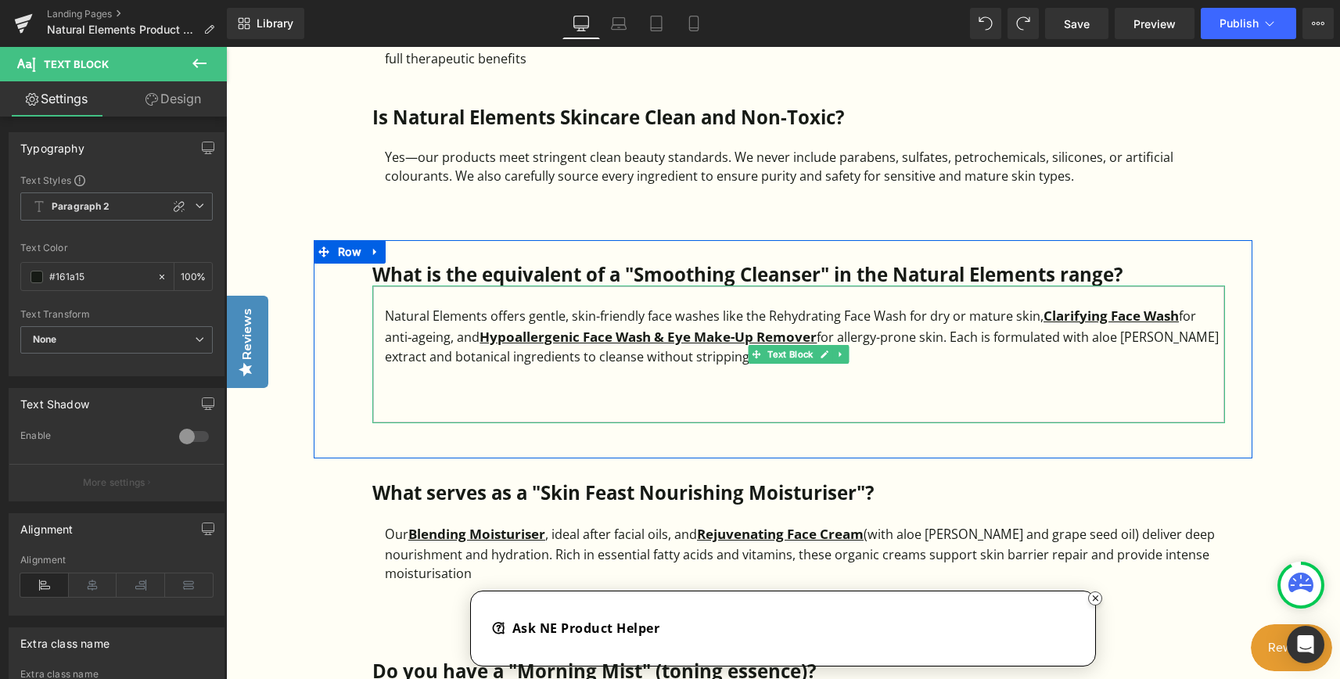
click at [405, 416] on div at bounding box center [805, 413] width 840 height 19
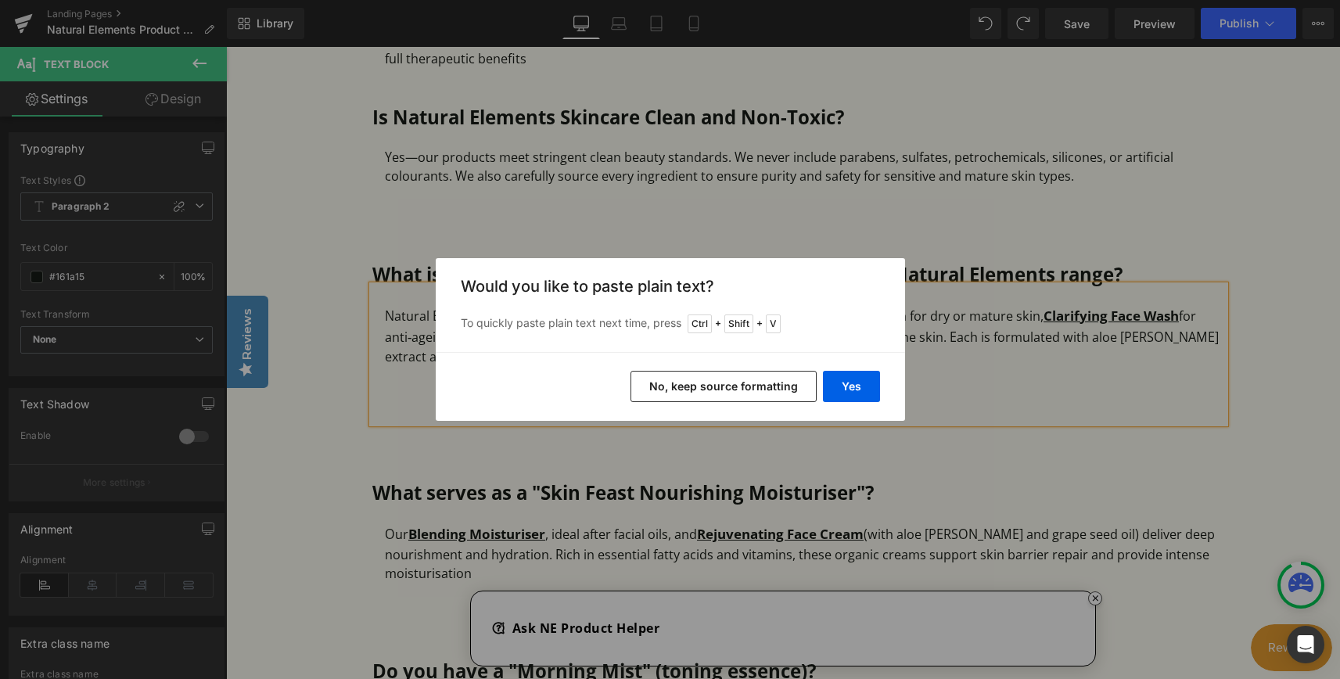
click at [706, 379] on button "No, keep source formatting" at bounding box center [723, 386] width 186 height 31
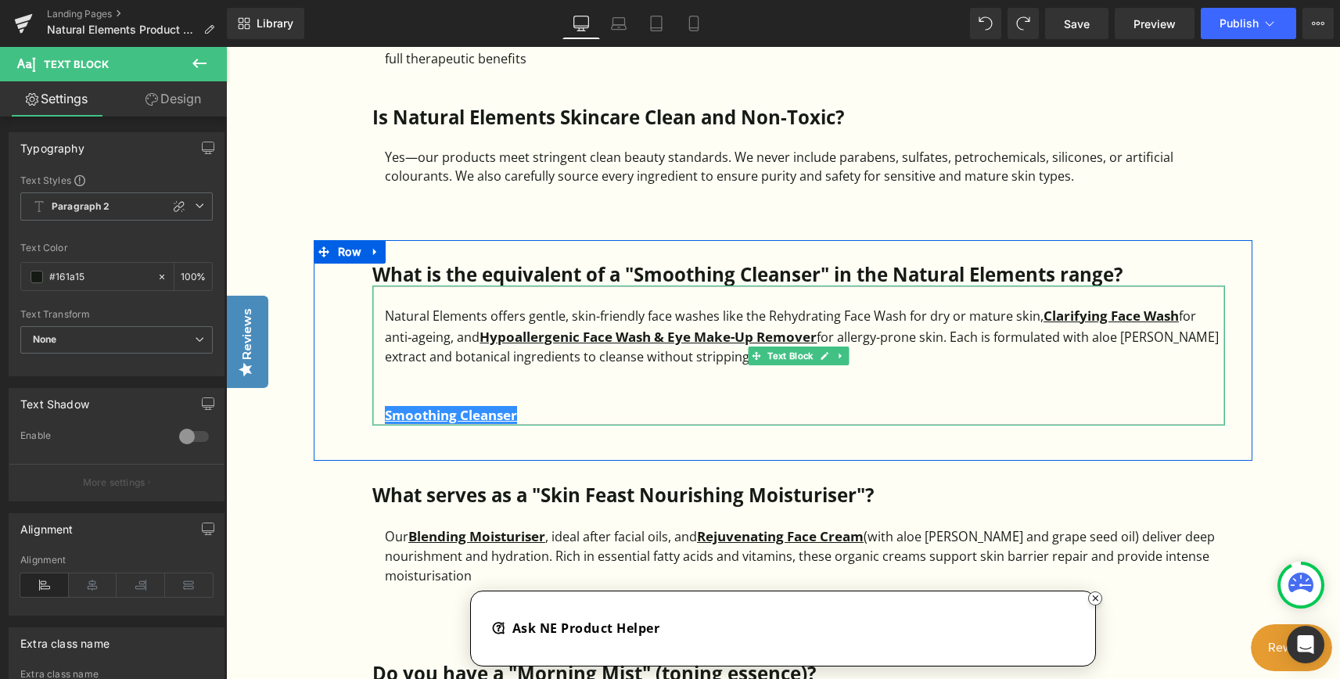
click at [543, 391] on div at bounding box center [805, 395] width 840 height 19
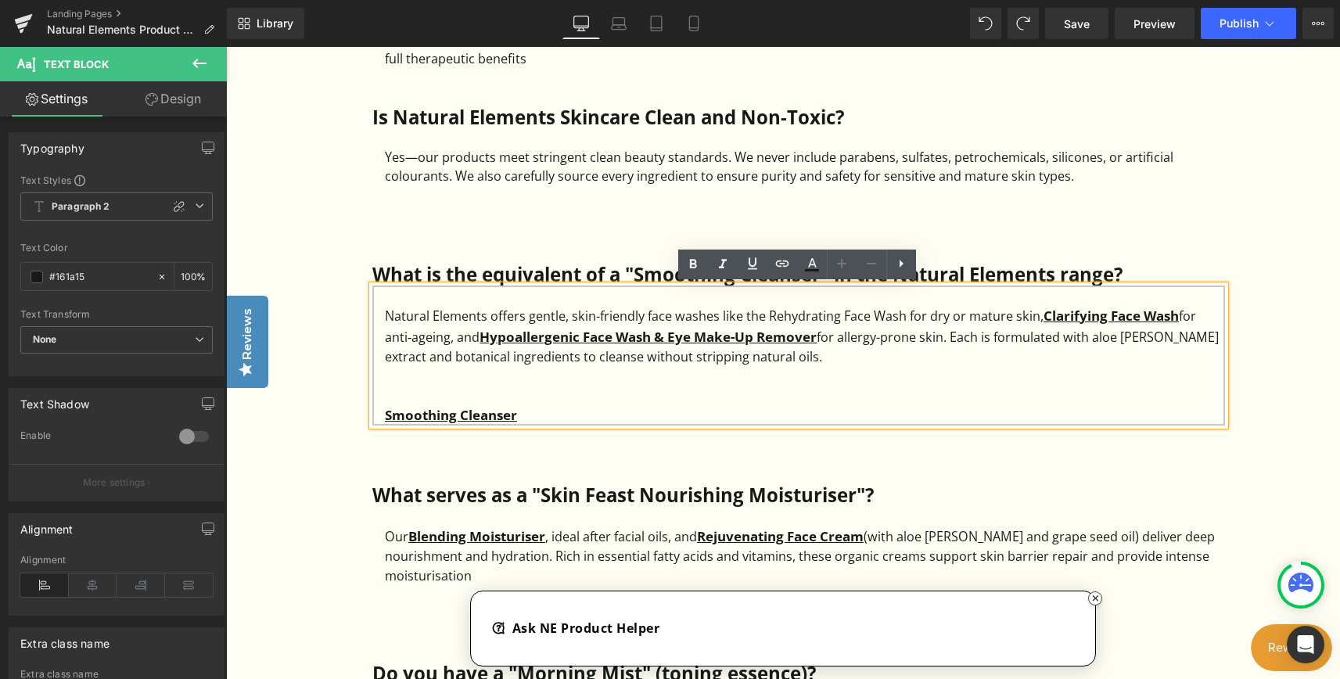
click at [226, 47] on div at bounding box center [226, 47] width 0 height 0
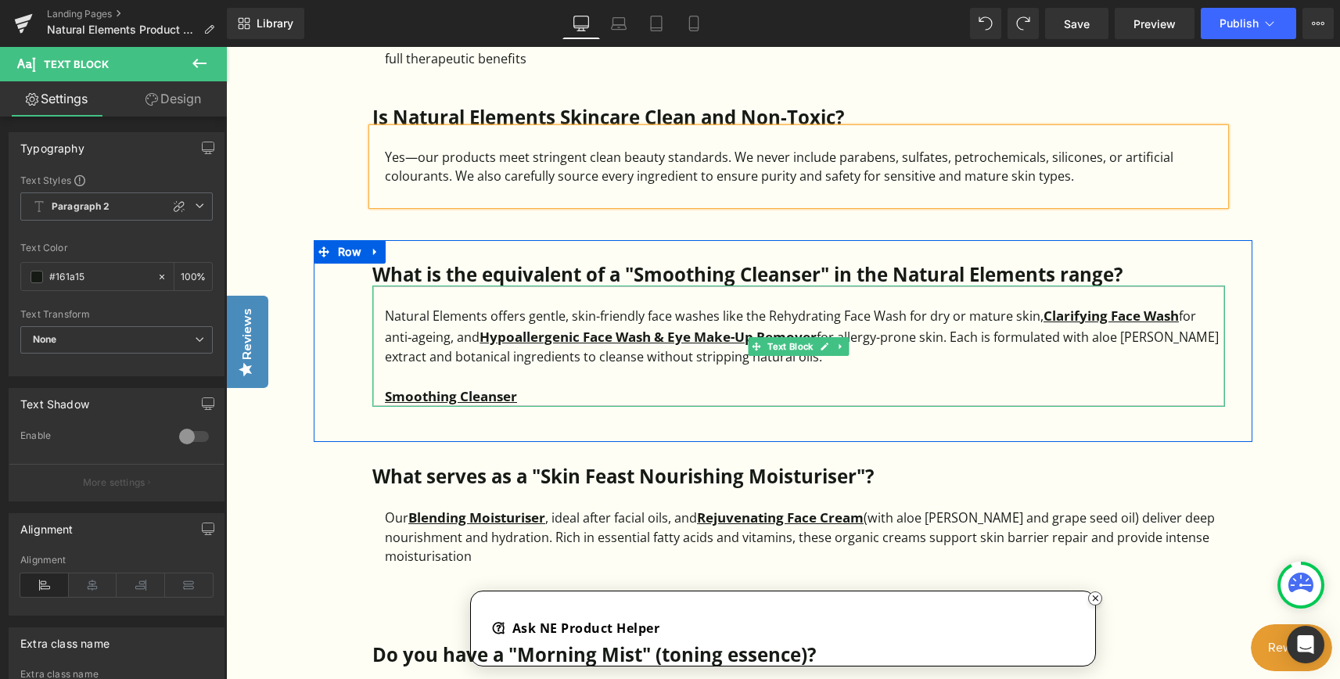
click at [389, 398] on strong "Smoothing Cleanser" at bounding box center [451, 396] width 132 height 18
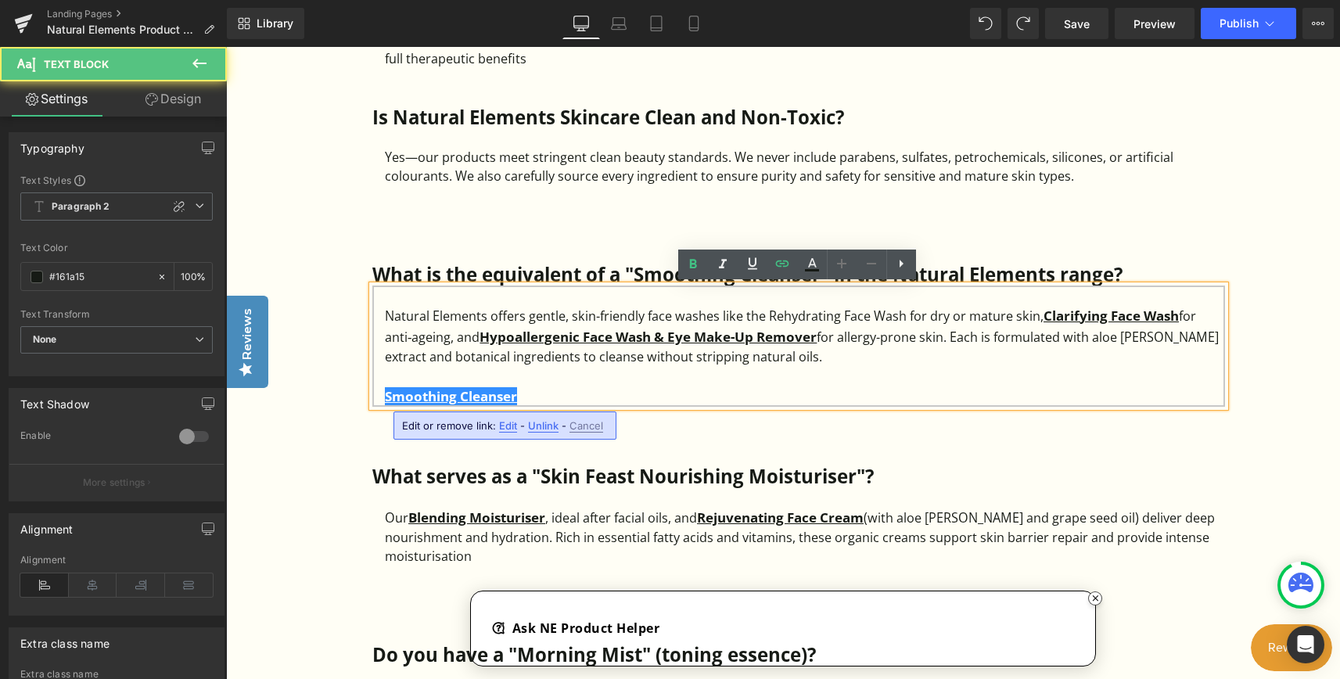
click at [568, 386] on div "Smoothing Cleanser" at bounding box center [805, 396] width 840 height 21
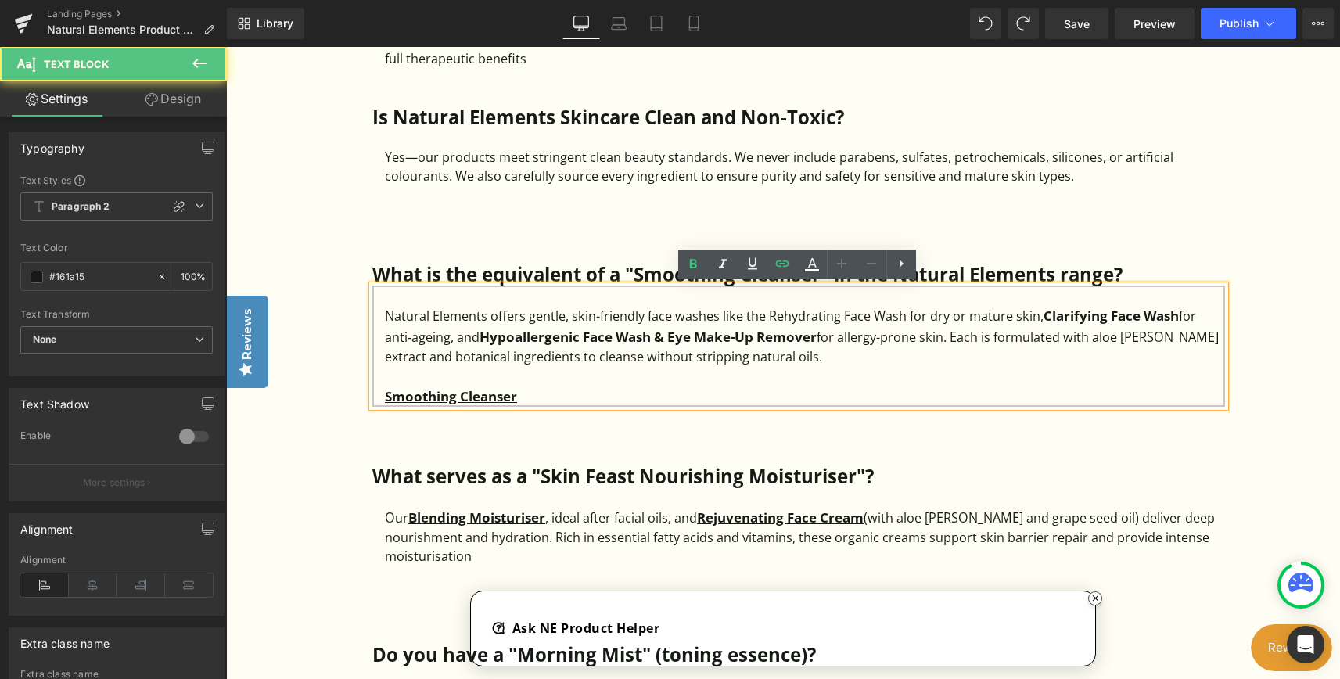
click at [391, 400] on strong "Smoothing Cleanser" at bounding box center [451, 396] width 132 height 18
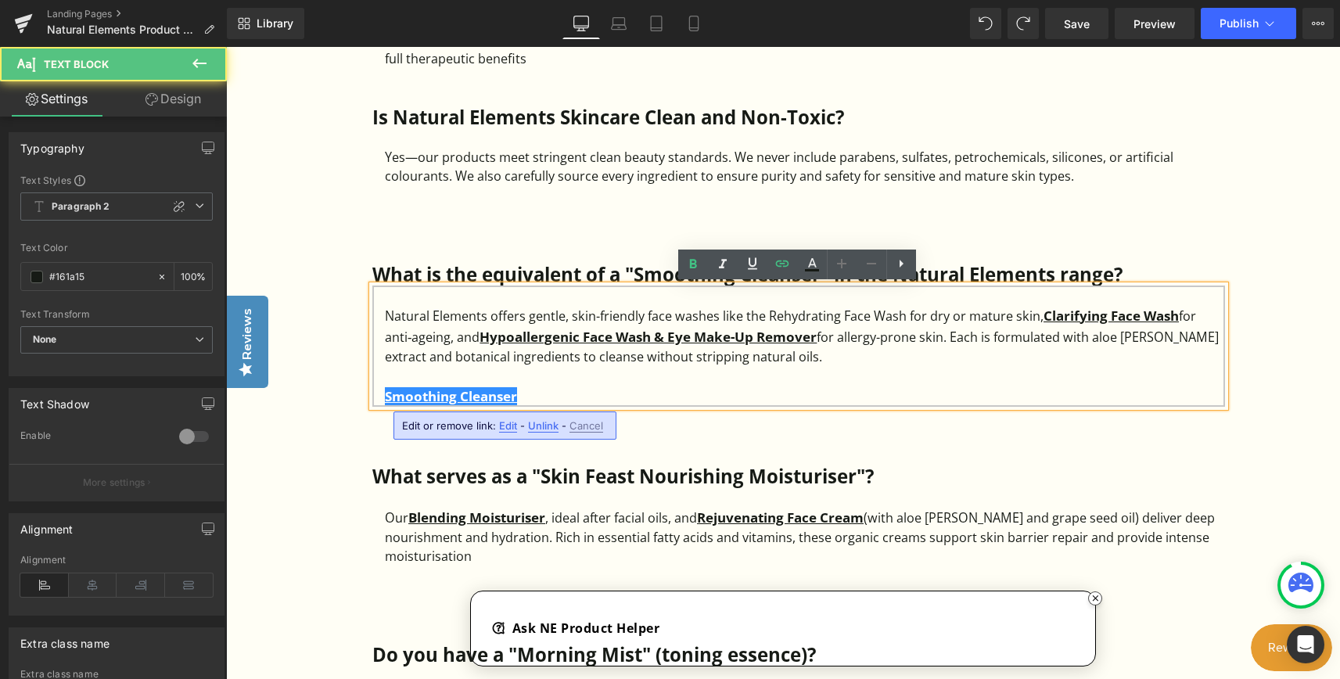
click at [390, 398] on strong "Smoothing Cleanser" at bounding box center [451, 396] width 132 height 18
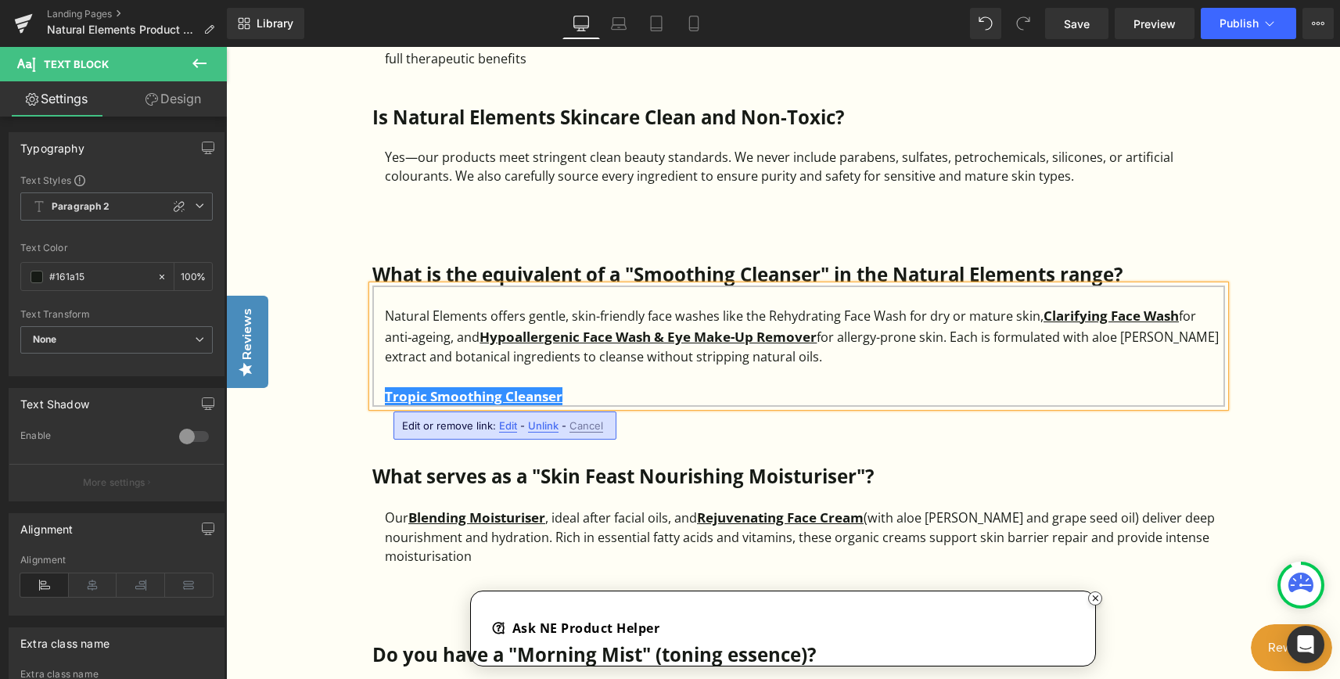
click at [799, 360] on div "Natural Elements offers gentle, skin-friendly face washes like the Rehydrating …" at bounding box center [805, 336] width 840 height 62
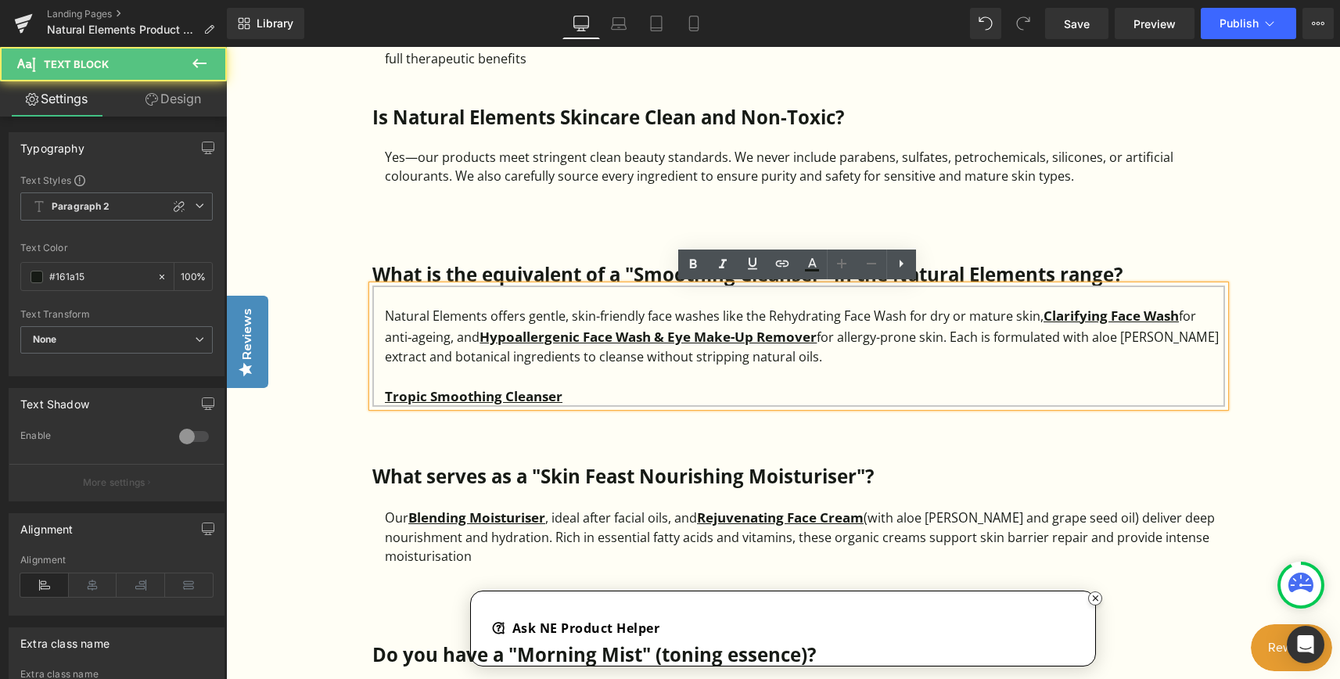
click at [555, 400] on strong "Tropic Smoothing Cleanser" at bounding box center [474, 396] width 178 height 18
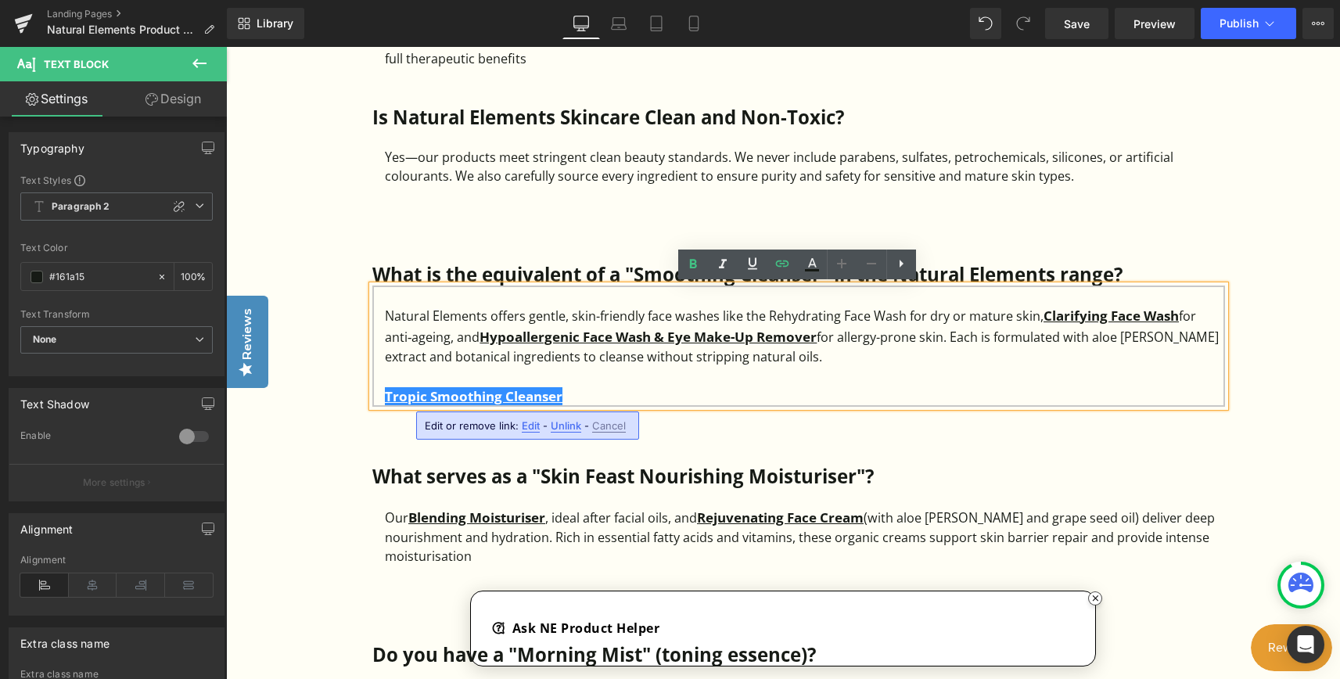
click at [671, 397] on div "Tropic Smoothing Cleanser" at bounding box center [805, 396] width 840 height 21
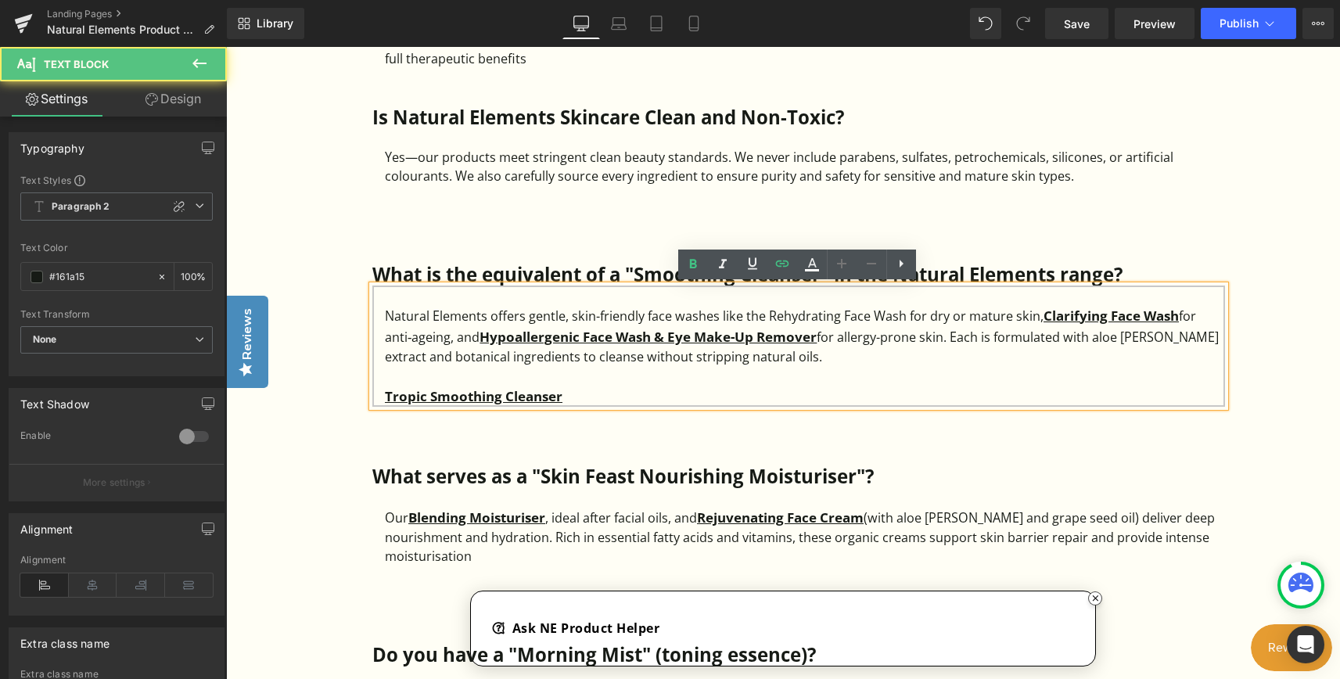
click at [559, 397] on strong "Tropic Smoothing Cleanser" at bounding box center [474, 396] width 178 height 18
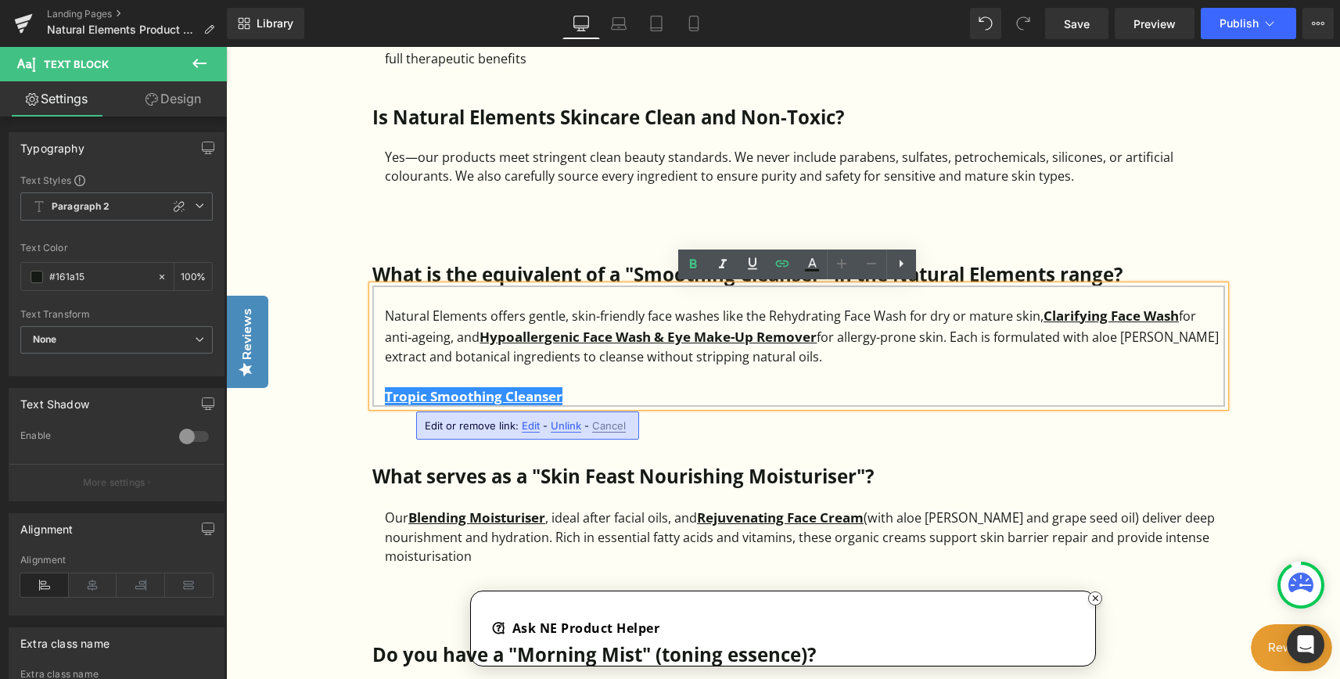
click at [525, 392] on strong "Tropic Smoothing Cleanser" at bounding box center [474, 396] width 178 height 18
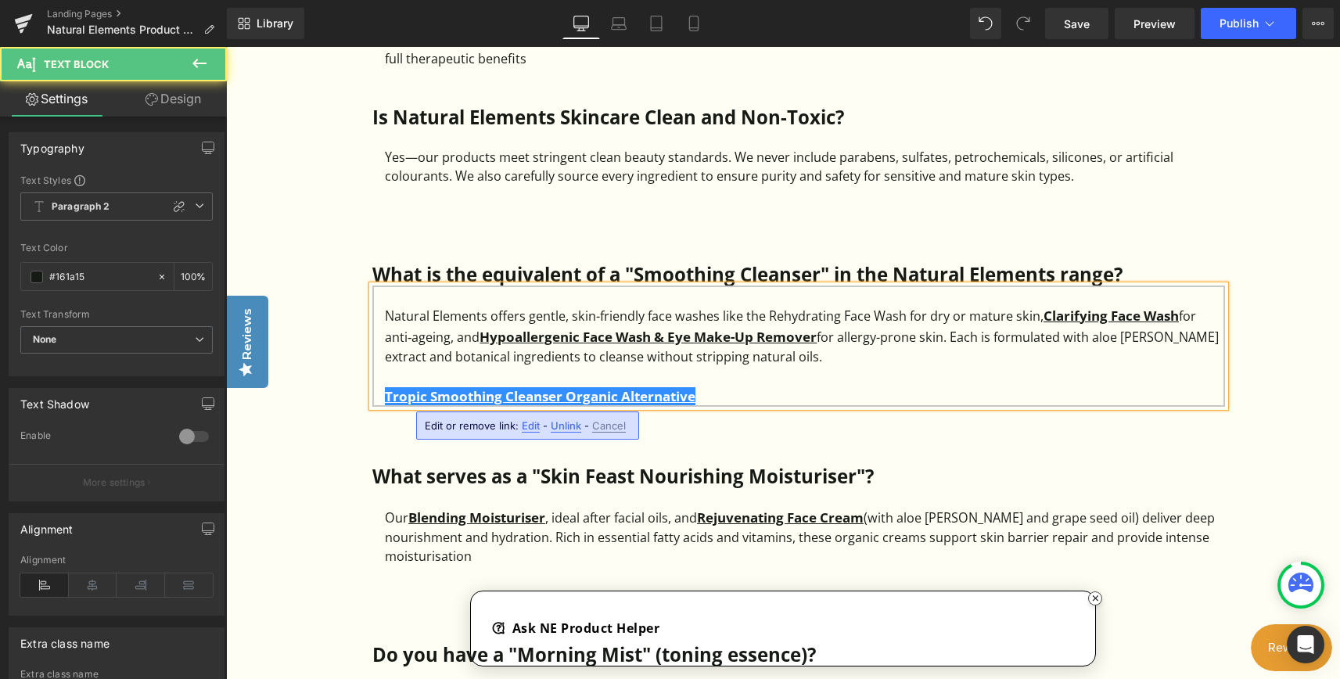
click at [771, 377] on div at bounding box center [805, 375] width 840 height 19
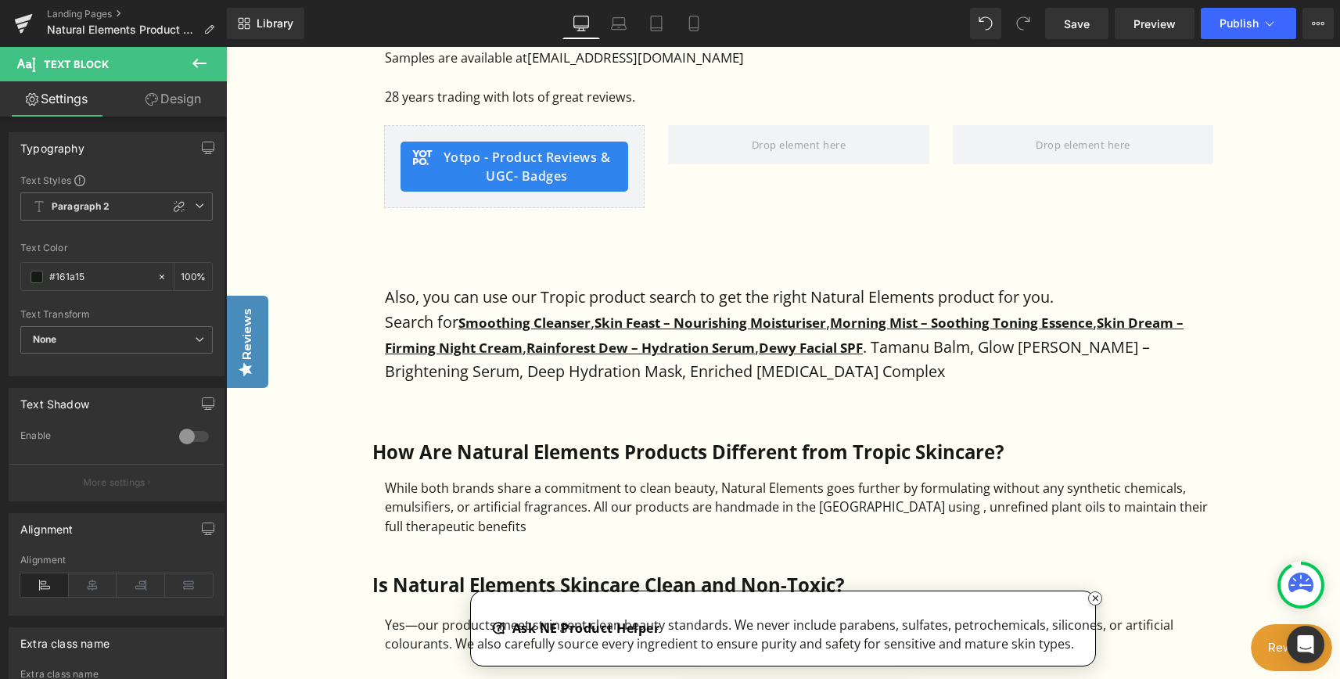
scroll to position [1173, 0]
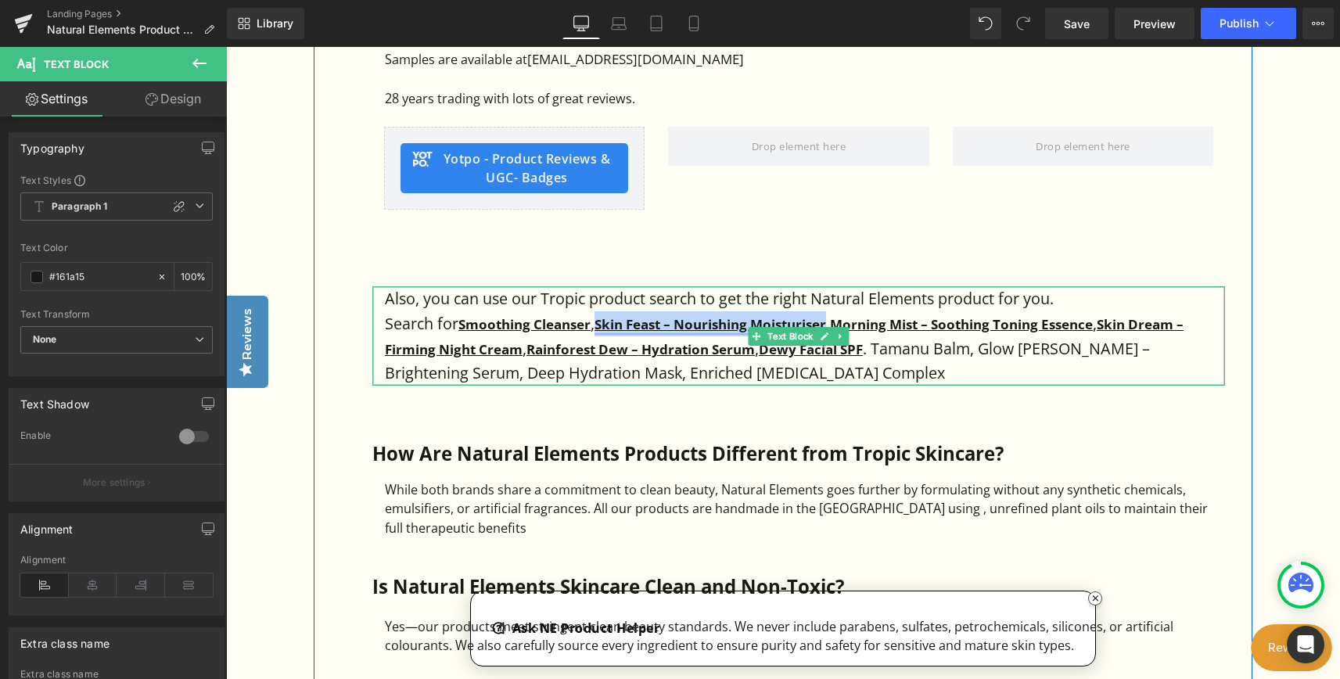
drag, startPoint x: 607, startPoint y: 323, endPoint x: 839, endPoint y: 322, distance: 231.5
click at [826, 322] on strong "Skin Feast – Nourishing Moisturiser" at bounding box center [710, 324] width 232 height 18
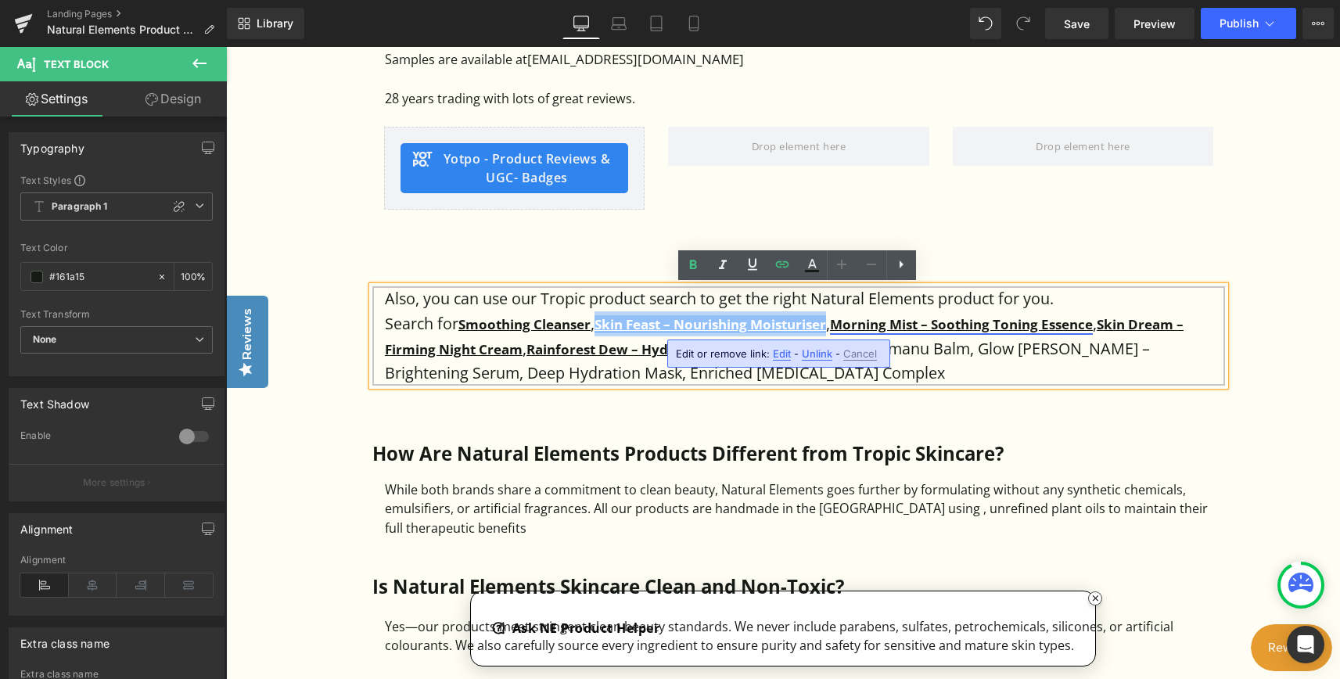
copy strong "Skin Feast – Nourishing Moisturiser"
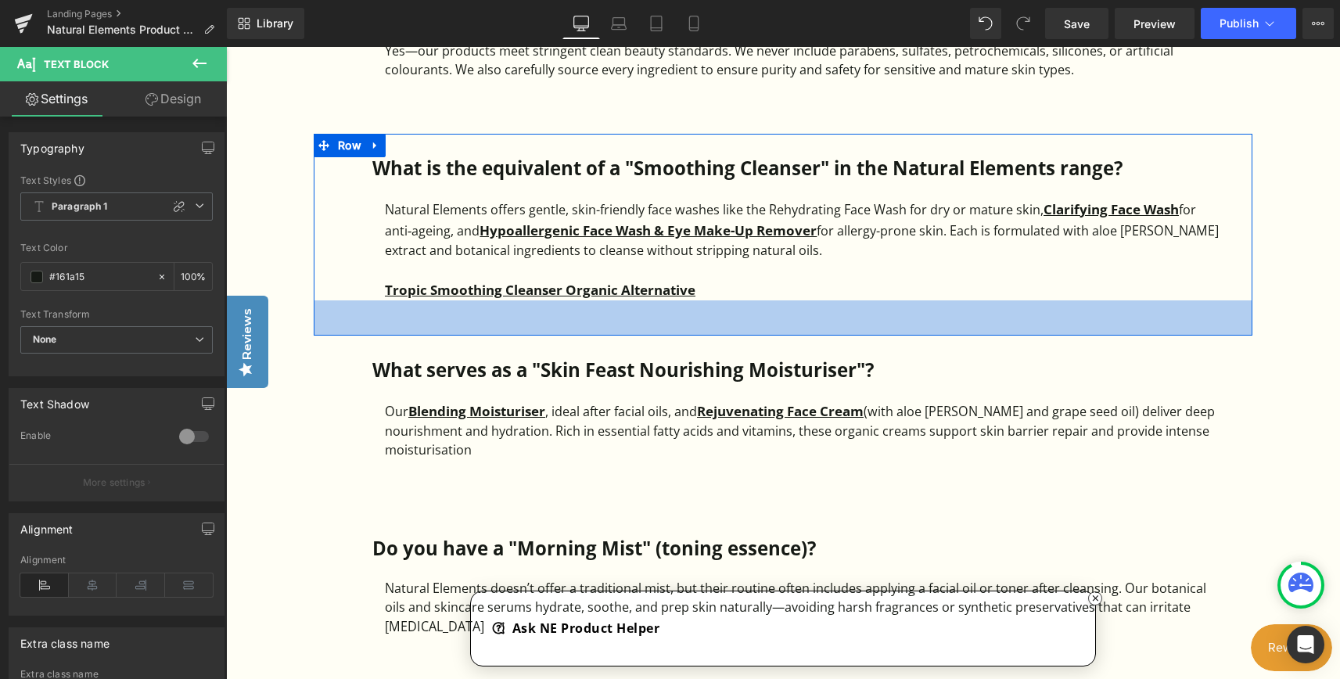
scroll to position [1799, 0]
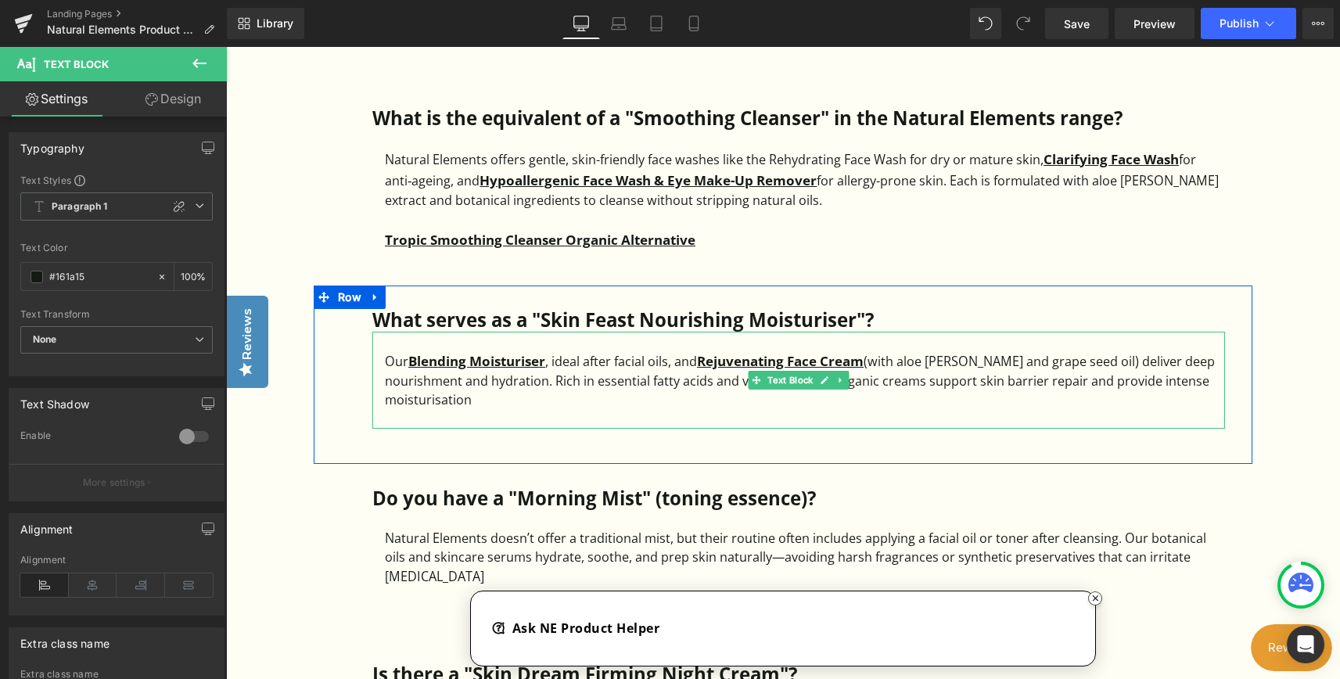
click at [497, 408] on div "Our Blending Moisturiser , ideal after facial oils, and Rejuvenating Face Cream…" at bounding box center [805, 379] width 840 height 59
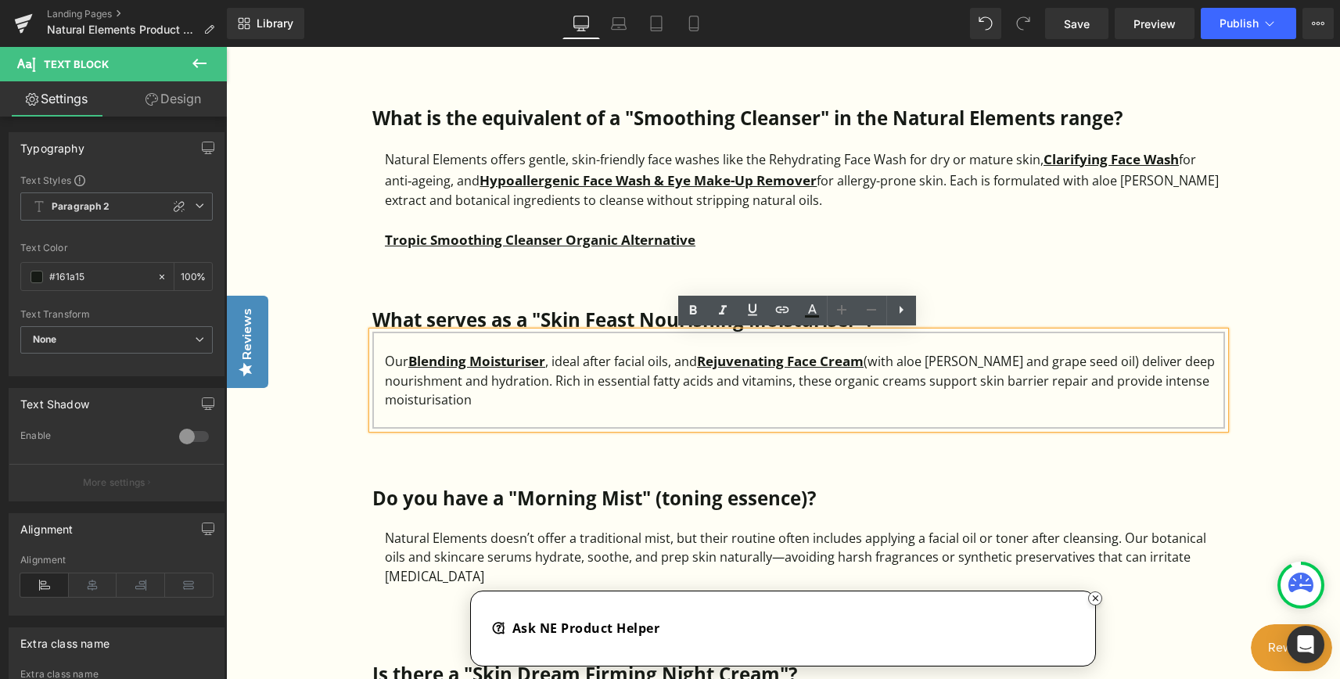
click at [482, 399] on div "Our Blending Moisturiser , ideal after facial oils, and Rejuvenating Face Cream…" at bounding box center [805, 379] width 840 height 59
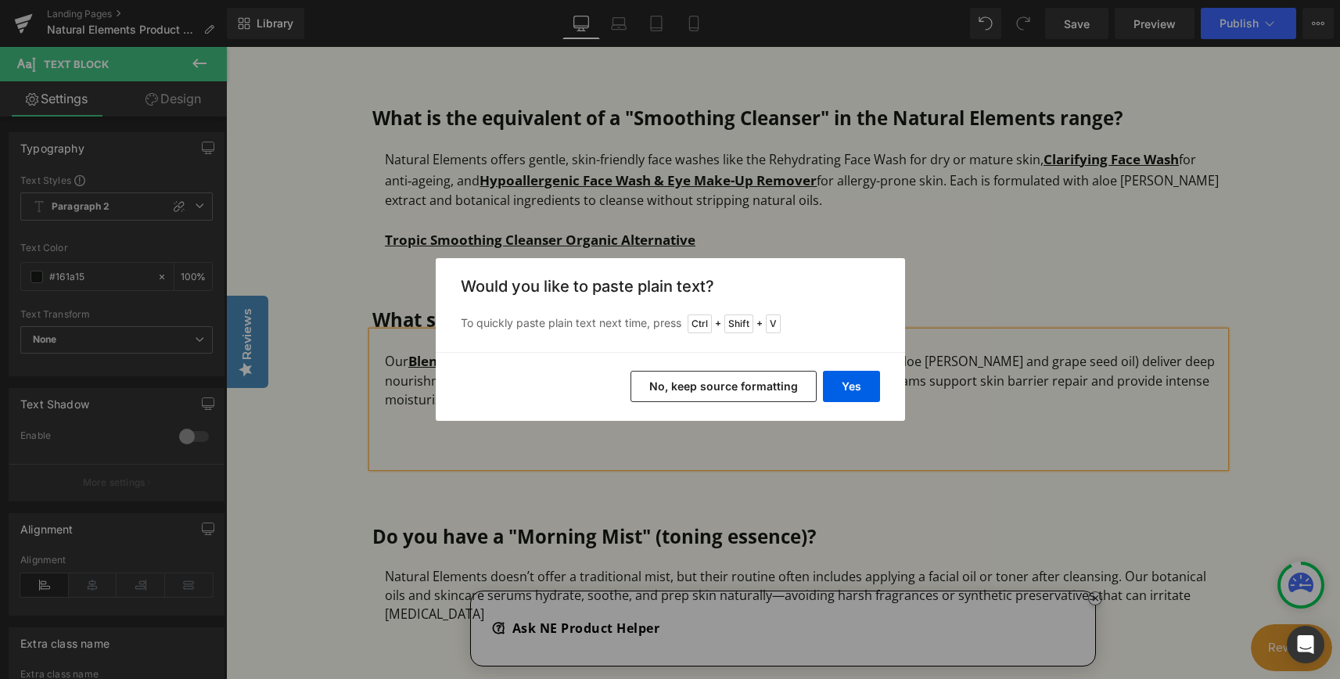
click at [721, 395] on button "No, keep source formatting" at bounding box center [723, 386] width 186 height 31
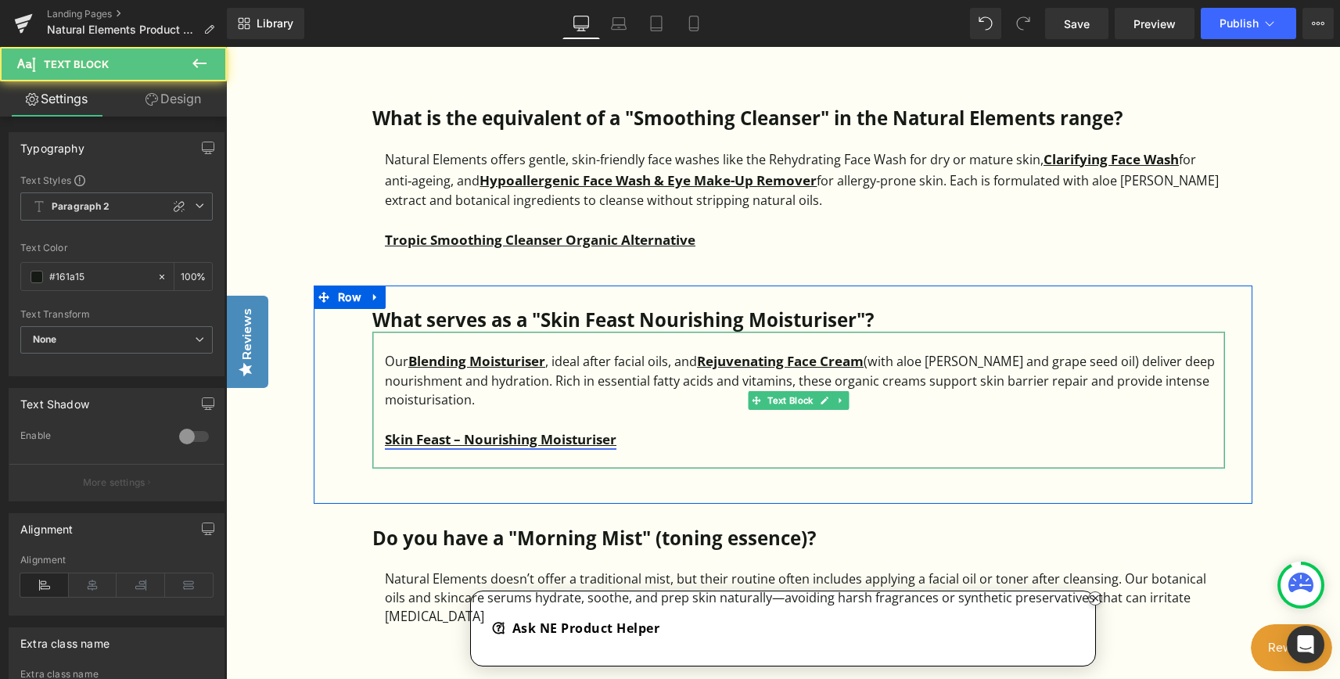
click at [391, 439] on strong "Skin Feast – Nourishing Moisturiser" at bounding box center [501, 439] width 232 height 18
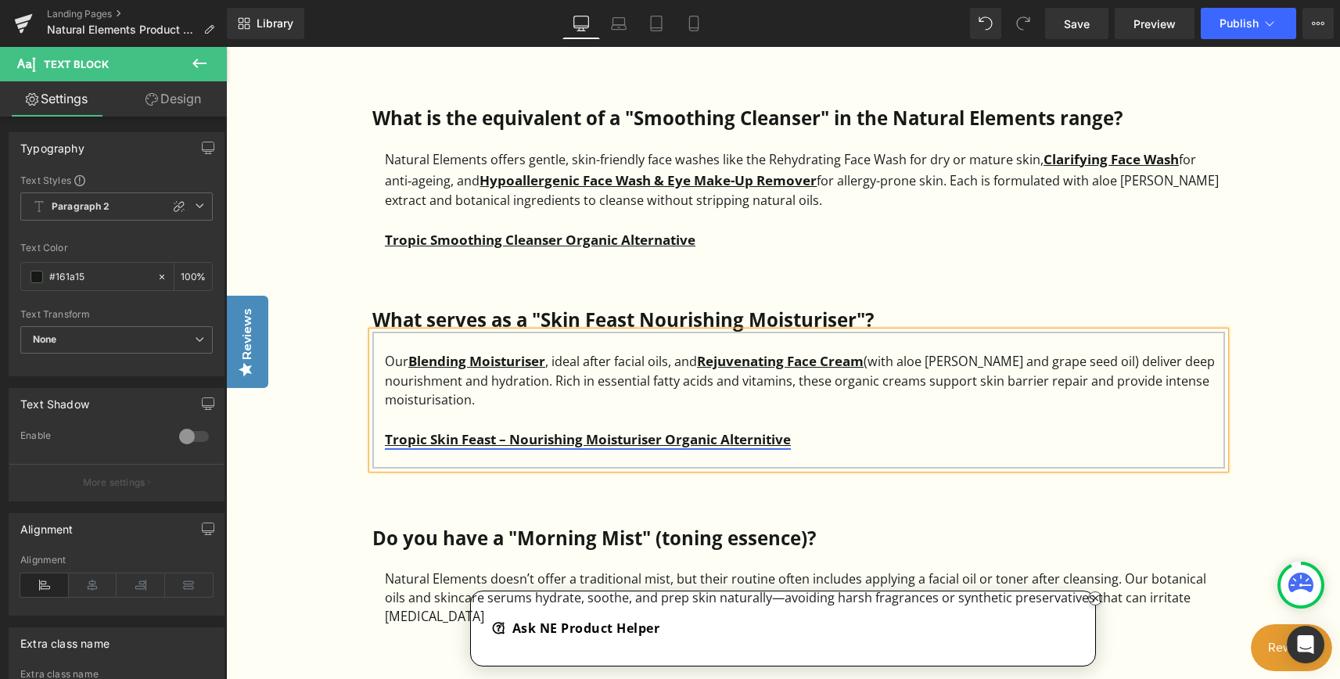
click at [763, 440] on strong "Tropic Skin Feast – Nourishing Moisturiser Organic Alternitive" at bounding box center [588, 439] width 406 height 18
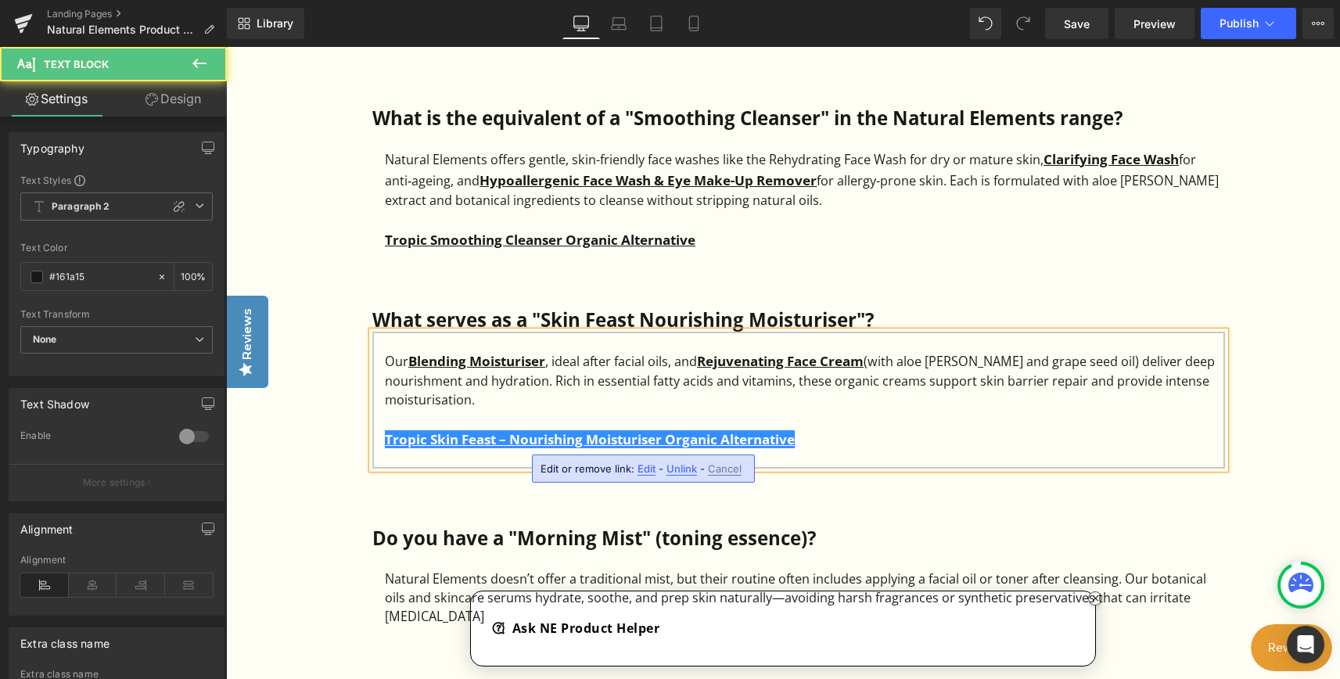
click at [745, 401] on div "Our Blending Moisturiser , ideal after facial oils, and Rejuvenating Face Cream…" at bounding box center [805, 379] width 840 height 59
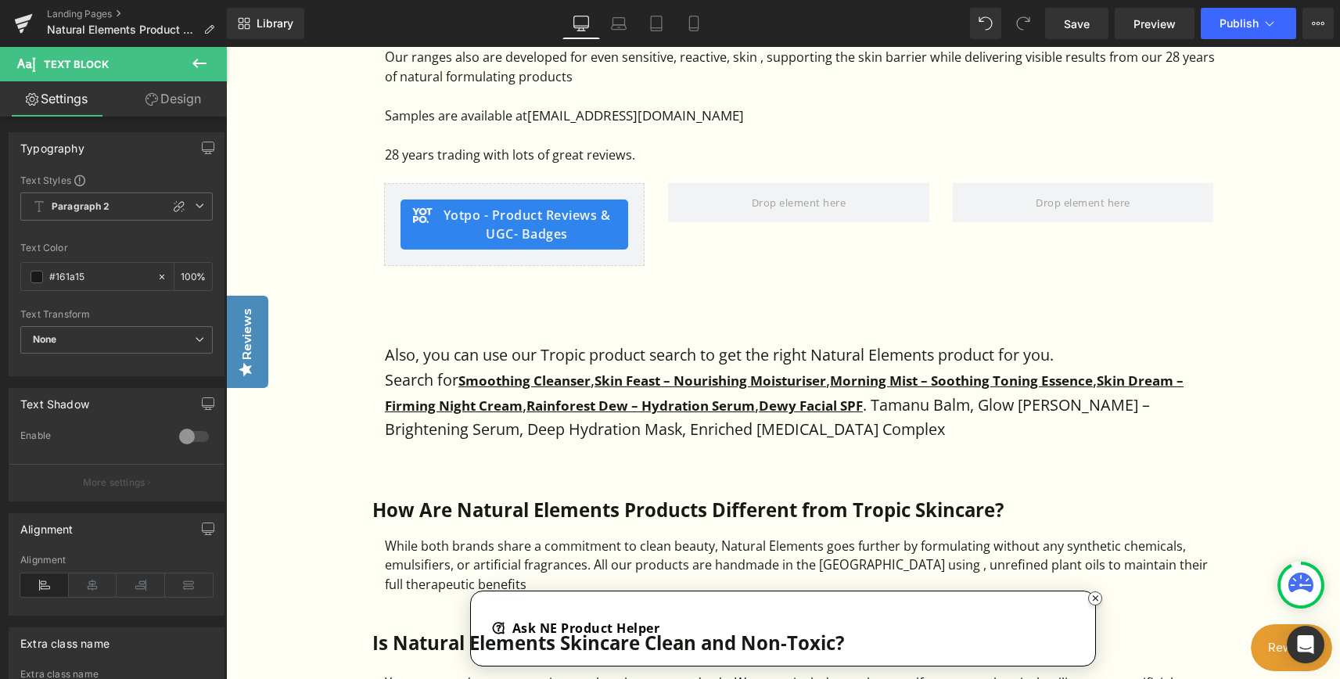
scroll to position [1095, 0]
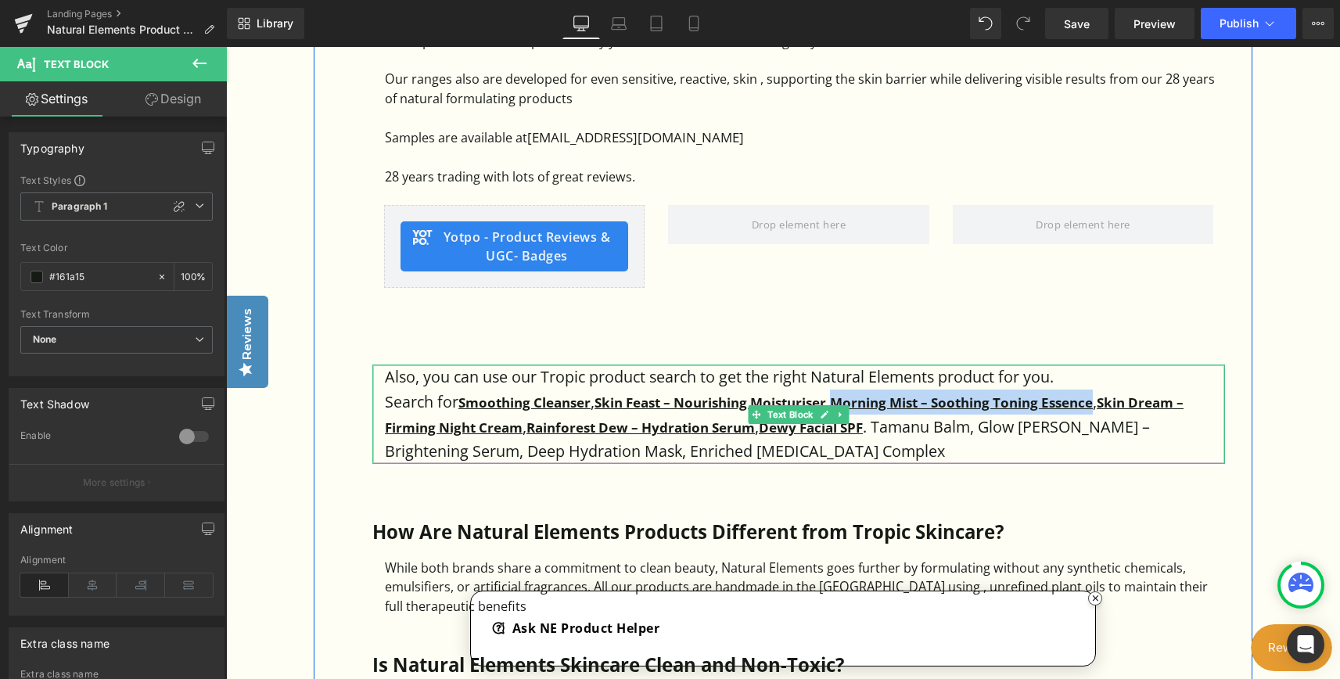
drag, startPoint x: 853, startPoint y: 403, endPoint x: 1117, endPoint y: 402, distance: 264.4
click at [1117, 402] on p "Search for Smoothing Cleanser , Skin Feast – Nourishing Moisturiser , Morning M…" at bounding box center [805, 427] width 840 height 74
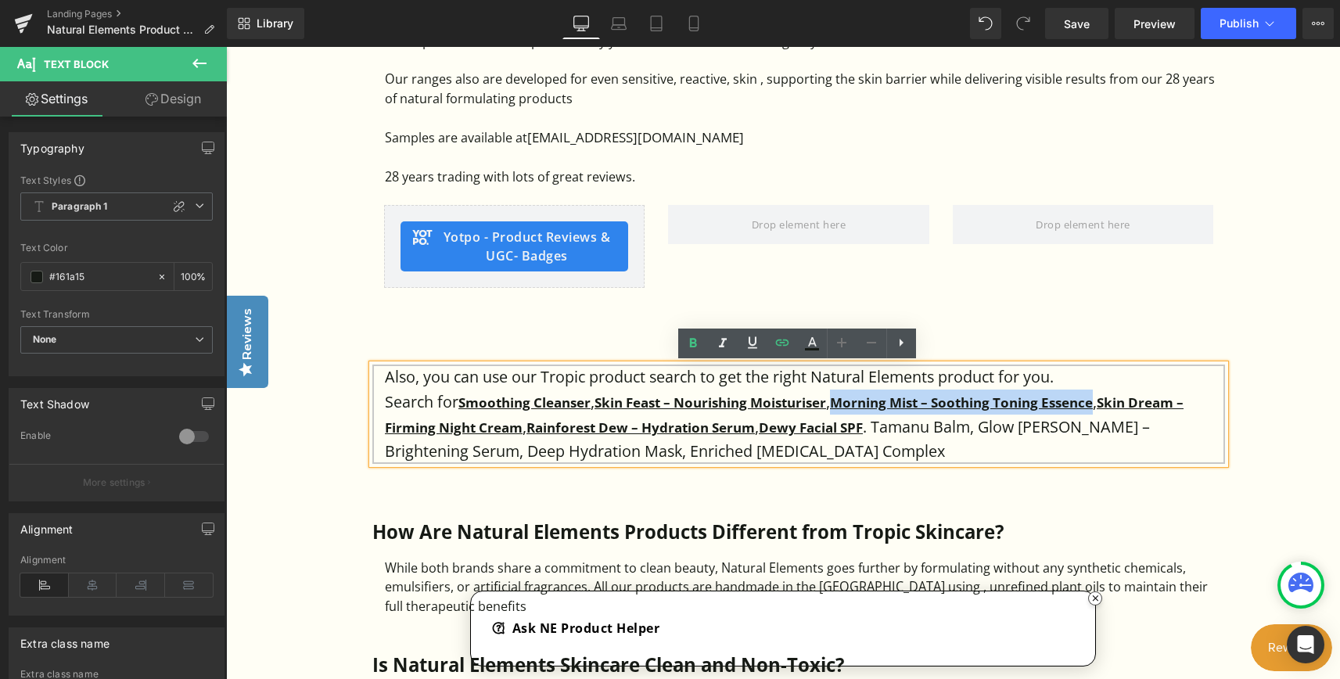
copy strong "Morning Mist – Soothing Toning Essence"
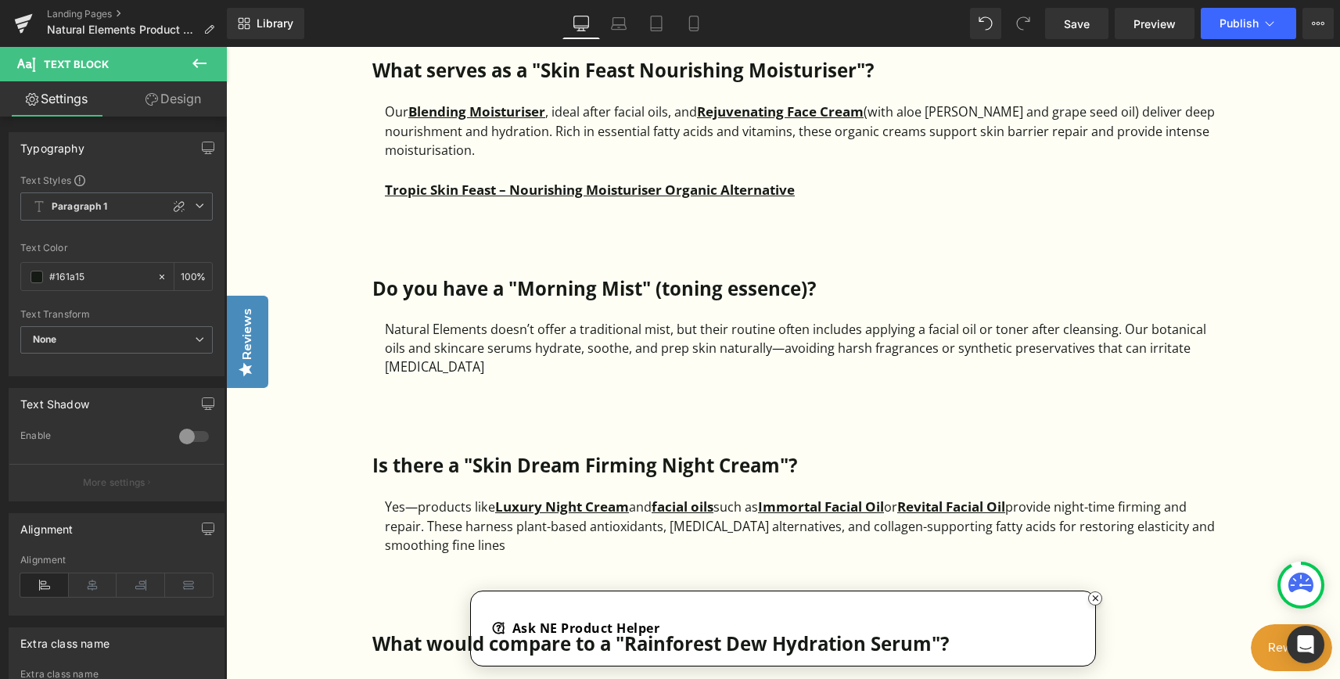
scroll to position [2112, 0]
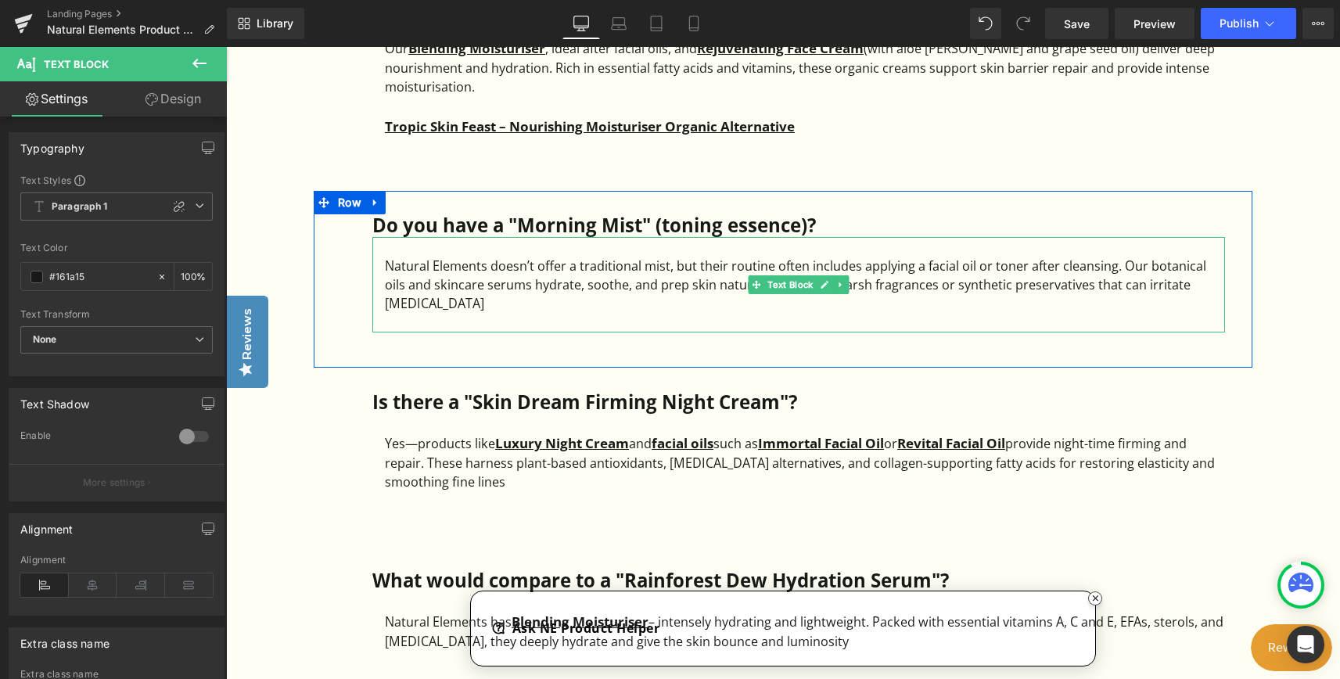
click at [503, 303] on div "Natural Elements doesn’t offer a traditional mist, but their routine often incl…" at bounding box center [805, 285] width 840 height 57
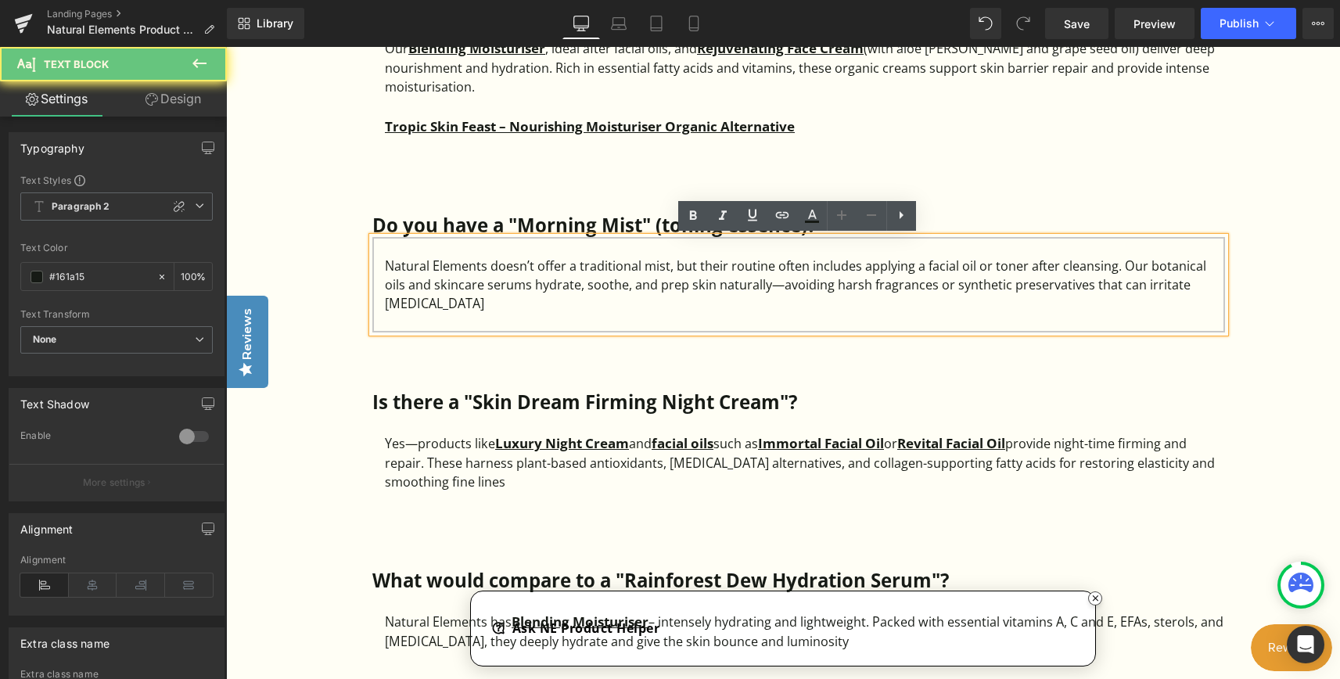
click at [478, 303] on div "Natural Elements doesn’t offer a traditional mist, but their routine often incl…" at bounding box center [805, 285] width 840 height 57
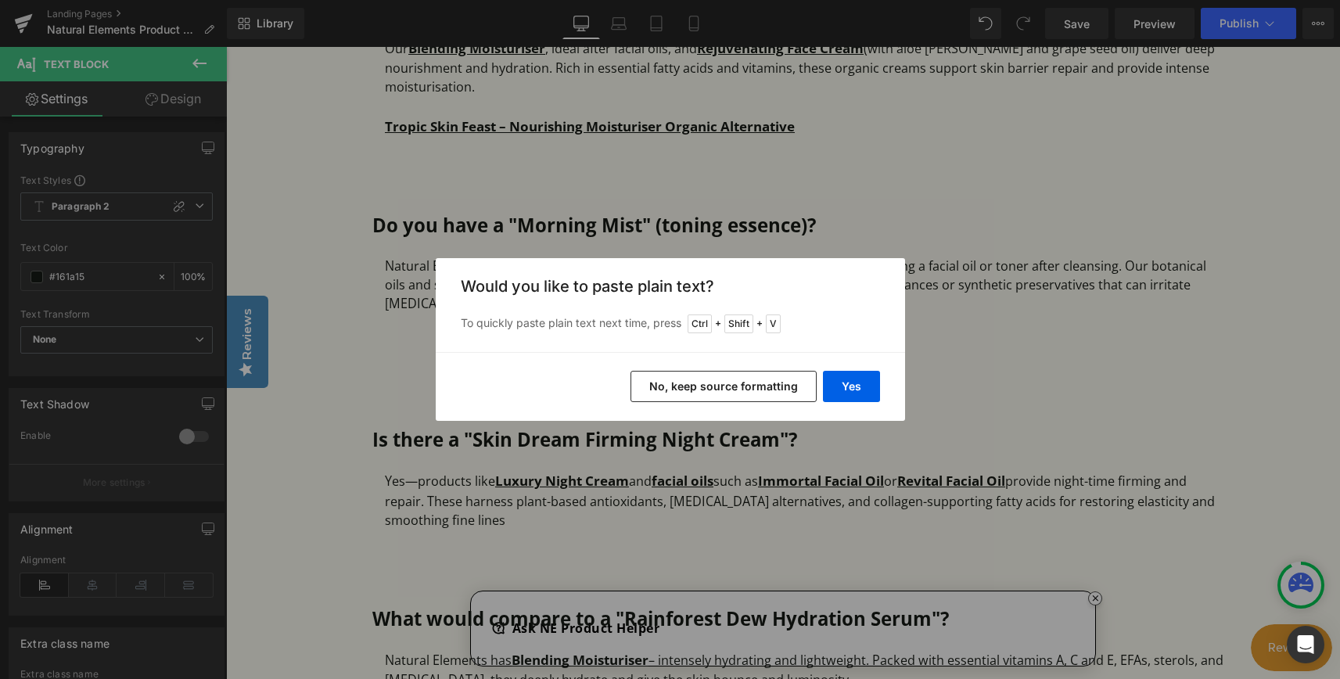
click at [693, 381] on button "No, keep source formatting" at bounding box center [723, 386] width 186 height 31
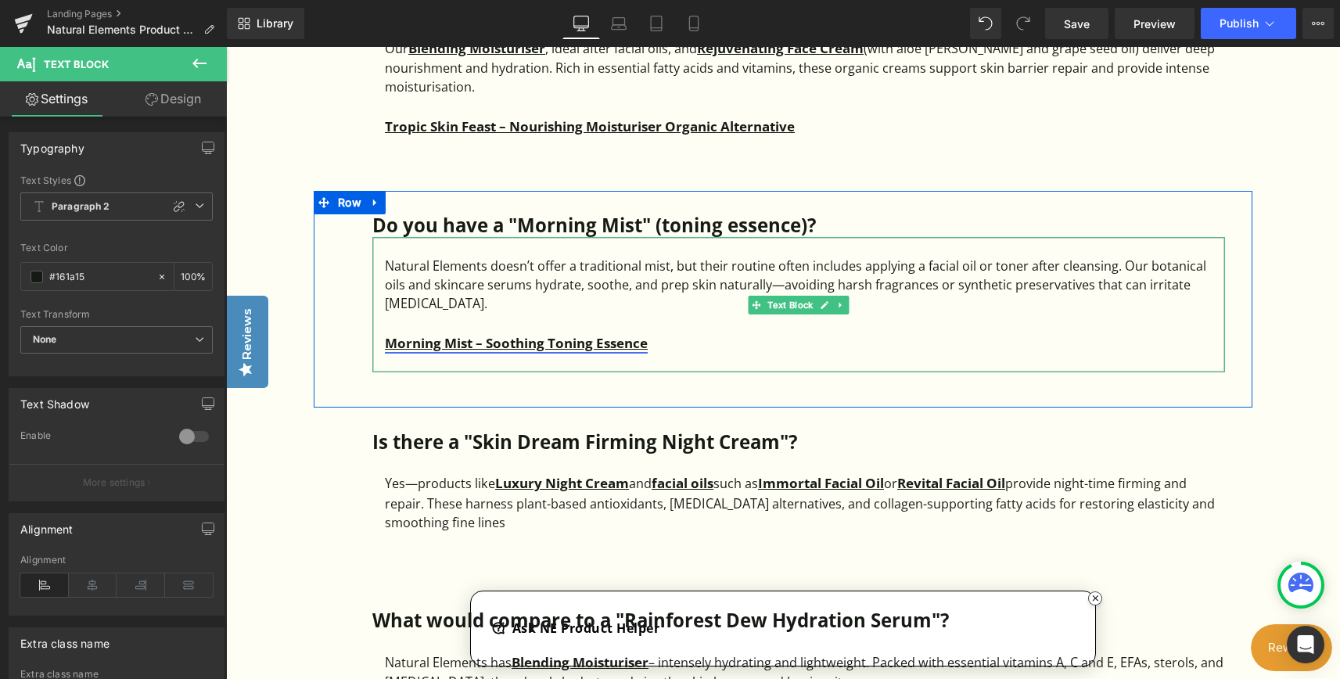
click at [397, 343] on strong "Morning Mist – Soothing Toning Essence" at bounding box center [516, 343] width 263 height 18
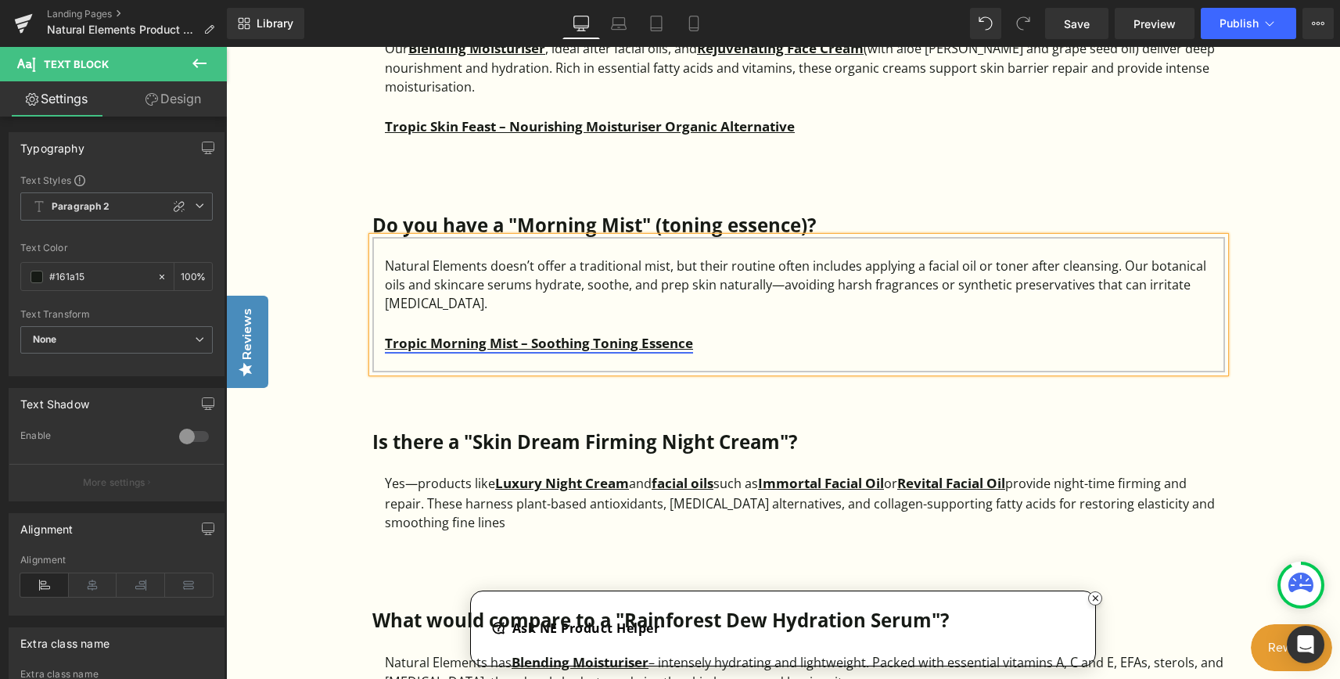
click at [679, 343] on strong "Tropic Morning Mist – Soothing Toning Essence" at bounding box center [539, 343] width 308 height 18
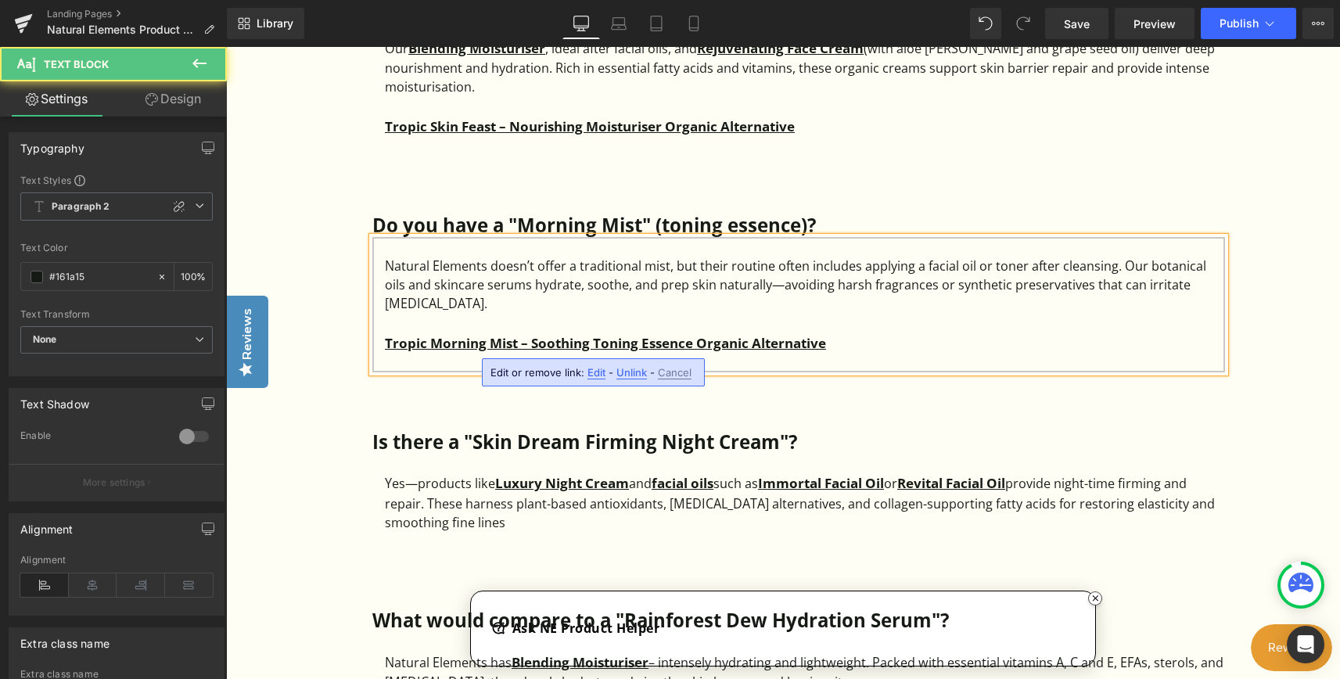
click at [846, 285] on div "Natural Elements doesn’t offer a traditional mist, but their routine often incl…" at bounding box center [805, 285] width 840 height 57
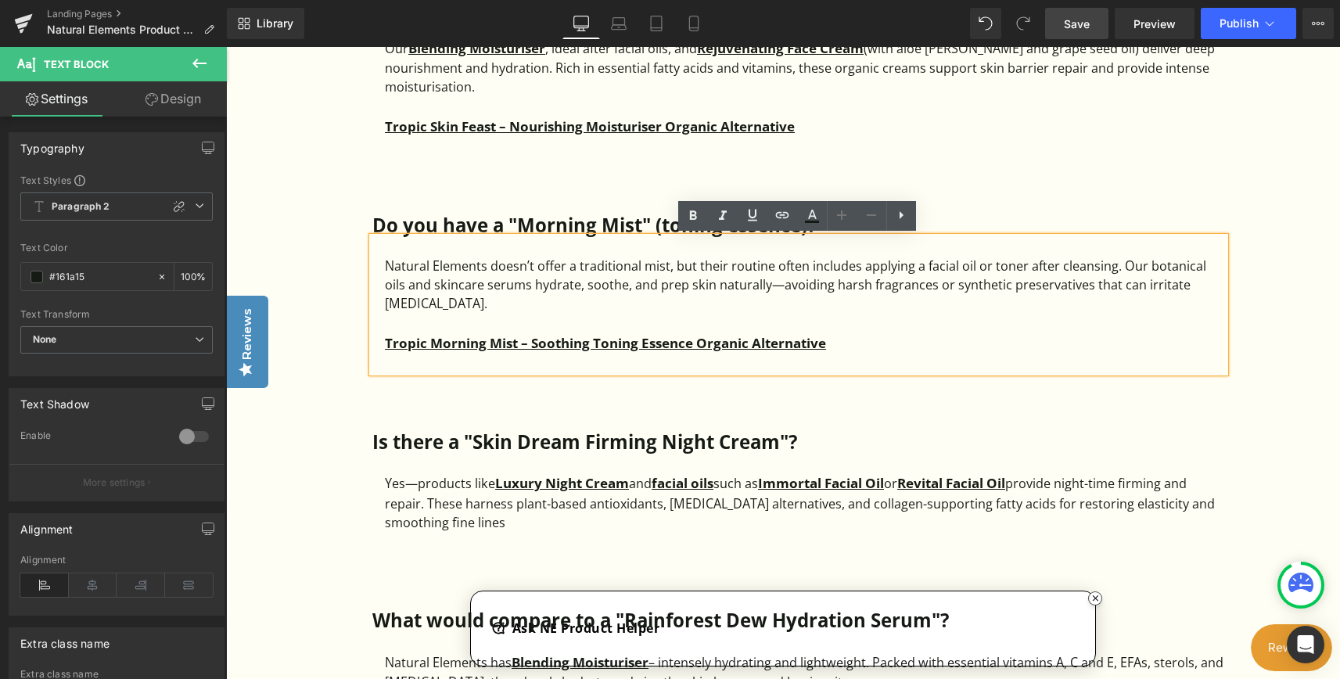
click at [1086, 23] on span "Save" at bounding box center [1077, 24] width 26 height 16
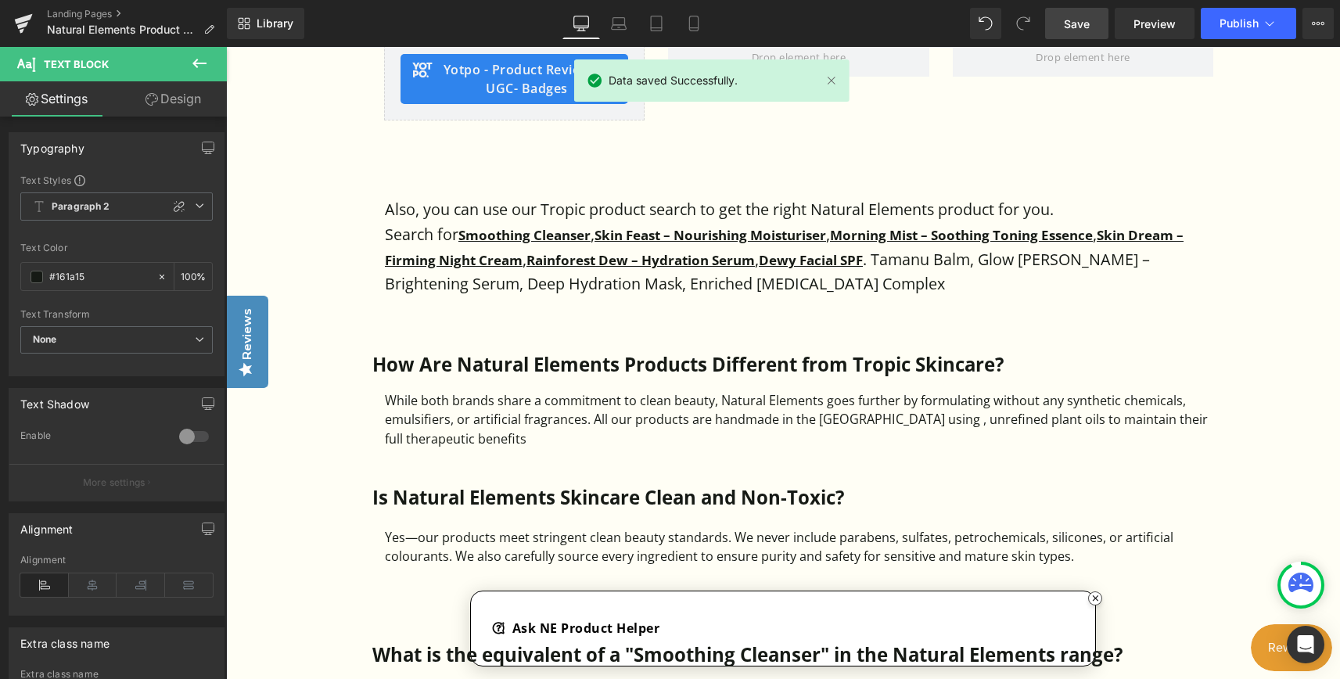
scroll to position [1252, 0]
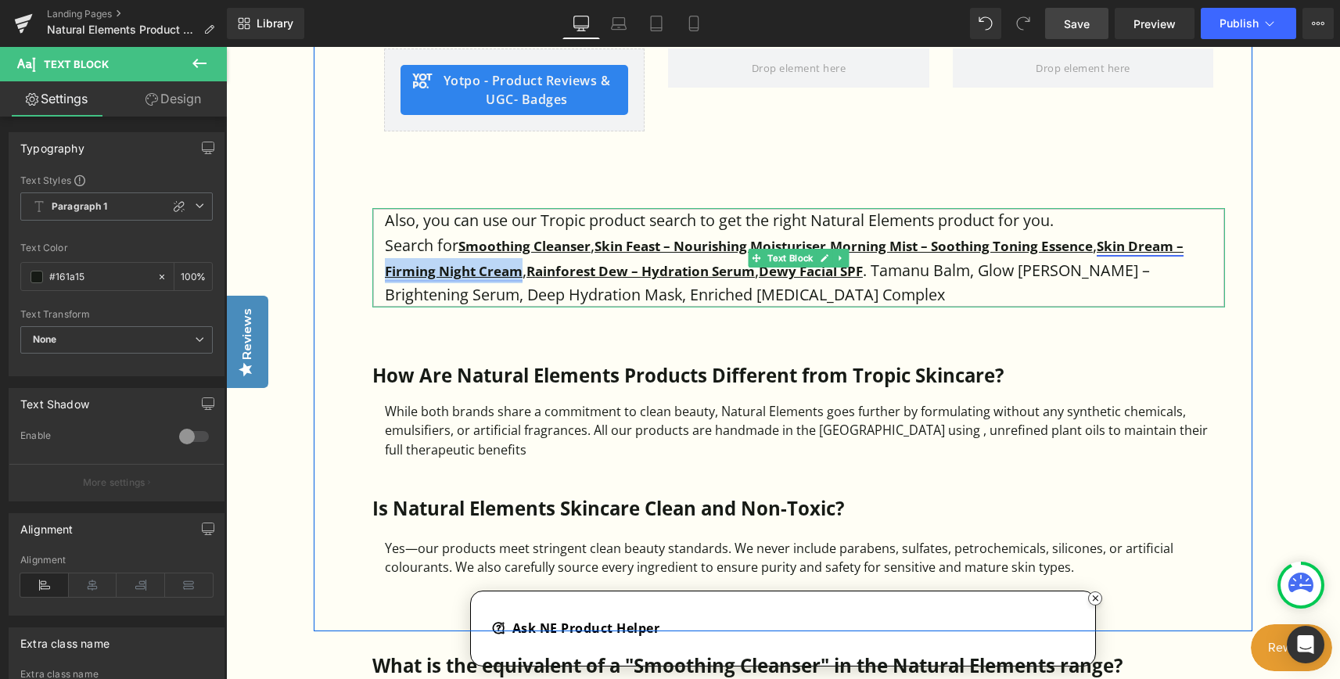
drag, startPoint x: 376, startPoint y: 267, endPoint x: 515, endPoint y: 268, distance: 139.2
click at [515, 268] on div "Also, you can use our Tropic product search to get the right Natural Elements p…" at bounding box center [798, 257] width 853 height 99
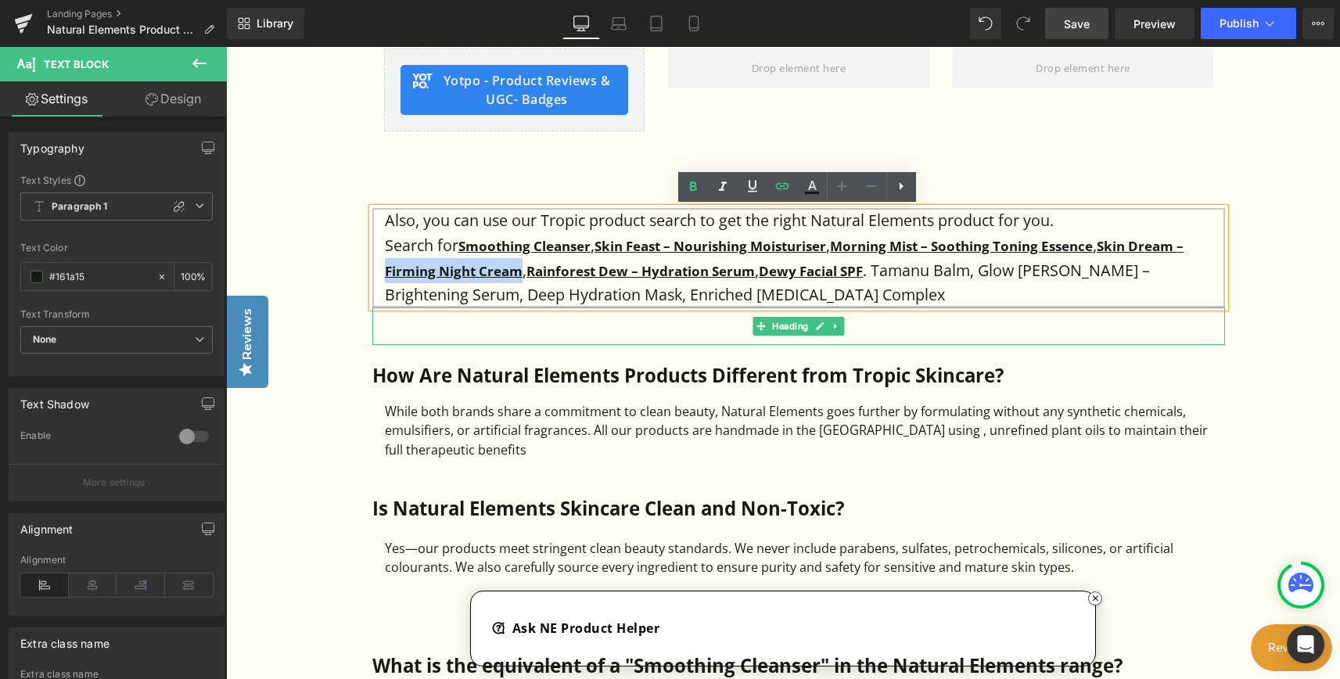
copy strong "Firming Night Cream"
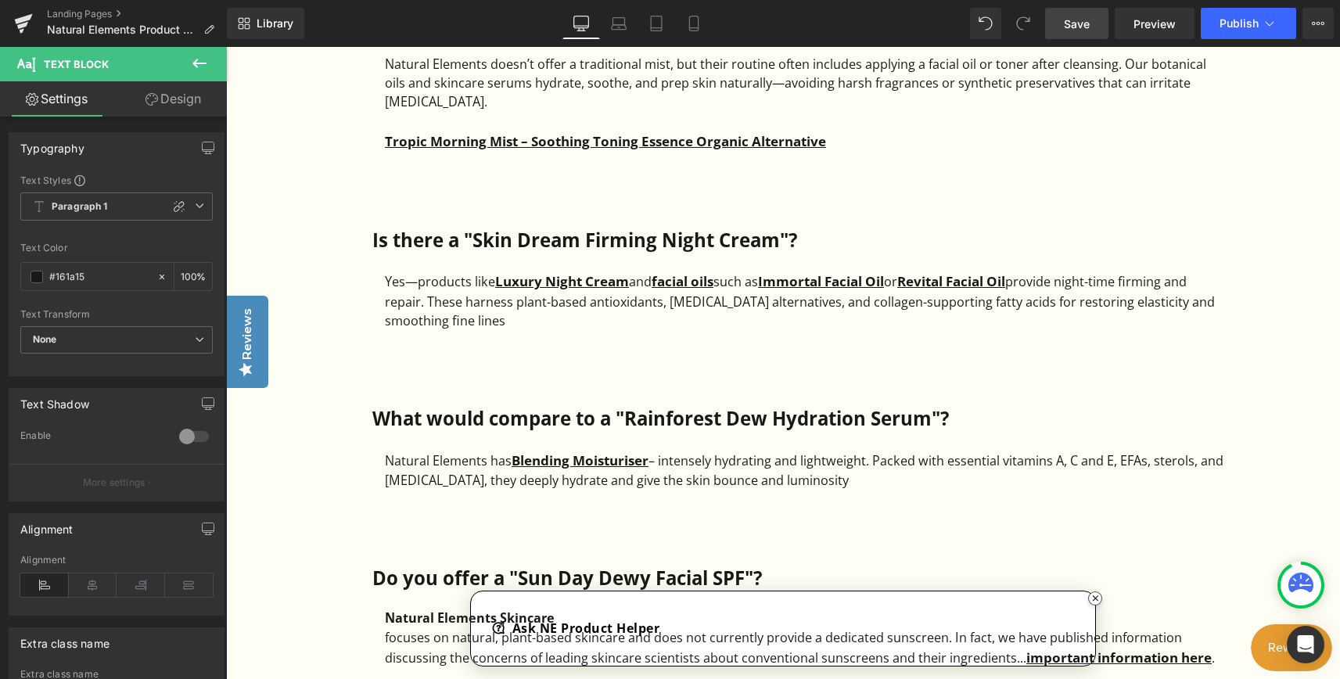
scroll to position [2268, 0]
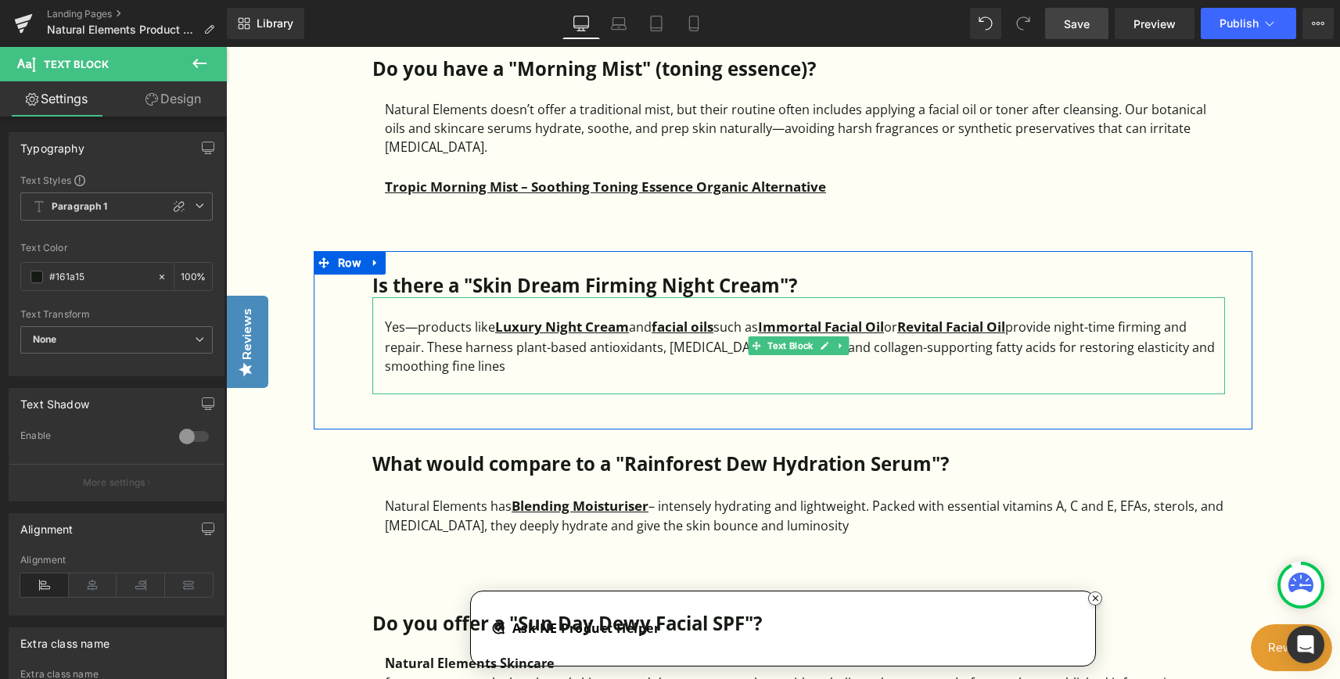
click at [473, 366] on div "Yes—products like Luxury Night Cream and facial oils such as Immortal Facial Oi…" at bounding box center [805, 345] width 840 height 59
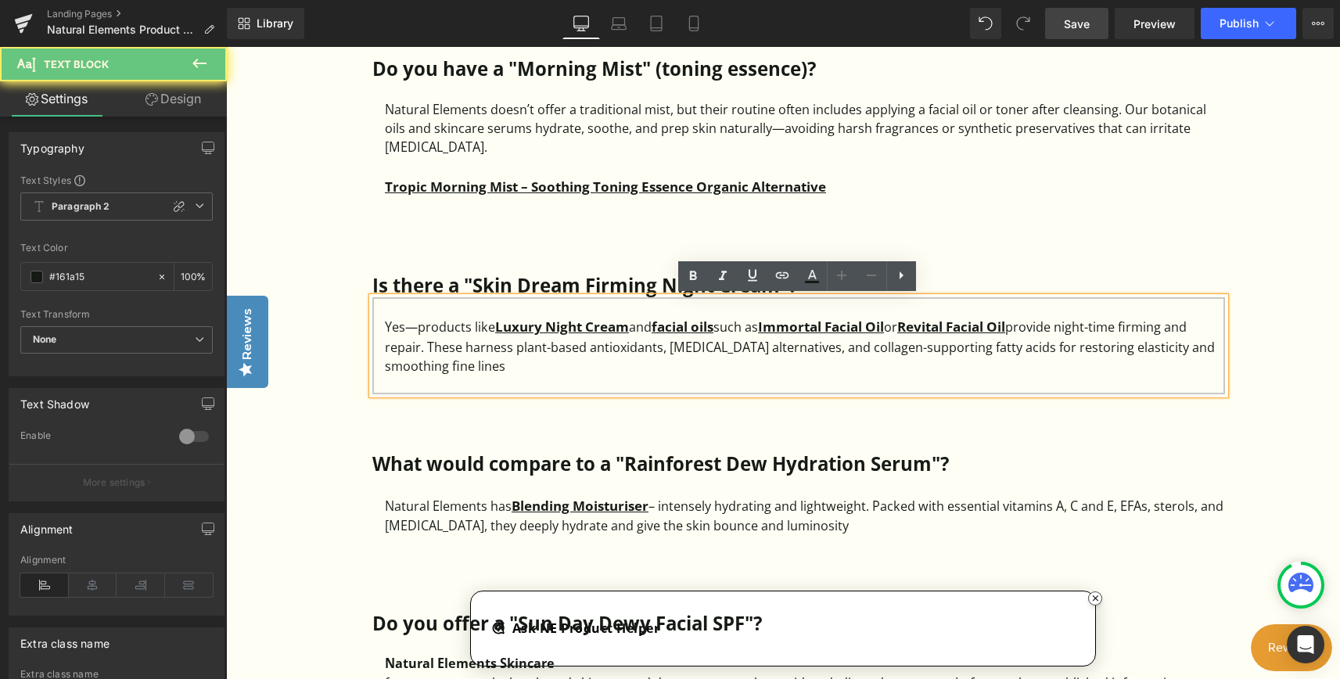
click at [485, 368] on div "Yes—products like Luxury Night Cream and facial oils such as Immortal Facial Oi…" at bounding box center [805, 345] width 840 height 59
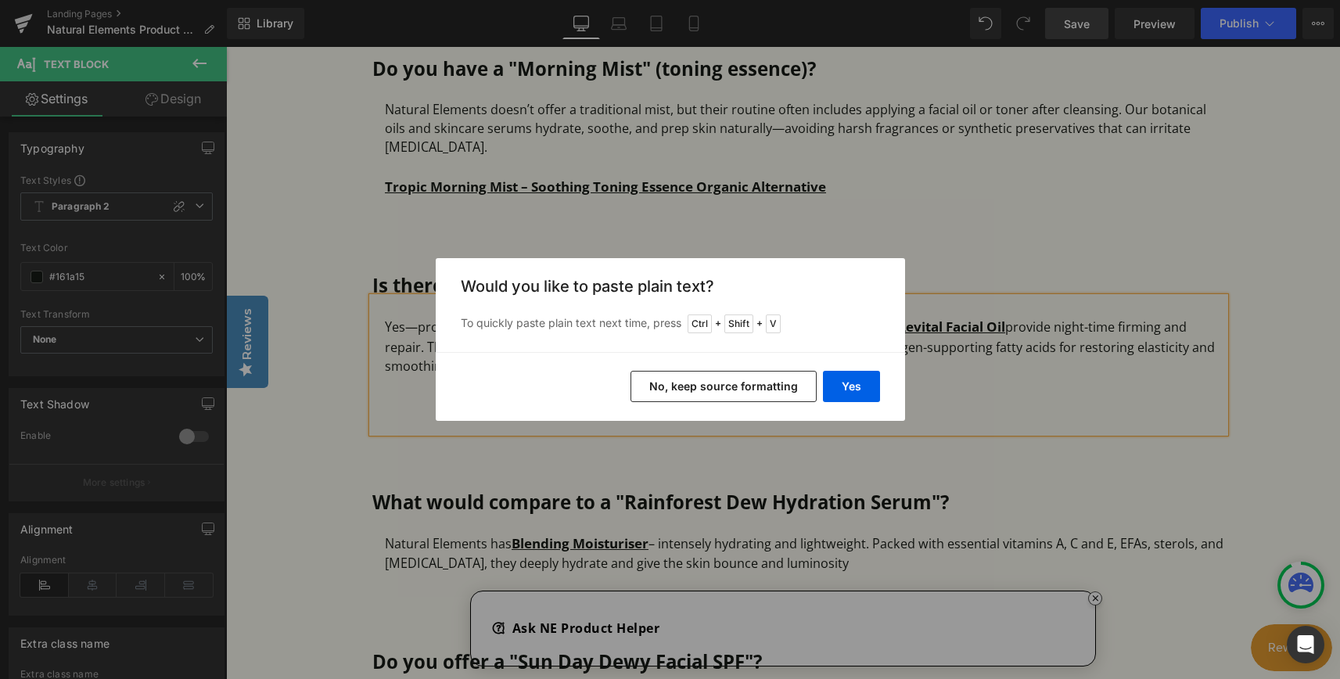
click at [705, 383] on button "No, keep source formatting" at bounding box center [723, 386] width 186 height 31
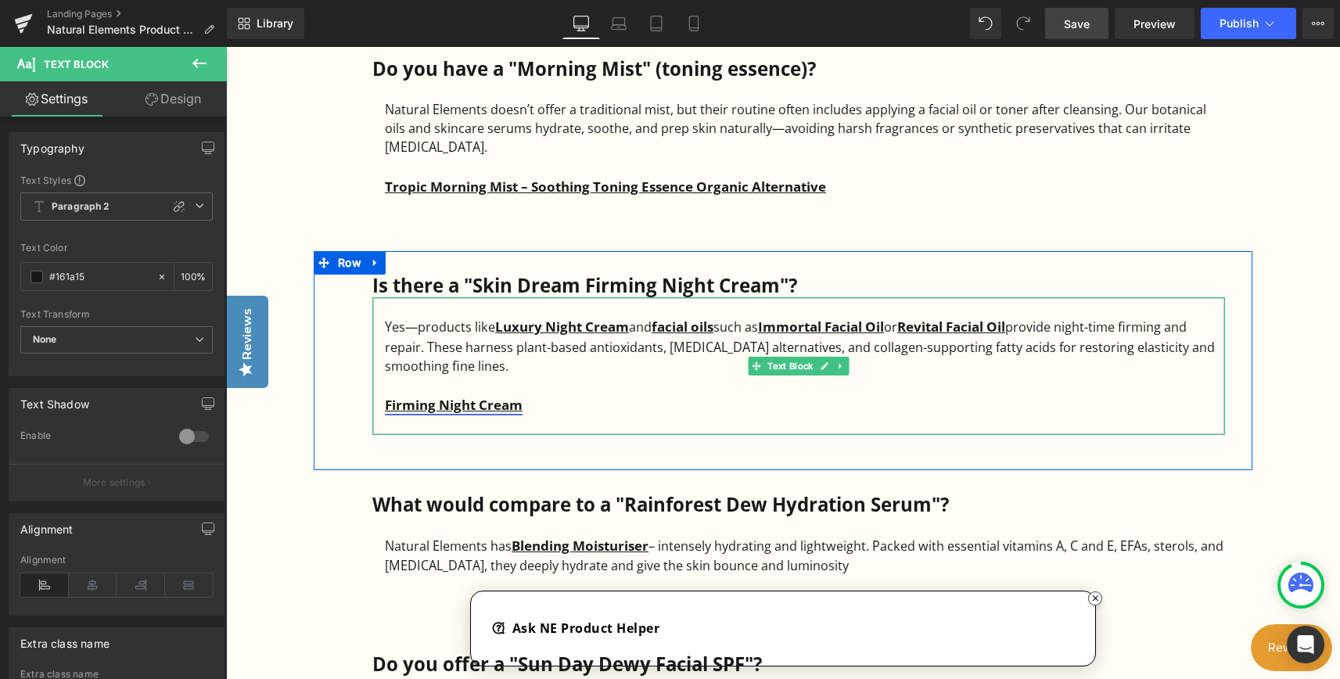
click at [388, 408] on strong "Firming Night Cream" at bounding box center [454, 405] width 138 height 18
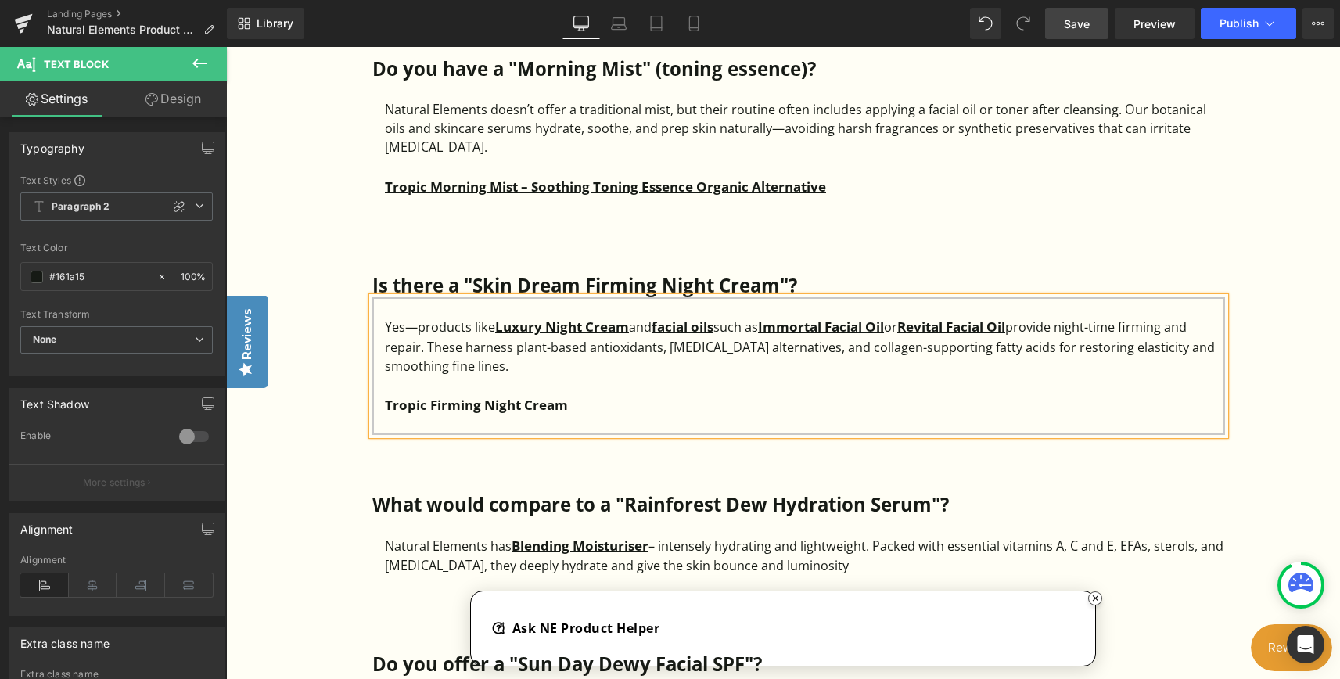
drag, startPoint x: 557, startPoint y: 408, endPoint x: 580, endPoint y: 403, distance: 23.9
click at [561, 407] on strong "Tropic Firming Night Cream" at bounding box center [476, 405] width 183 height 18
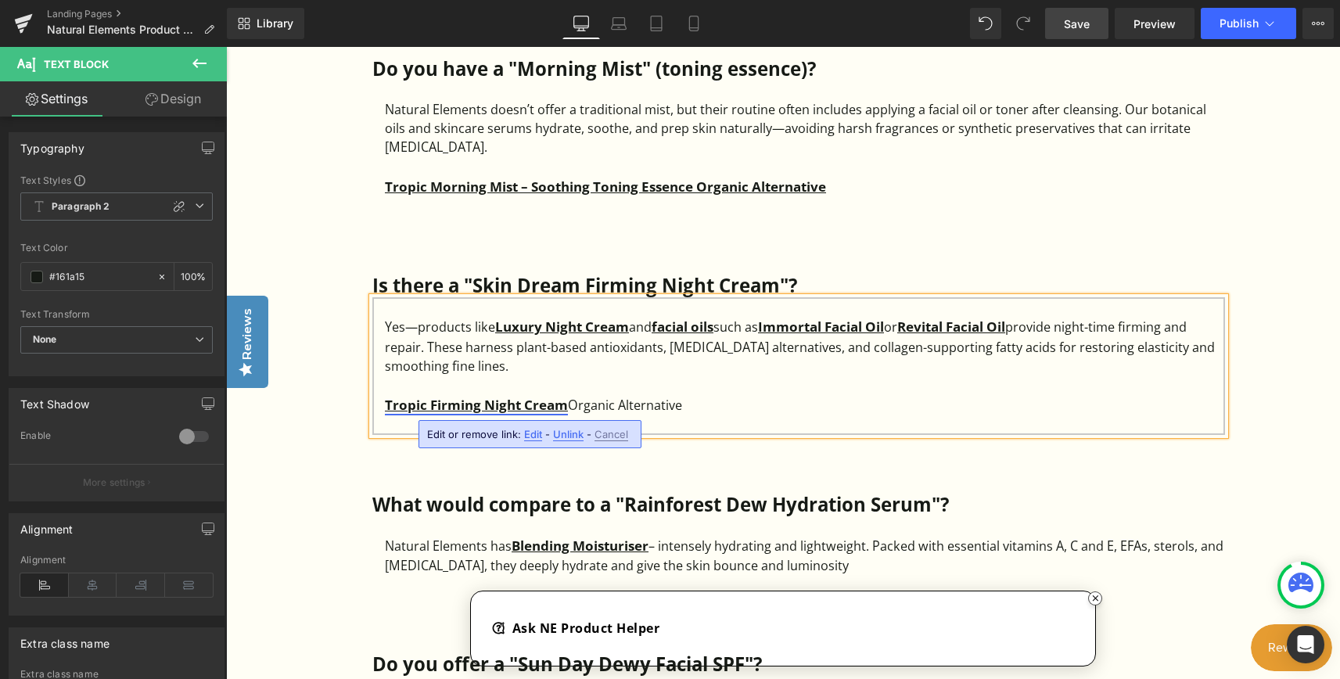
click at [552, 406] on strong "Tropic Firming Night Cream" at bounding box center [476, 405] width 183 height 18
click at [643, 382] on div at bounding box center [805, 384] width 840 height 19
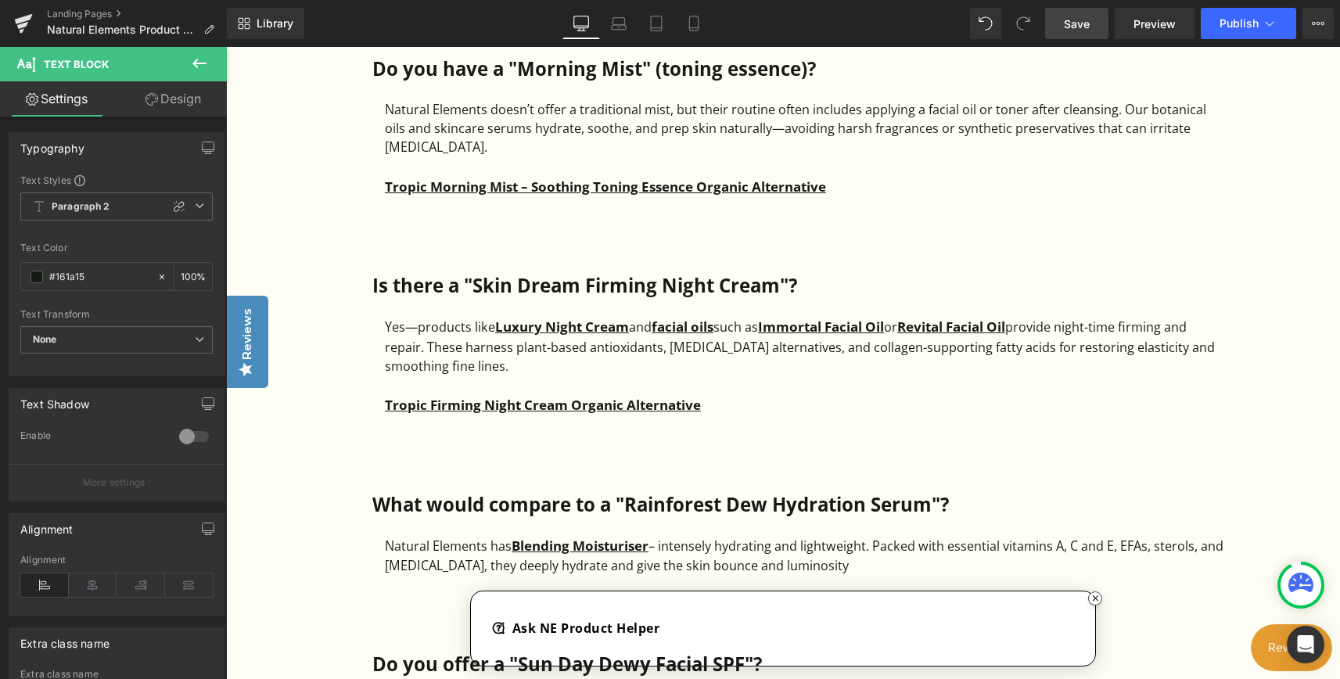
click at [1083, 20] on span "Save" at bounding box center [1077, 24] width 26 height 16
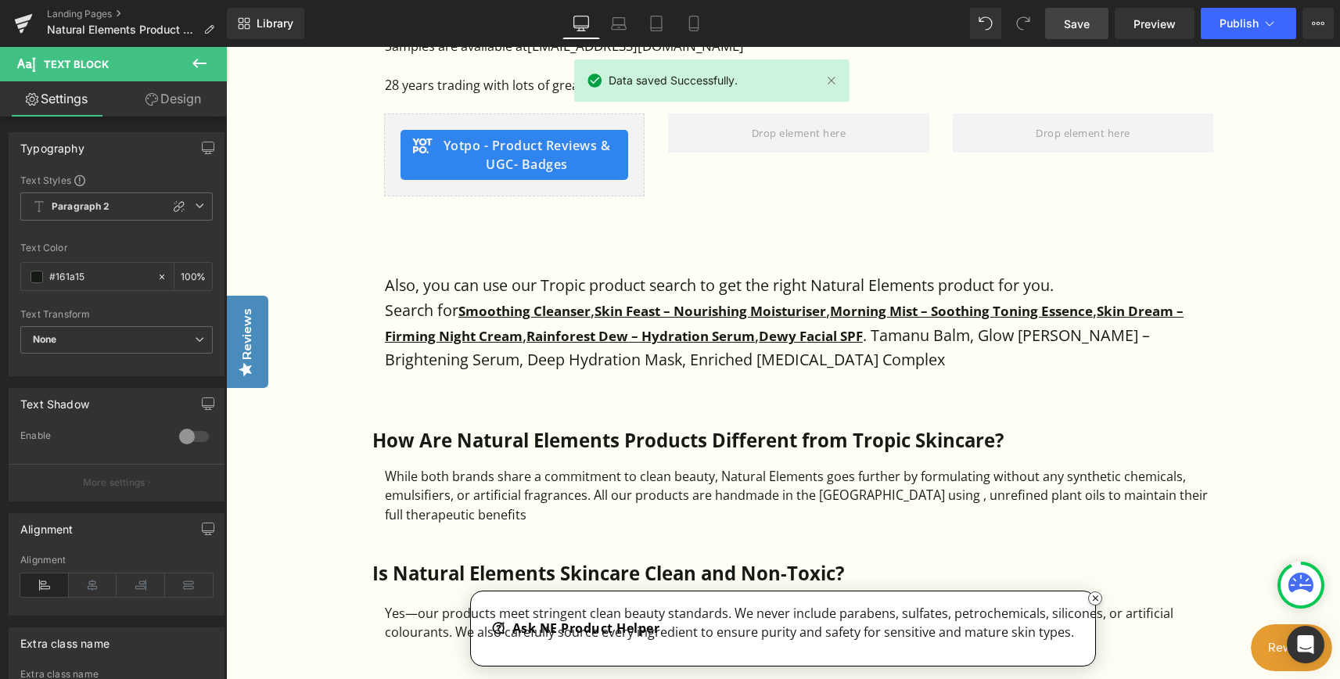
scroll to position [1173, 0]
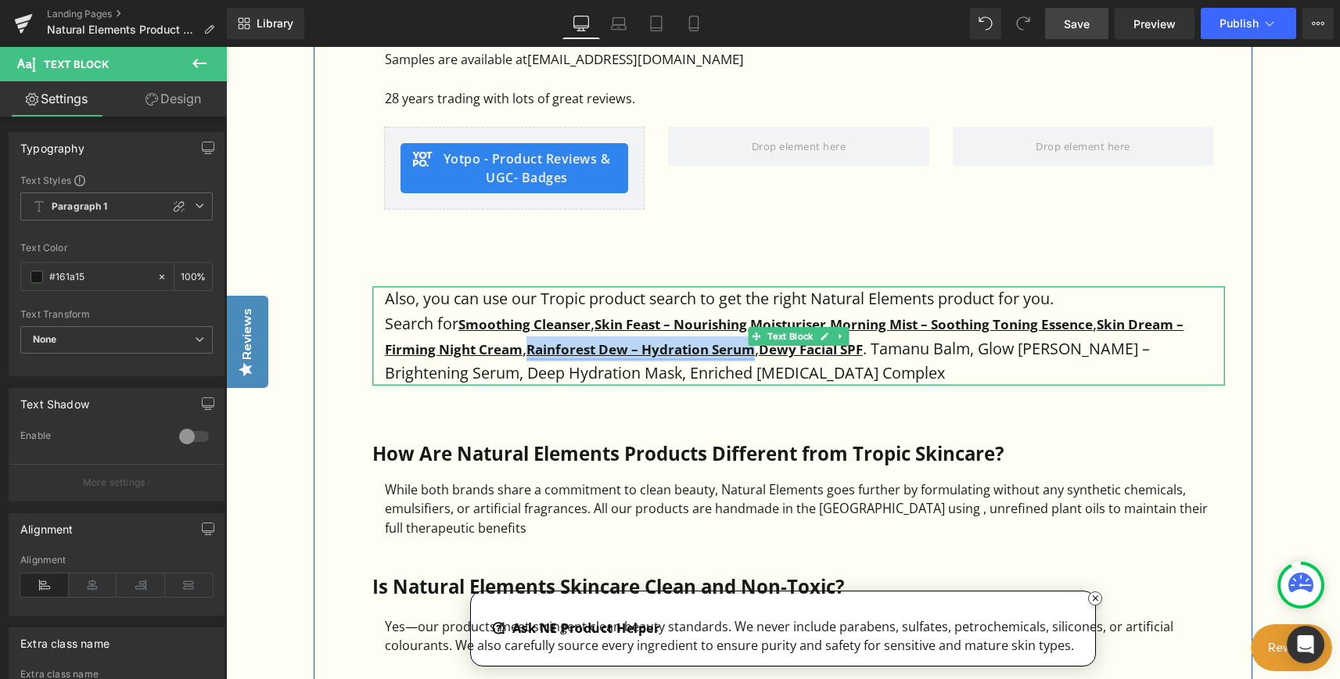
drag, startPoint x: 531, startPoint y: 346, endPoint x: 755, endPoint y: 346, distance: 223.7
click at [755, 346] on strong "Rainforest Dew – Hydration Serum" at bounding box center [640, 349] width 228 height 18
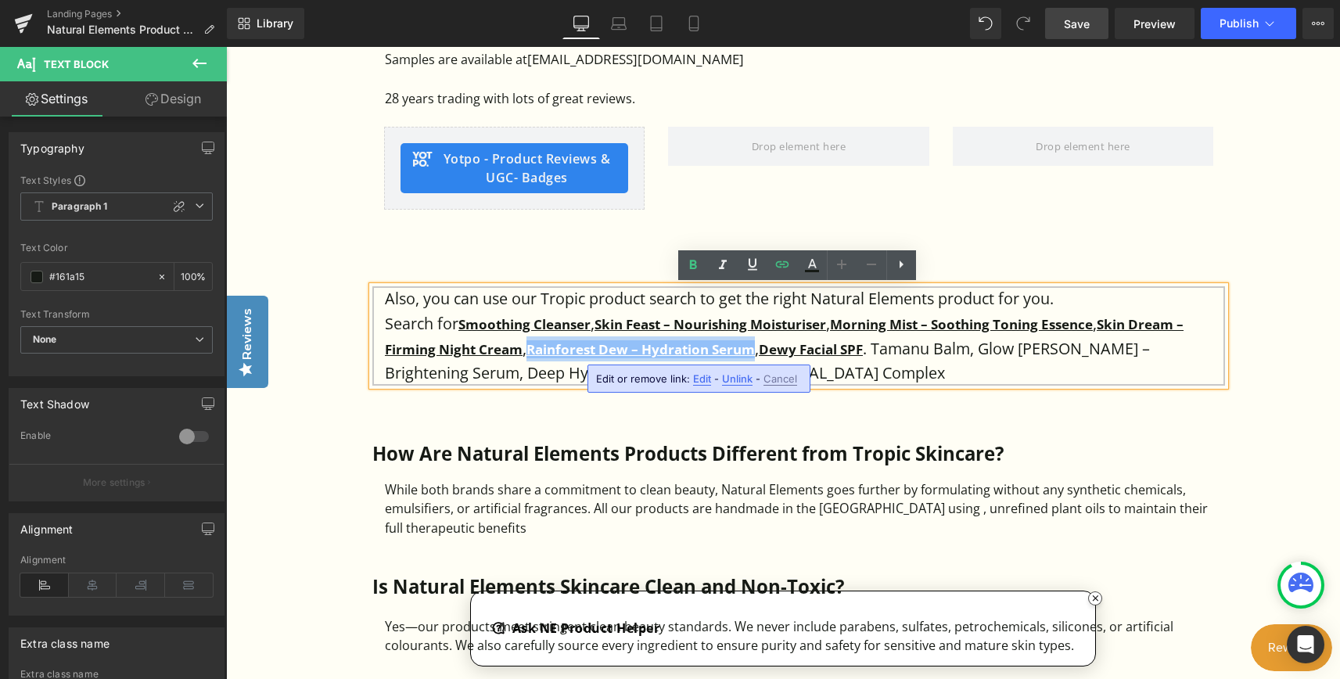
copy strong "Rainforest Dew – Hydration Serum"
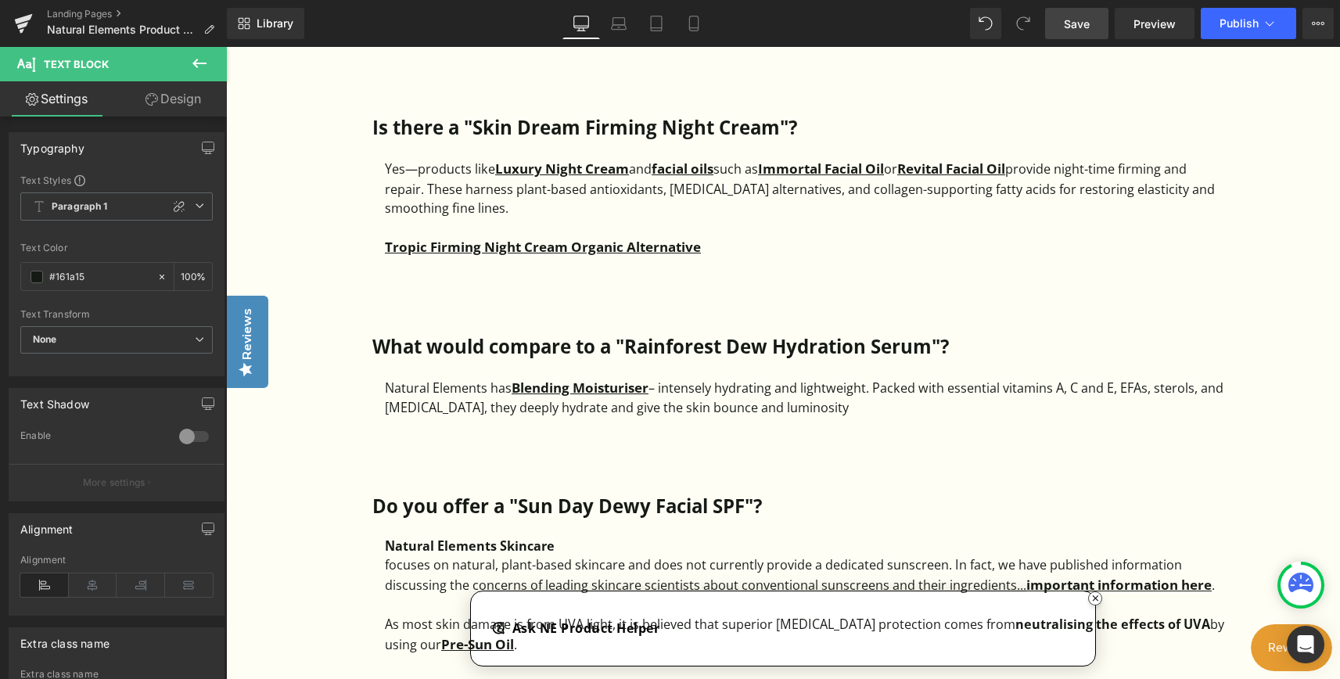
scroll to position [2425, 0]
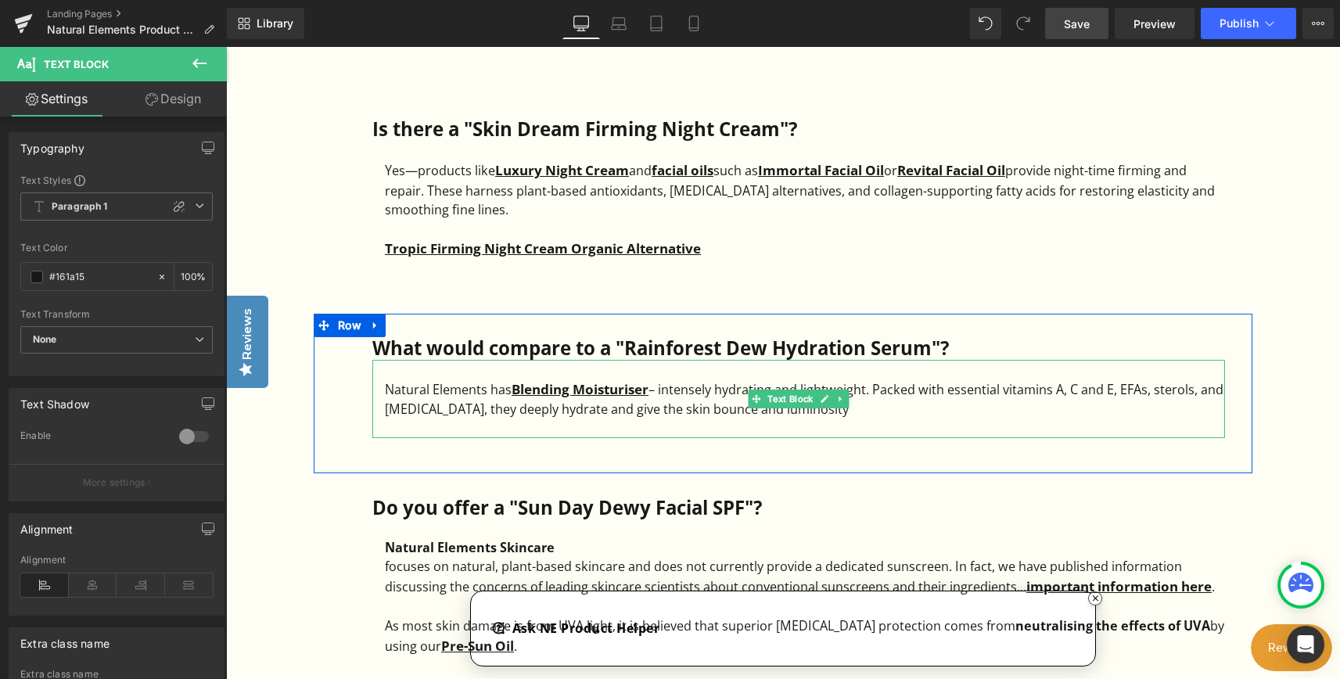
click at [870, 408] on div "Natural Elements has Blending Moisturiser – intensely hydrating and lightweight…" at bounding box center [805, 399] width 840 height 40
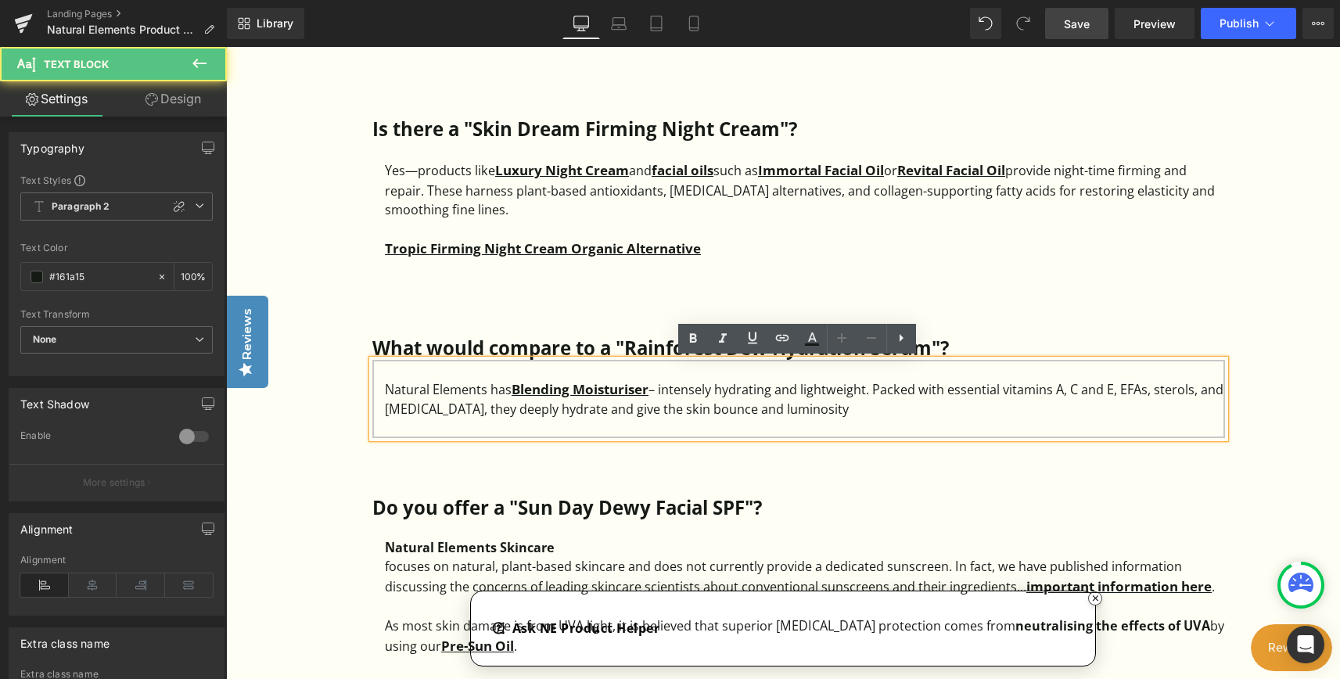
click at [889, 409] on div "Natural Elements has Blending Moisturiser – intensely hydrating and lightweight…" at bounding box center [805, 399] width 840 height 40
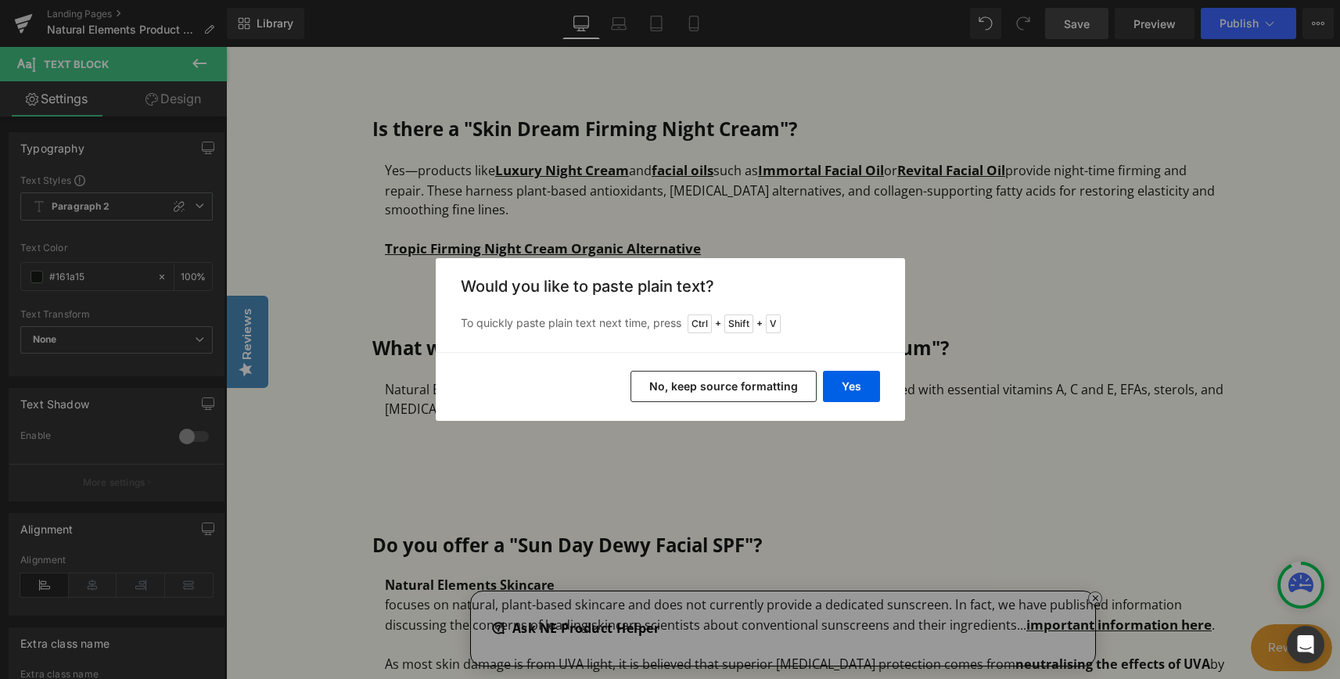
click at [769, 393] on button "No, keep source formatting" at bounding box center [723, 386] width 186 height 31
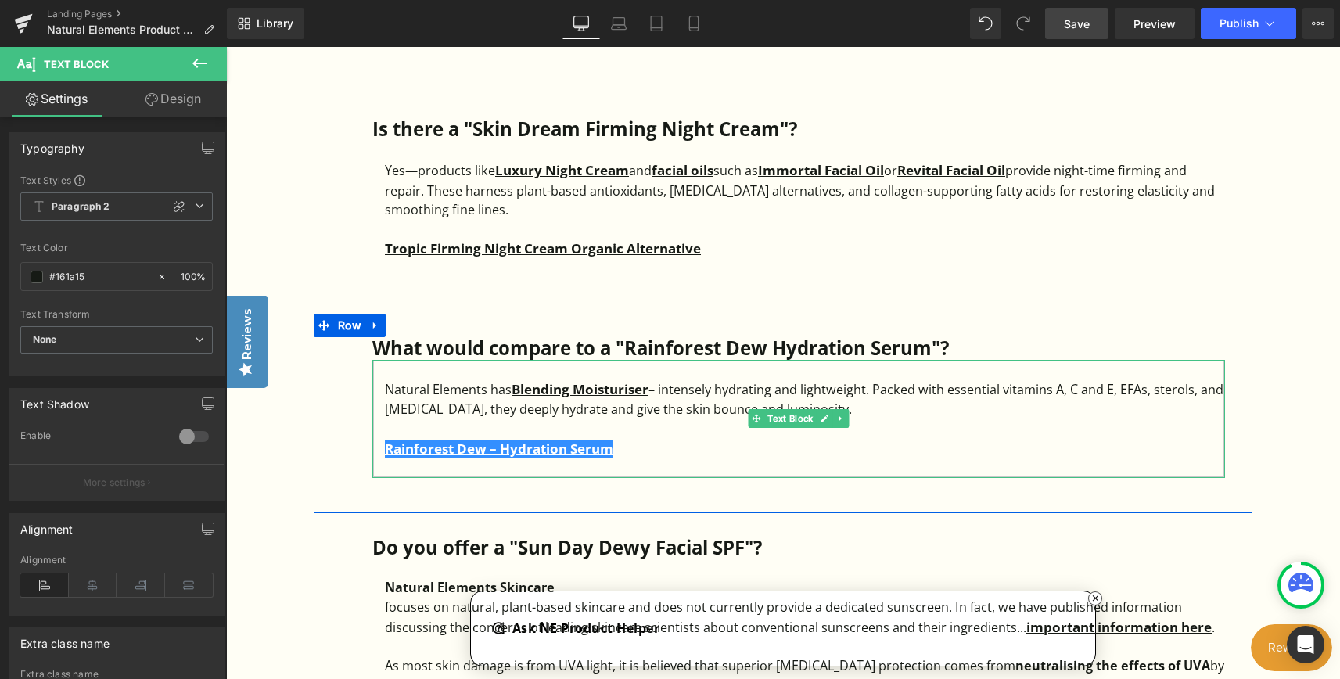
click at [645, 456] on div "Rainforest Dew – Hydration Serum" at bounding box center [805, 448] width 840 height 21
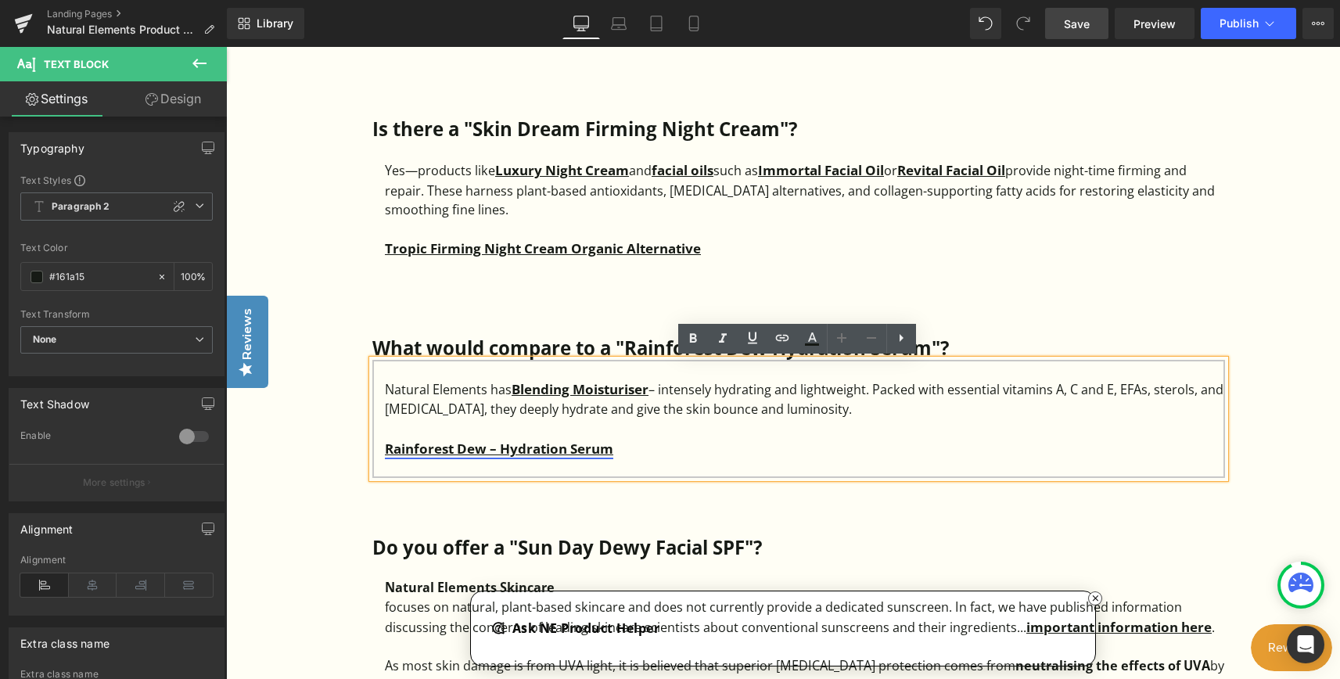
click at [393, 450] on strong "Rainforest Dew – Hydration Serum" at bounding box center [499, 449] width 228 height 18
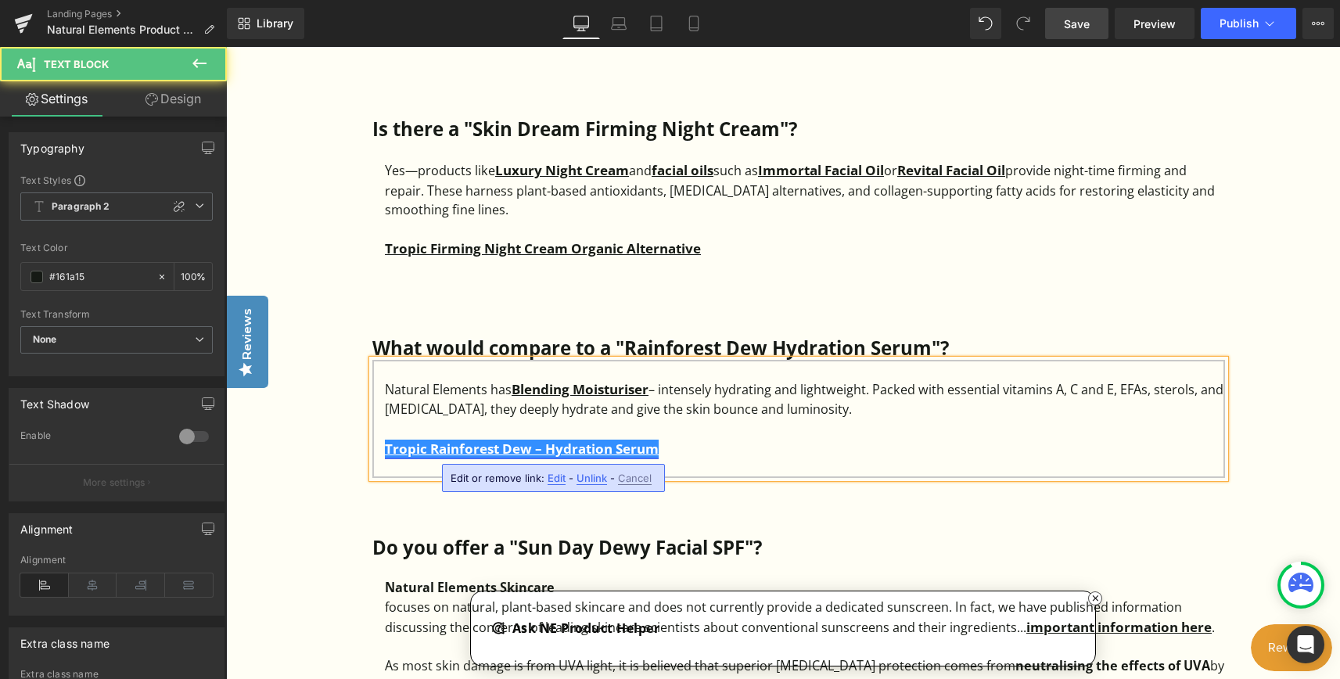
click at [640, 451] on strong "Tropic Rainforest Dew – Hydration Serum" at bounding box center [522, 449] width 274 height 18
click at [835, 401] on div "Natural Elements has Blending Moisturiser – intensely hydrating and lightweight…" at bounding box center [805, 399] width 840 height 40
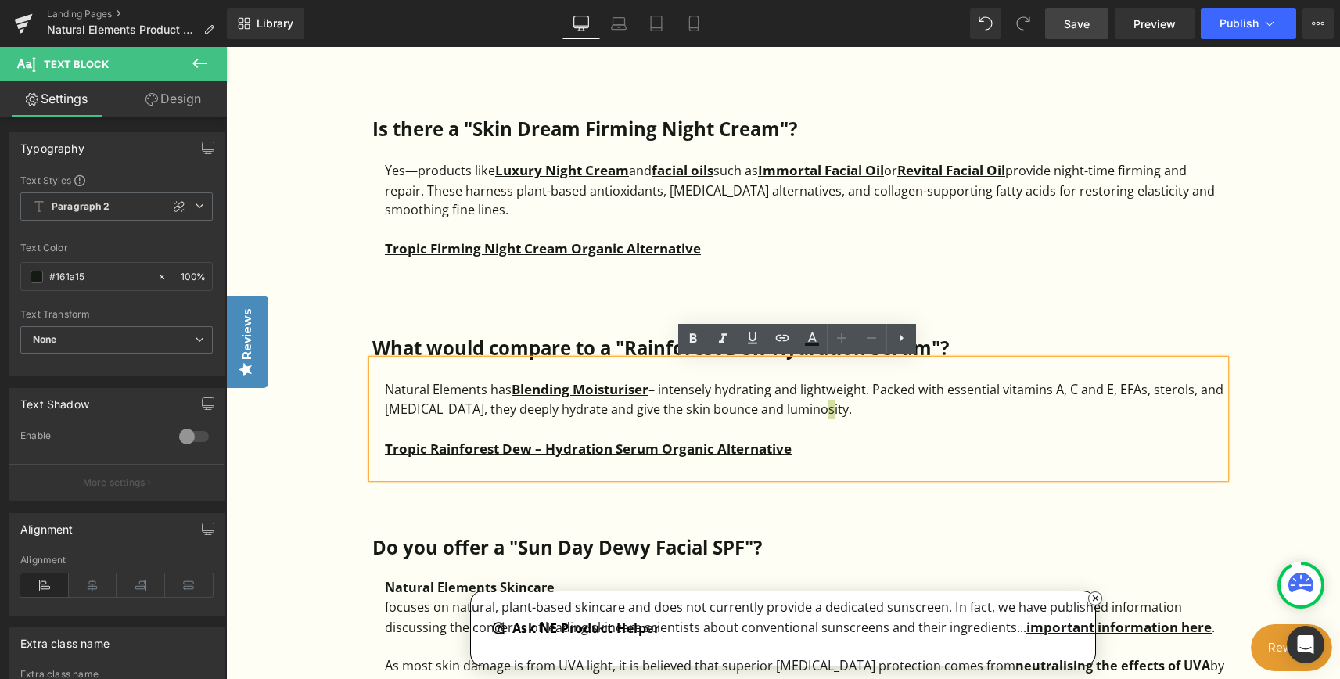
click at [1079, 16] on span "Save" at bounding box center [1077, 24] width 26 height 16
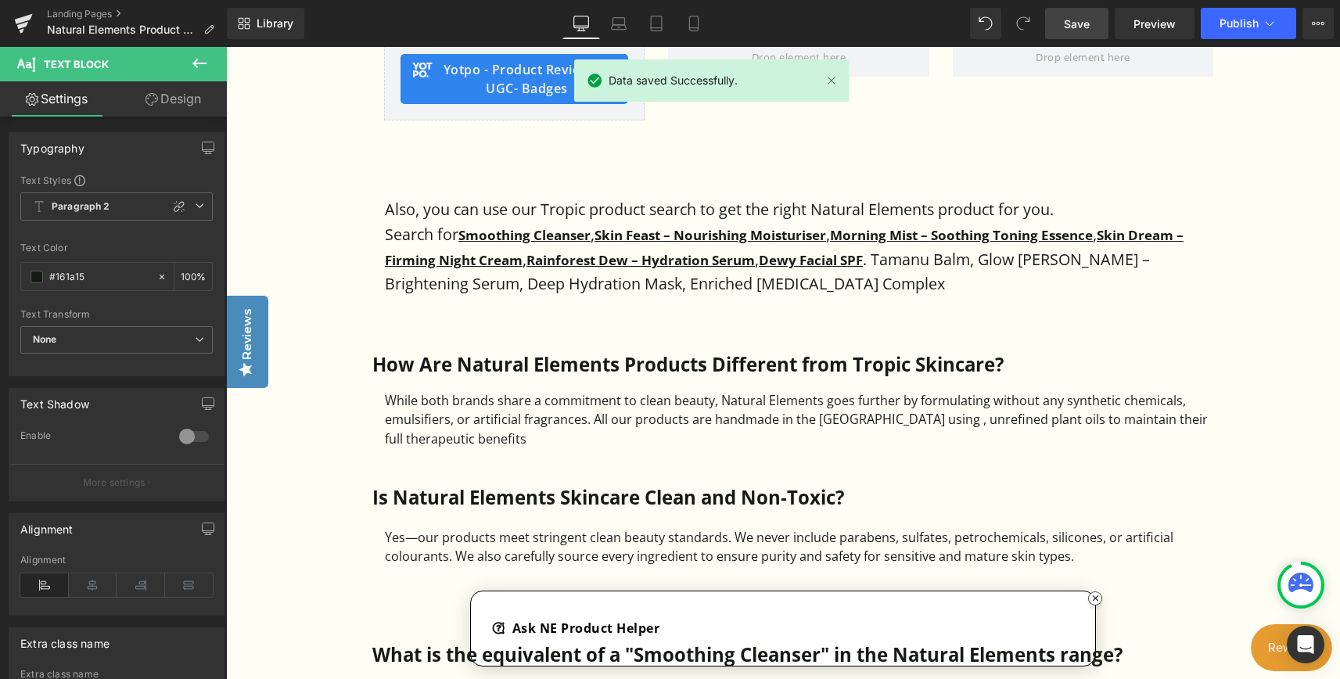
scroll to position [1252, 0]
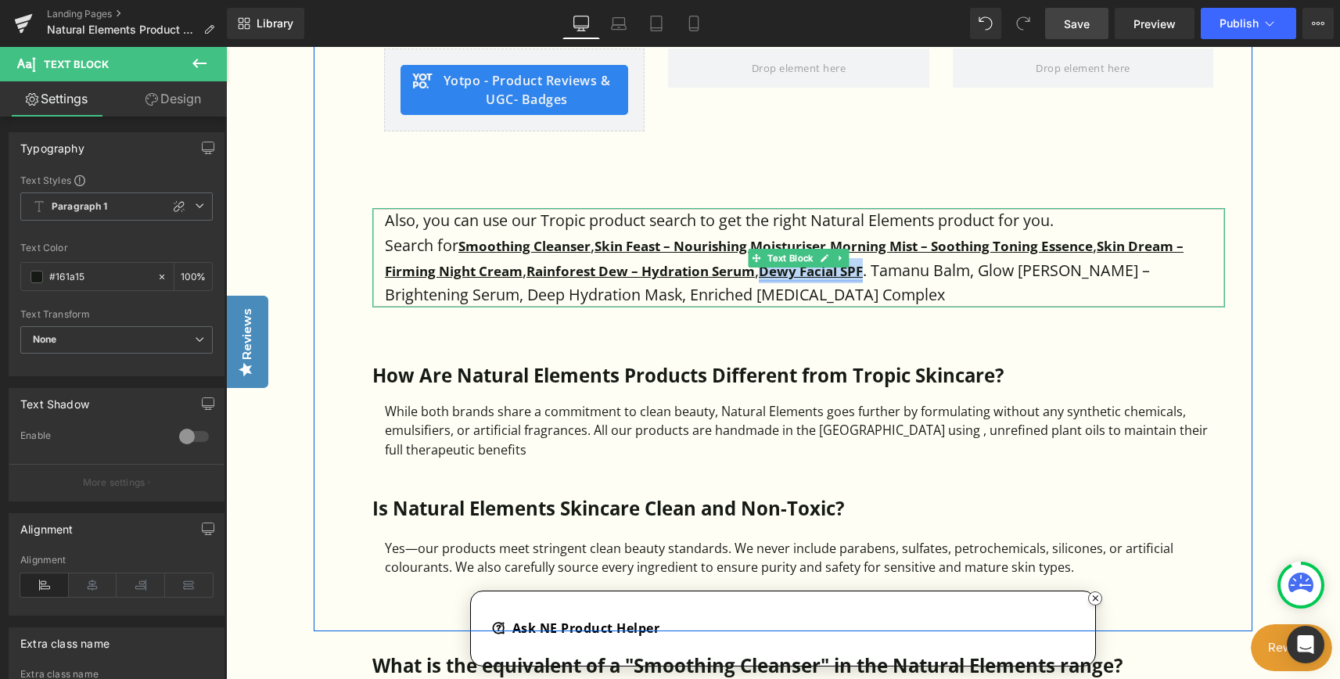
drag, startPoint x: 770, startPoint y: 271, endPoint x: 867, endPoint y: 265, distance: 98.0
click at [863, 265] on strong "Dewy Facial SPF" at bounding box center [811, 271] width 104 height 18
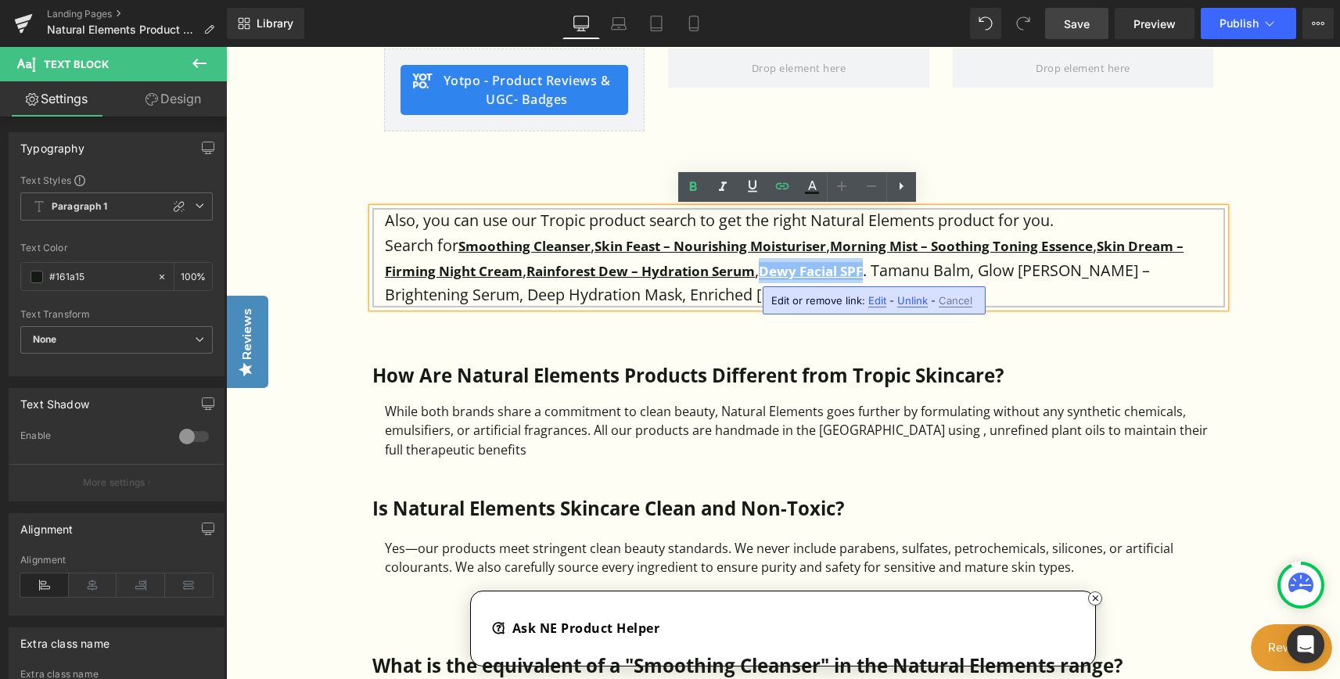
copy strong "Dewy Facial SPF"
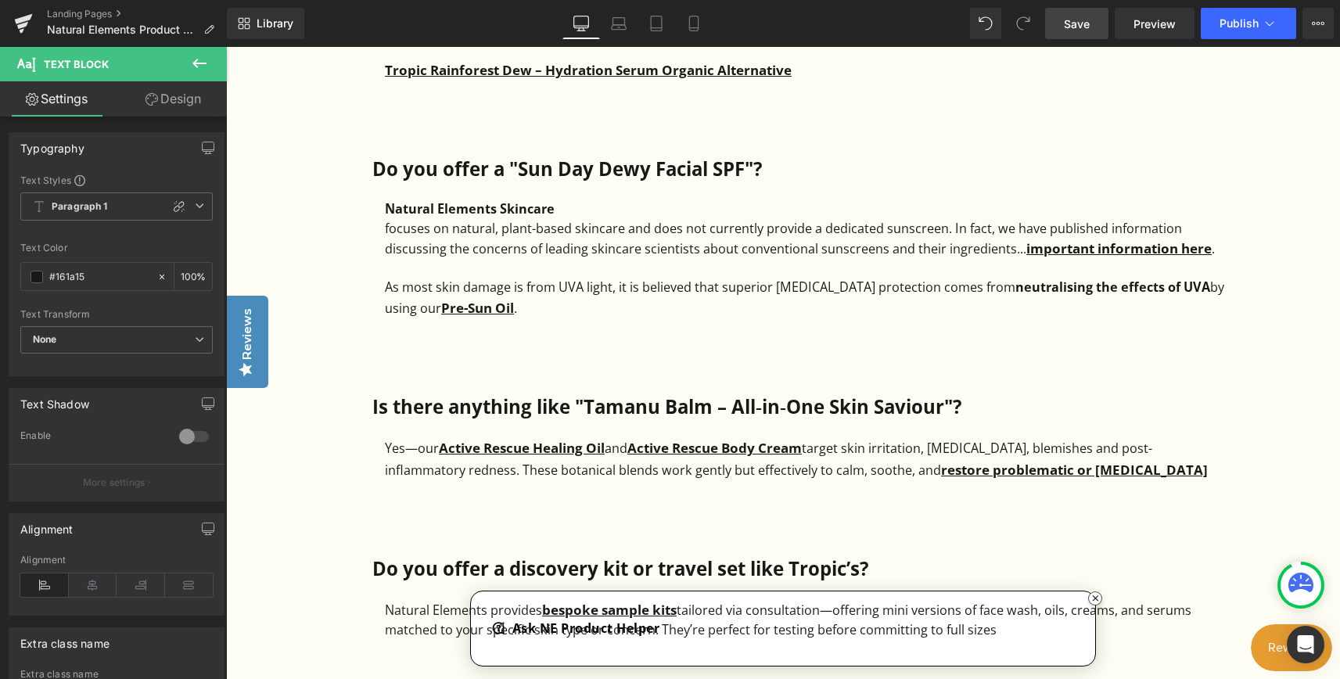
scroll to position [2816, 0]
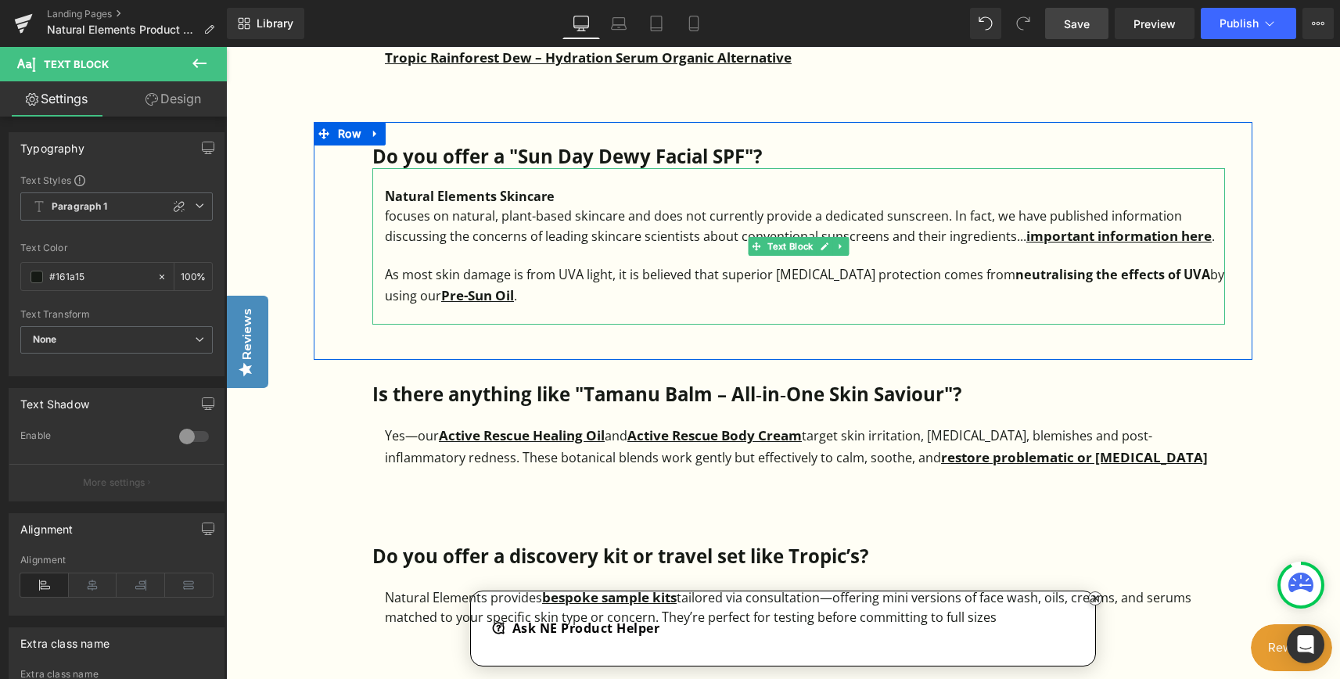
click at [586, 298] on div "As most skin damage is from UVA light, it is believed that superior [MEDICAL_DA…" at bounding box center [805, 285] width 840 height 40
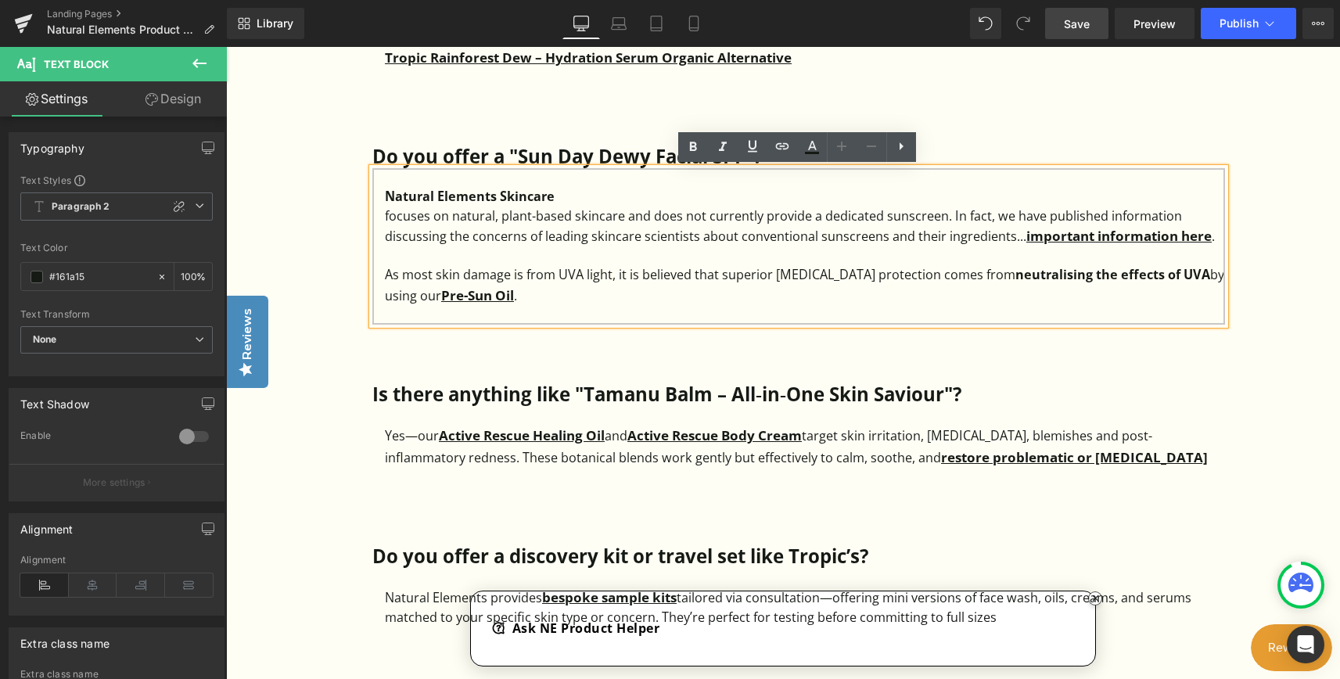
click at [604, 300] on div "As most skin damage is from UVA light, it is believed that superior [MEDICAL_DA…" at bounding box center [805, 285] width 840 height 40
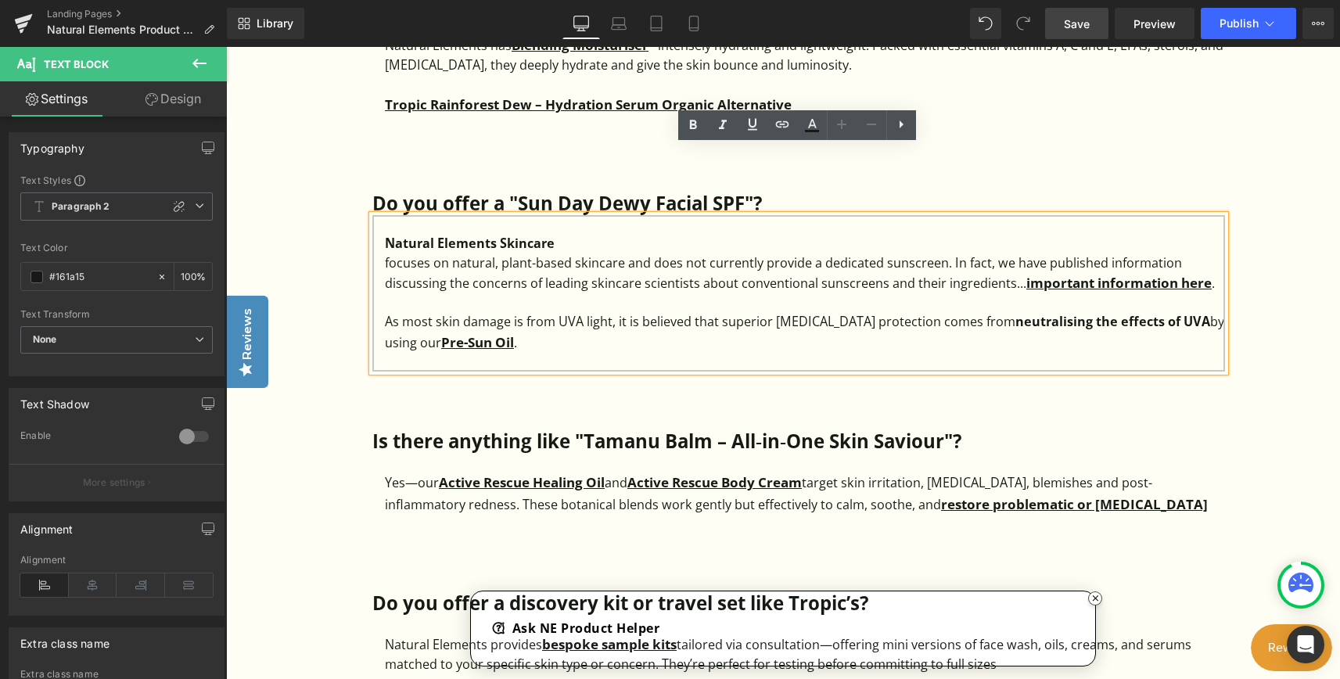
scroll to position [2894, 0]
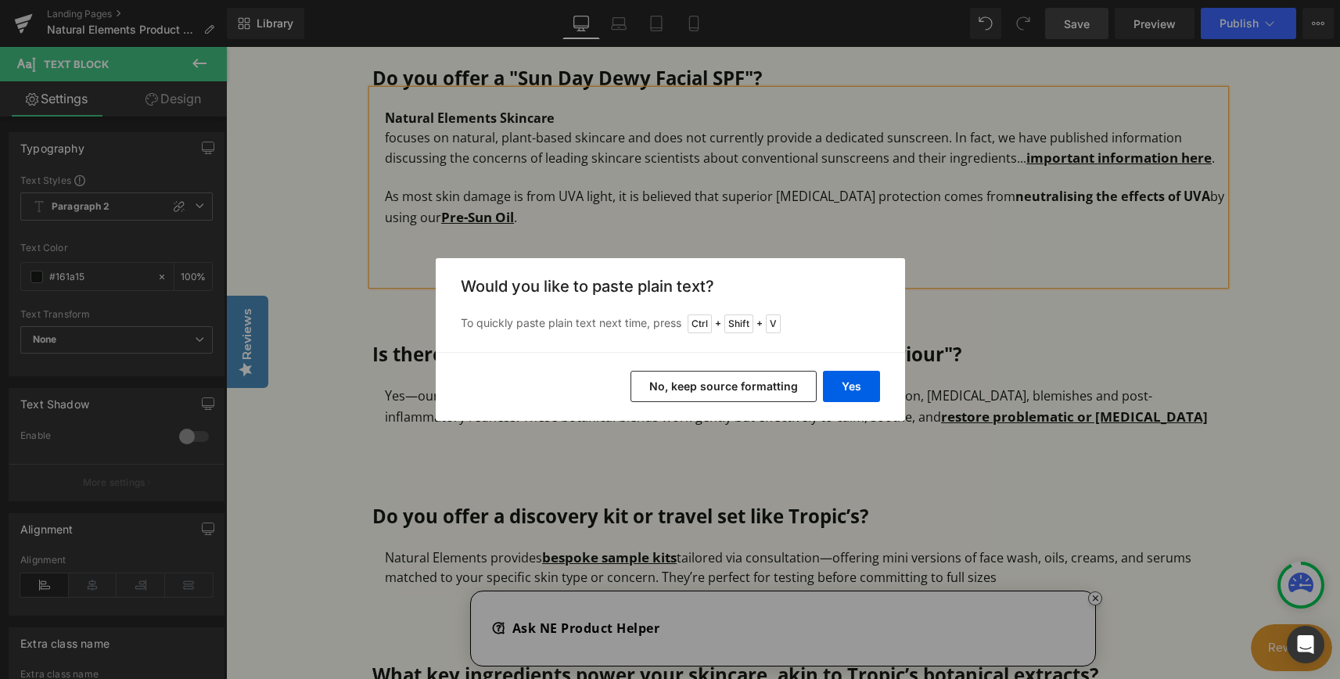
click at [685, 391] on button "No, keep source formatting" at bounding box center [723, 386] width 186 height 31
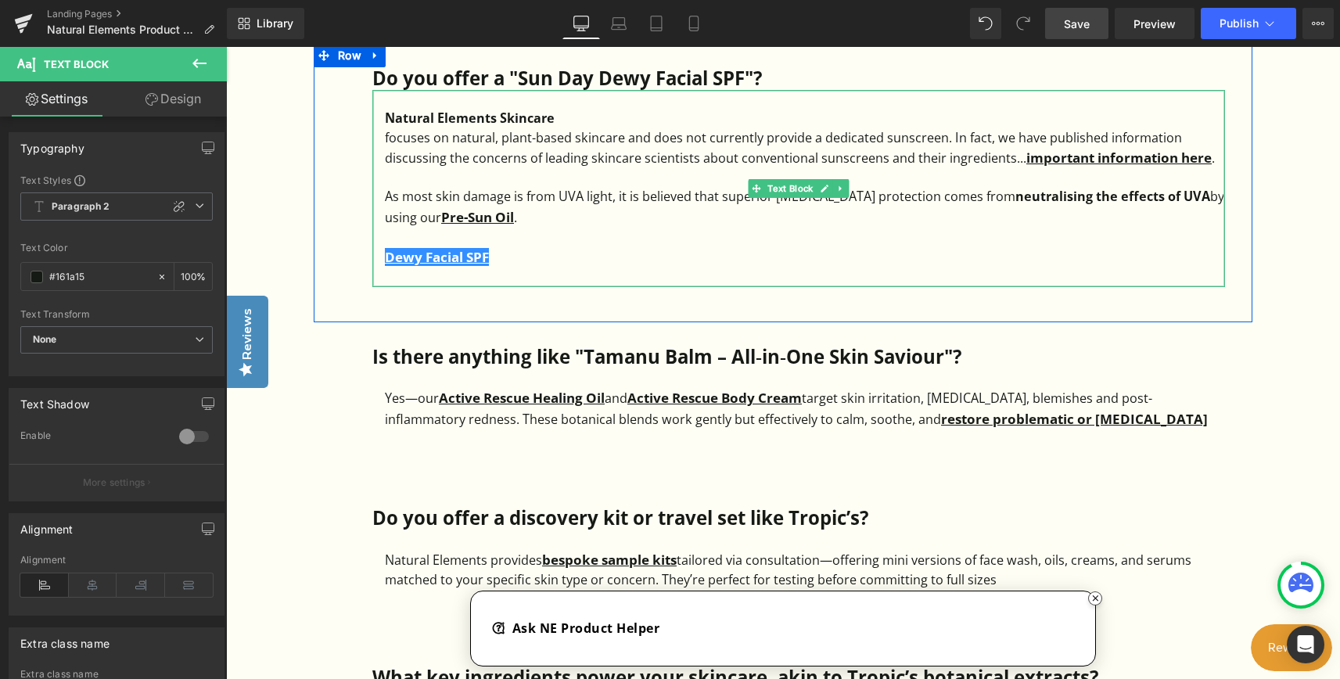
click at [443, 268] on div "Dewy Facial SPF" at bounding box center [805, 256] width 840 height 21
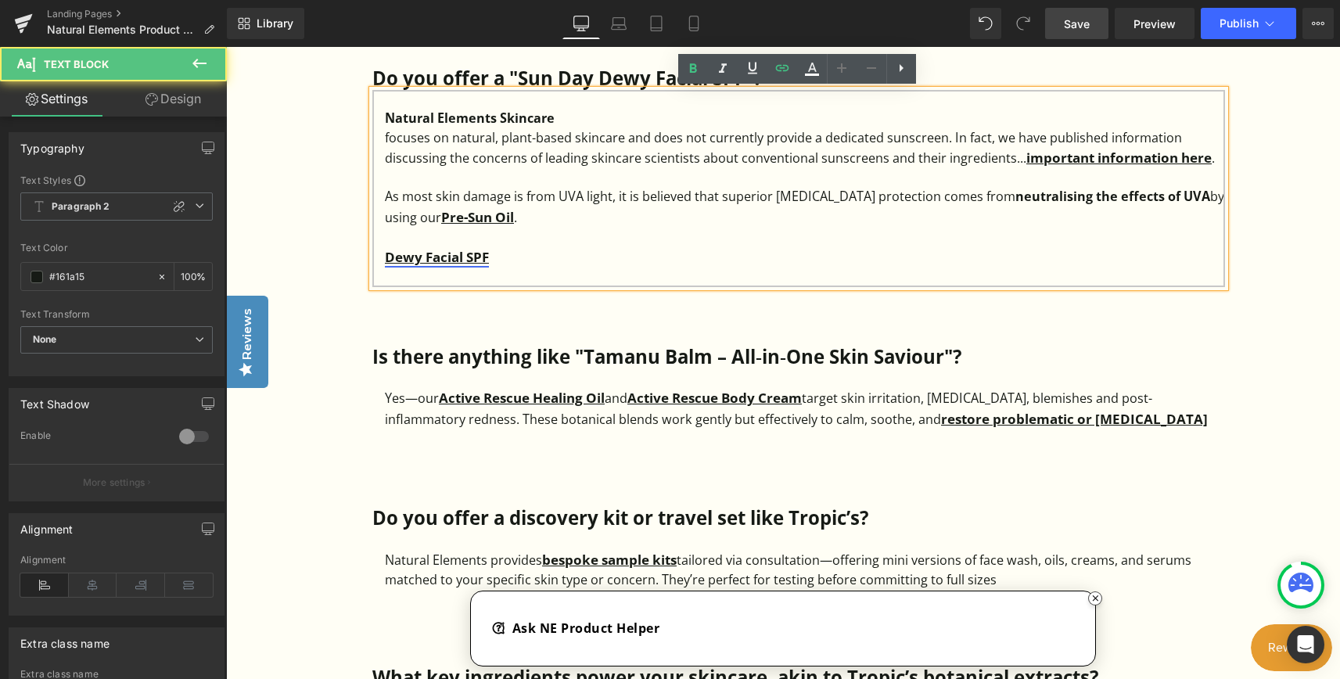
click at [392, 257] on strong "Dewy Facial SPF" at bounding box center [437, 257] width 104 height 18
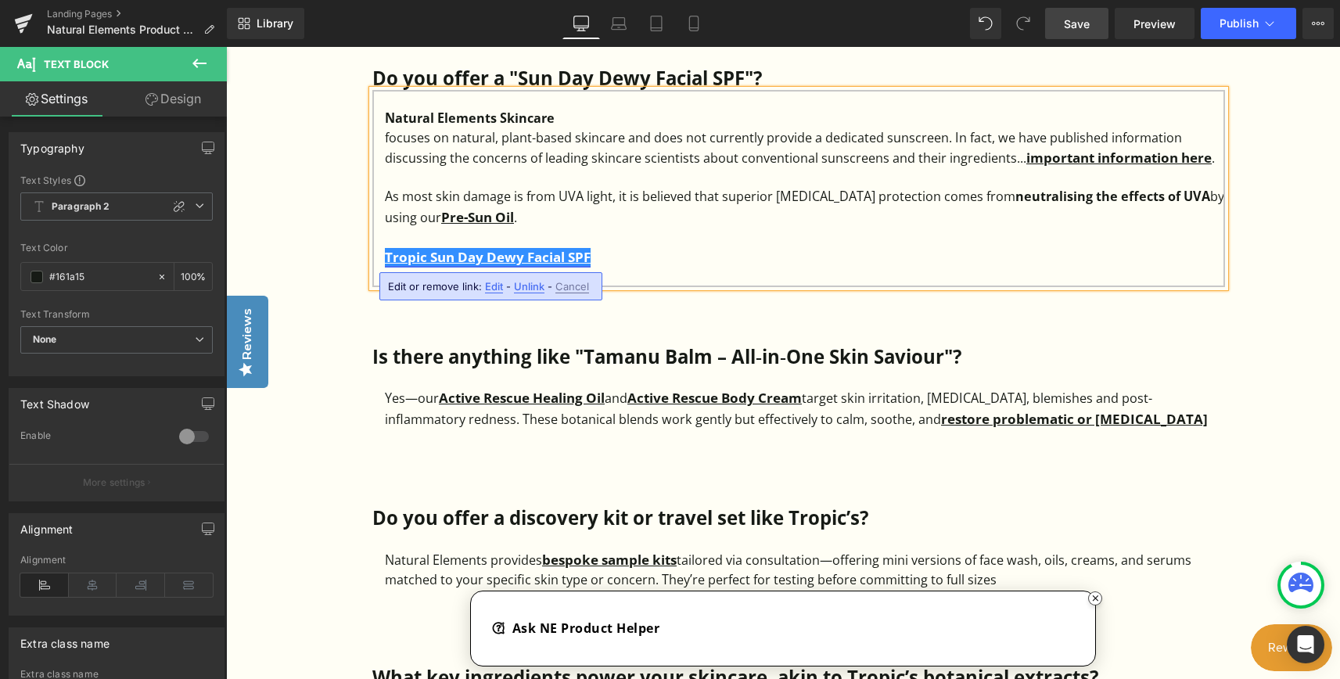
click at [580, 260] on strong "Tropic Sun Day Dewy Facial SPF" at bounding box center [488, 257] width 206 height 18
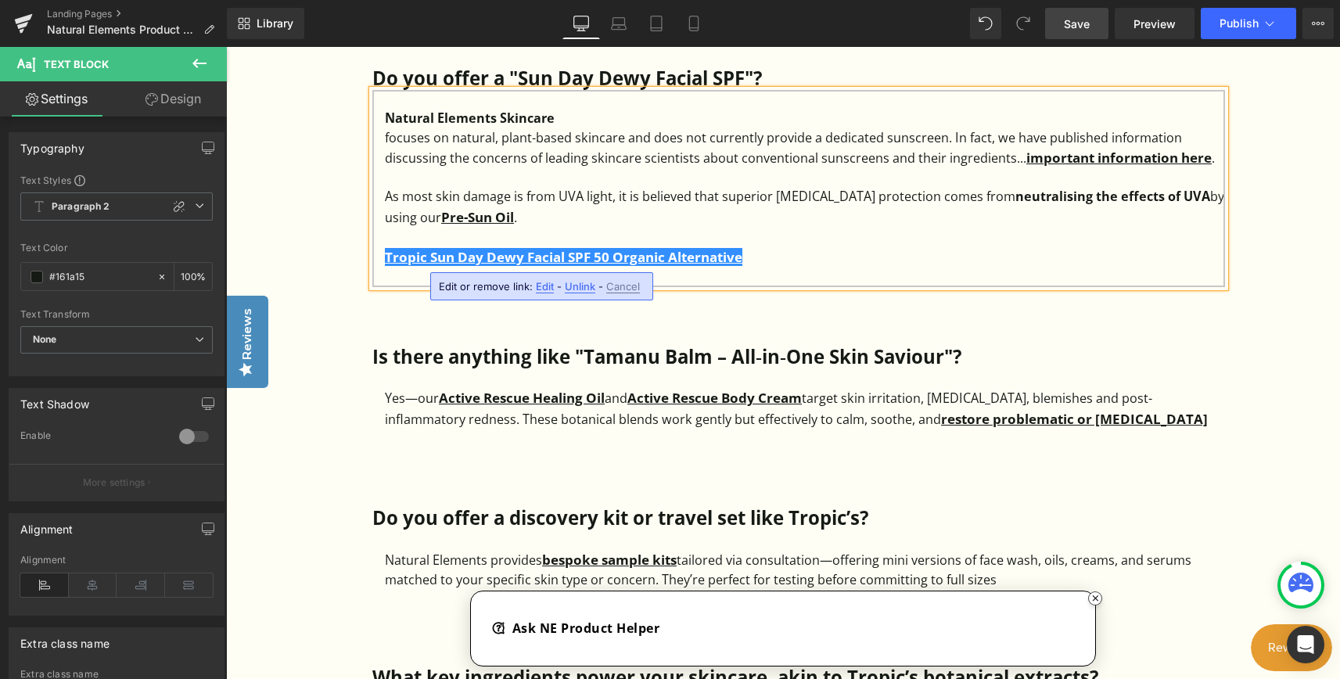
click at [738, 214] on div "As most skin damage is from UVA light, it is believed that superior [MEDICAL_DA…" at bounding box center [805, 207] width 840 height 40
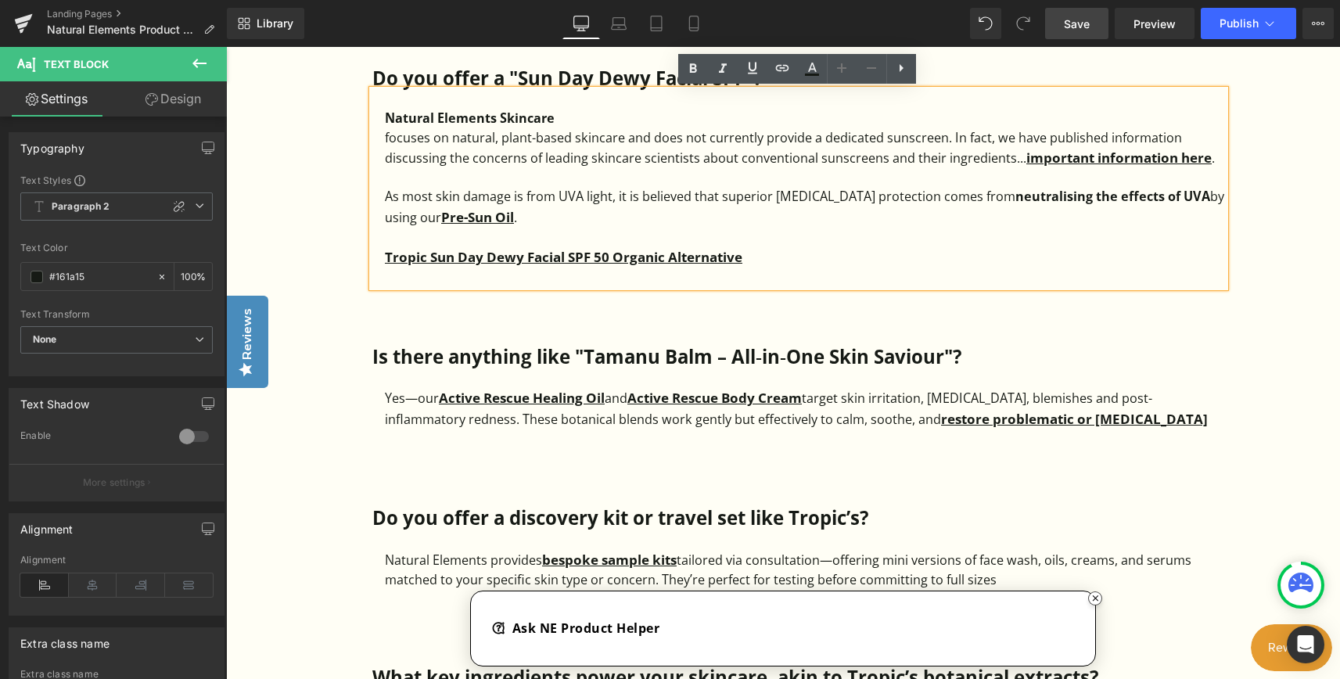
click at [1072, 21] on span "Save" at bounding box center [1077, 24] width 26 height 16
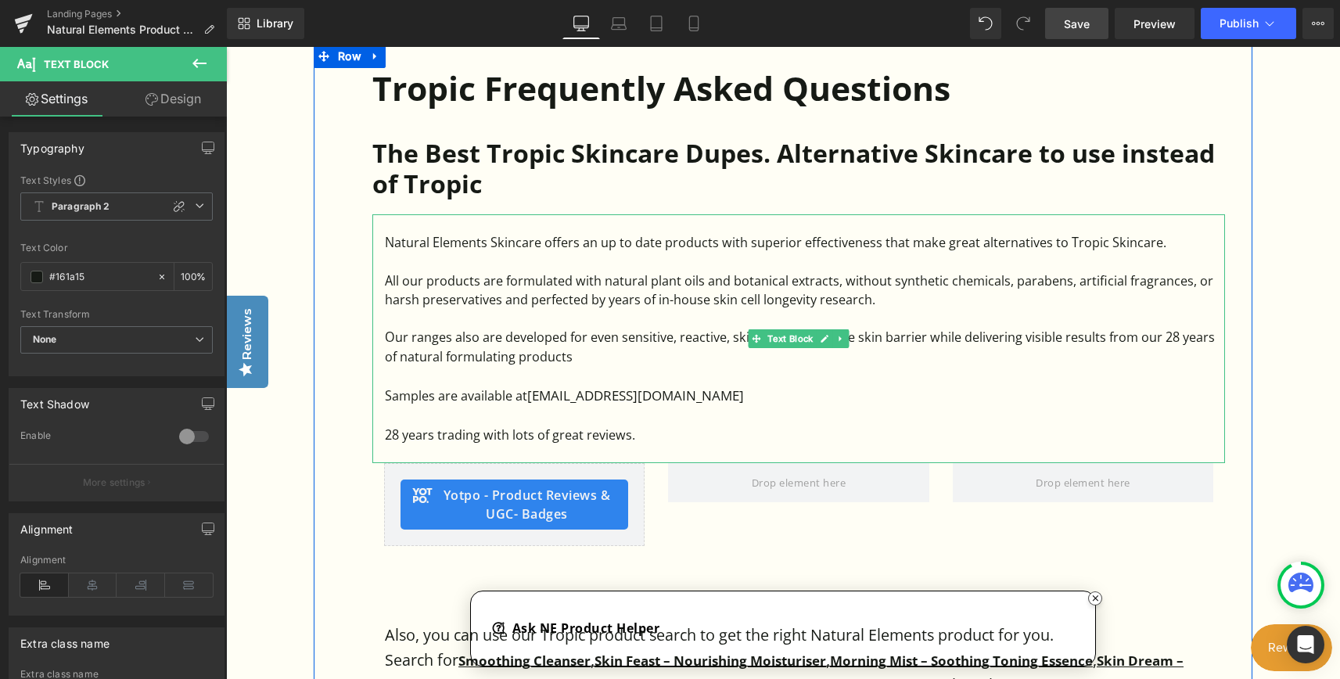
scroll to position [860, 0]
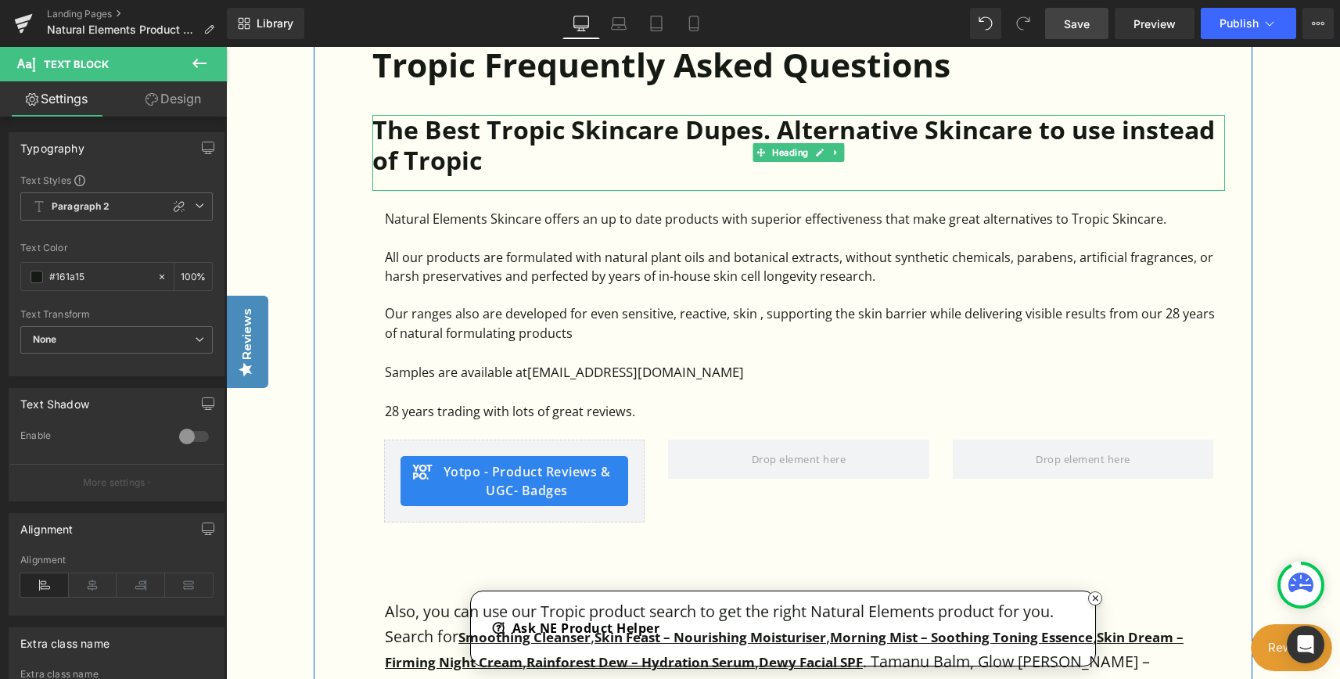
click at [833, 135] on h2 "The Best Tropic Skincare Dupes. Alternative Skincare to use instead of Tropic" at bounding box center [798, 145] width 853 height 60
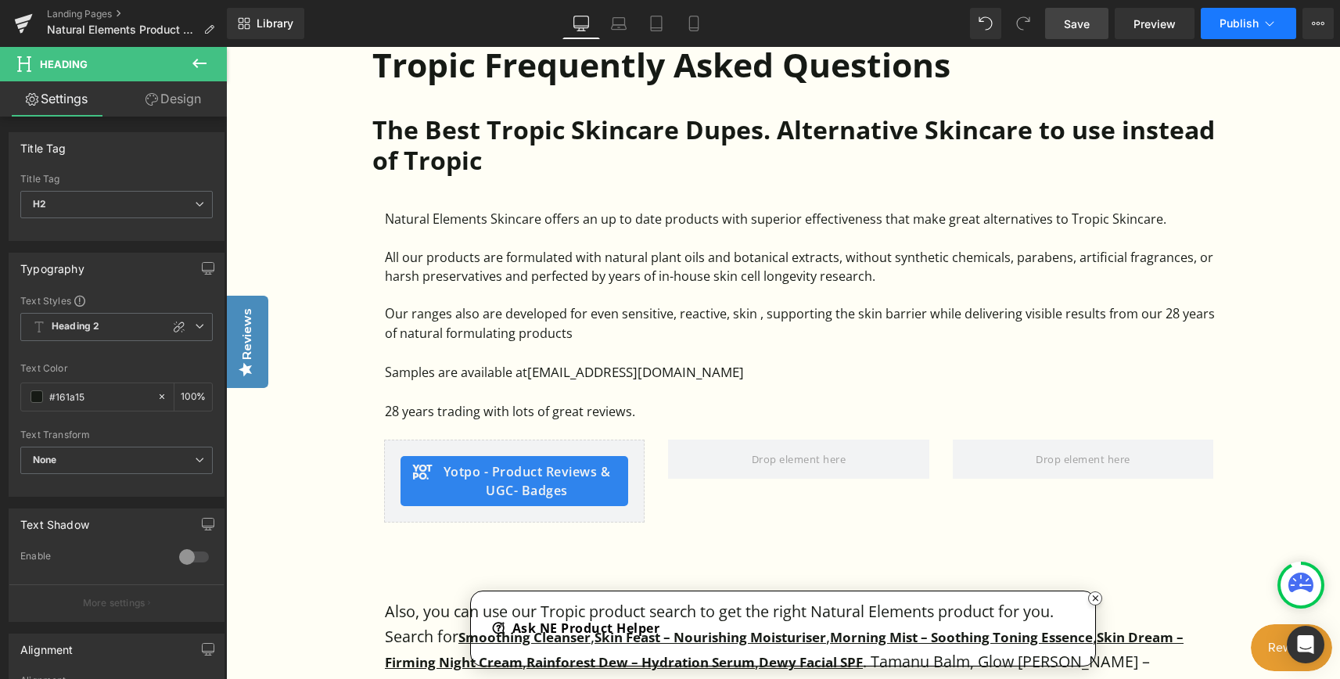
click at [1223, 27] on span "Publish" at bounding box center [1238, 23] width 39 height 13
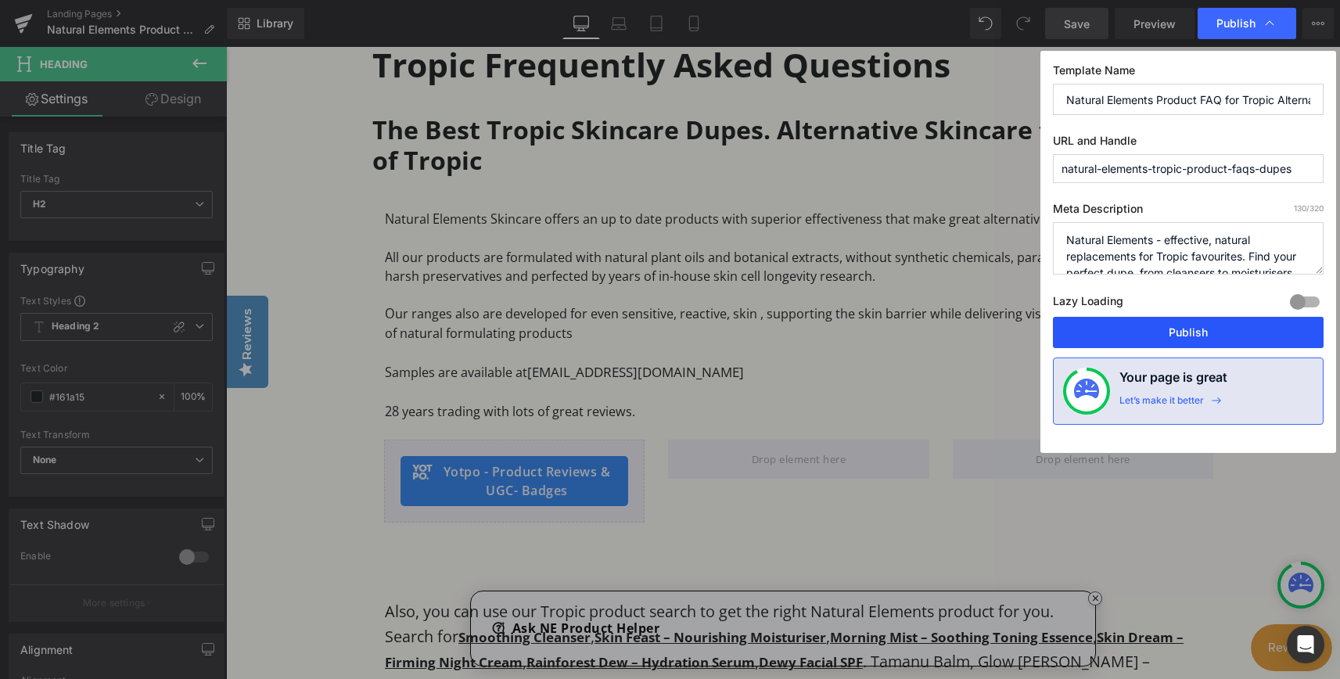
drag, startPoint x: 1188, startPoint y: 332, endPoint x: 954, endPoint y: 26, distance: 385.6
click at [1188, 332] on button "Publish" at bounding box center [1188, 332] width 271 height 31
